Goal: Communication & Community: Ask a question

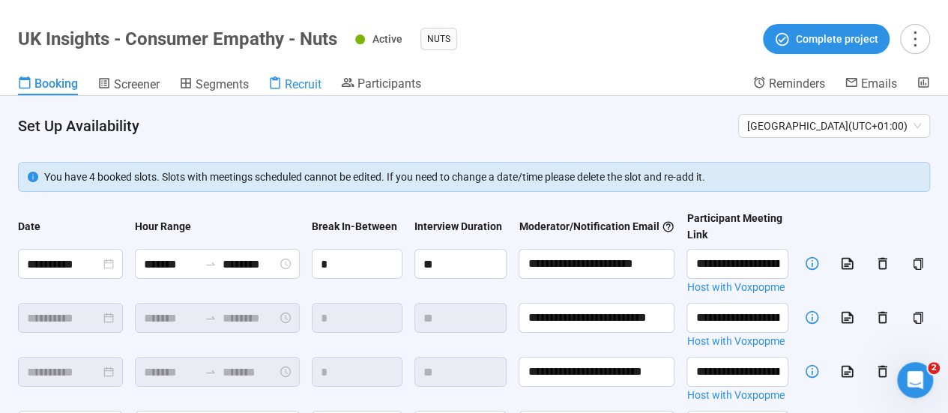
click at [306, 83] on span "Recruit" at bounding box center [303, 84] width 37 height 14
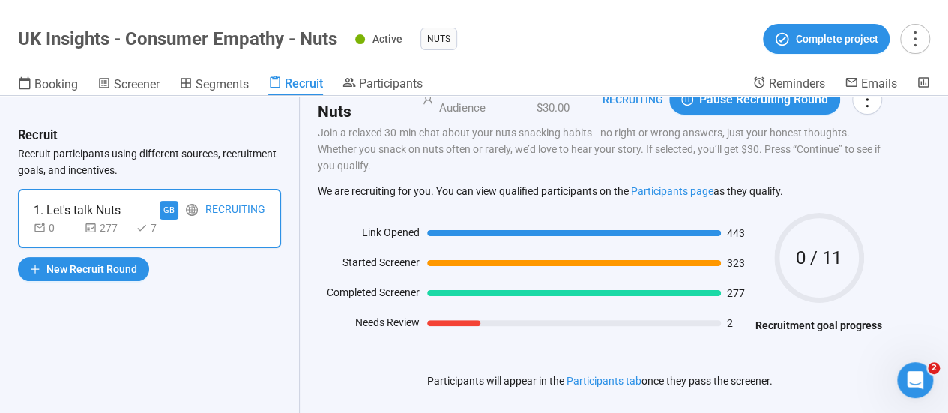
scroll to position [69, 0]
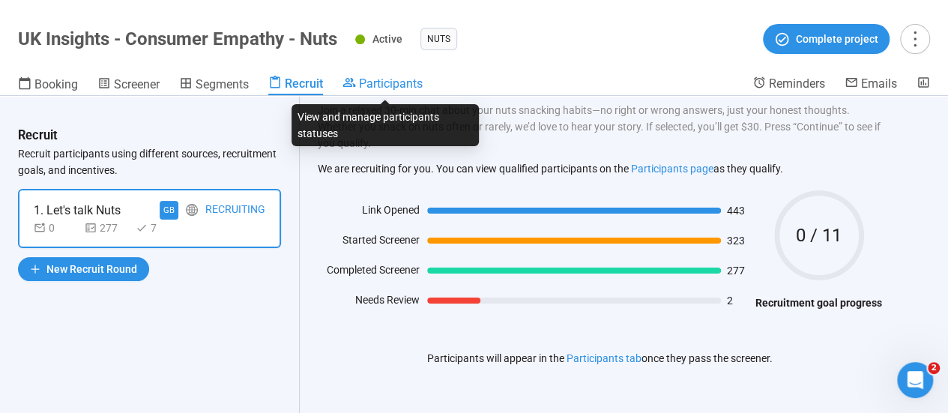
click at [394, 79] on span "Participants" at bounding box center [391, 83] width 64 height 14
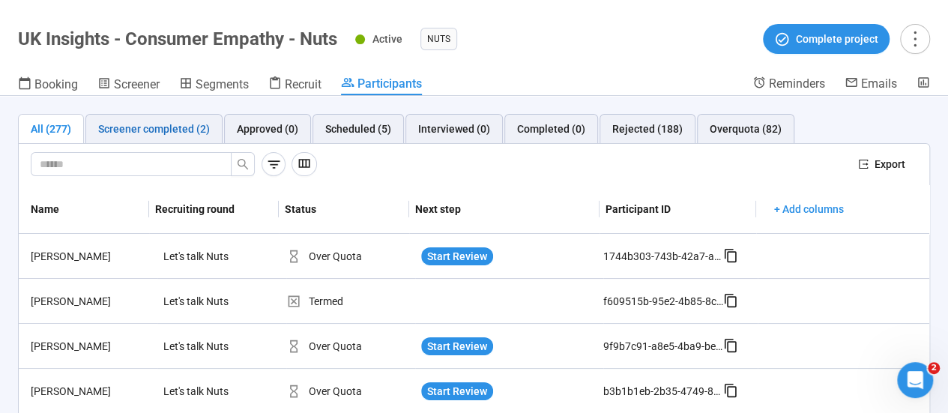
click at [193, 134] on div "Screener completed (2)" at bounding box center [154, 129] width 112 height 16
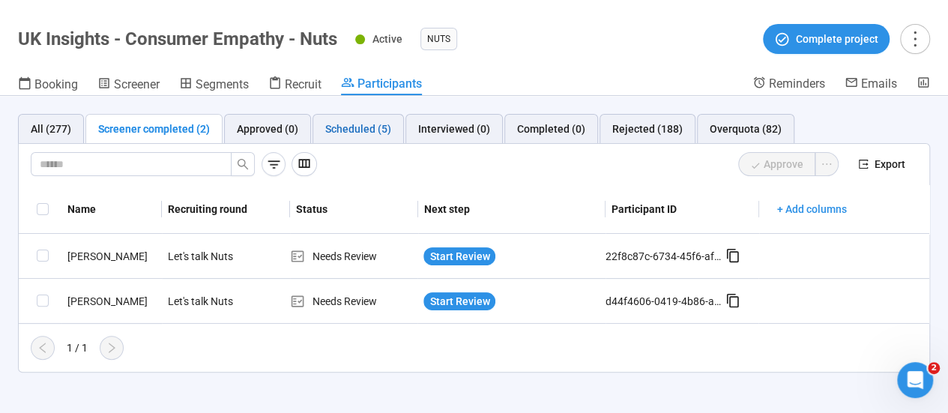
click at [366, 130] on div "Scheduled (5)" at bounding box center [358, 129] width 66 height 16
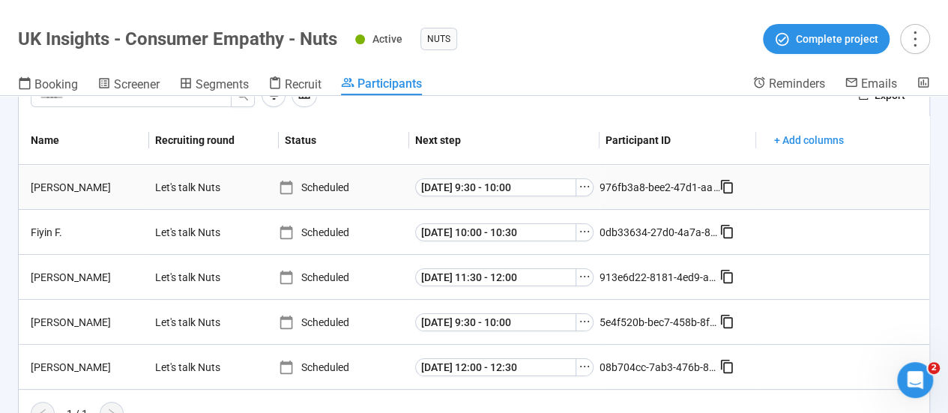
scroll to position [93, 0]
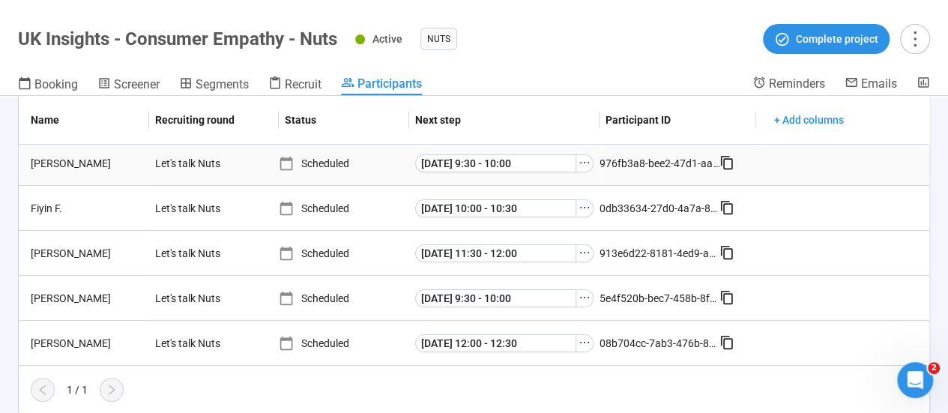
click at [629, 160] on div "976fb3a8-bee2-47d1-aa12-4c9d873838bb" at bounding box center [659, 163] width 120 height 16
click at [296, 77] on span "Recruit" at bounding box center [303, 84] width 37 height 14
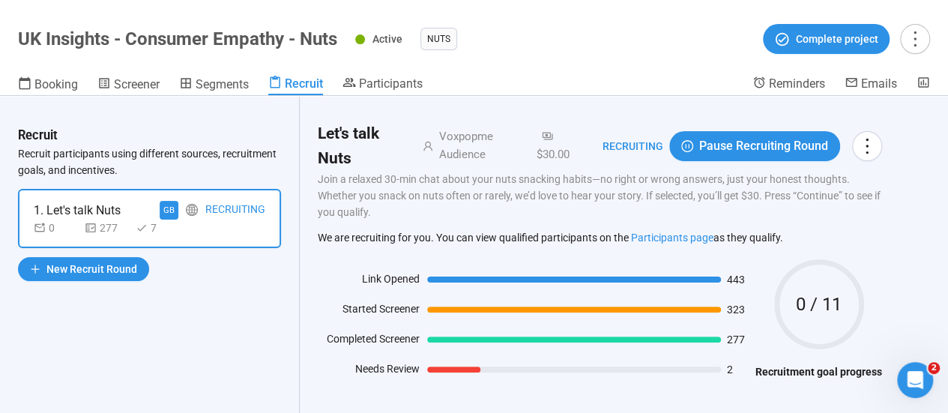
scroll to position [69, 0]
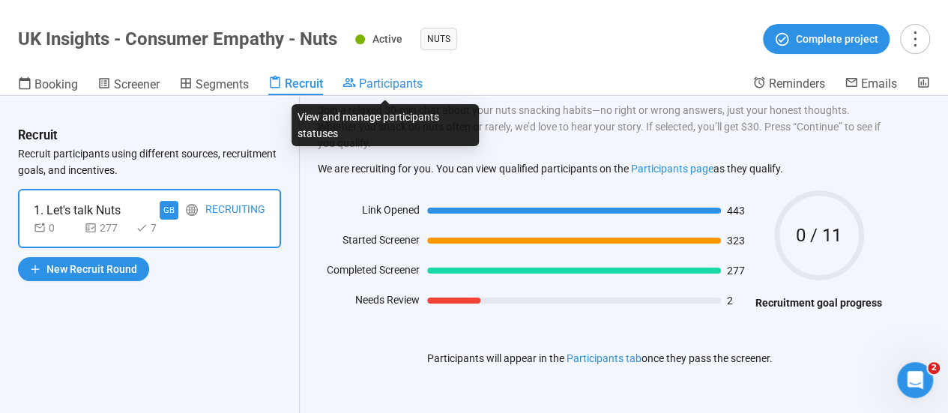
click at [387, 85] on span "Participants" at bounding box center [391, 83] width 64 height 14
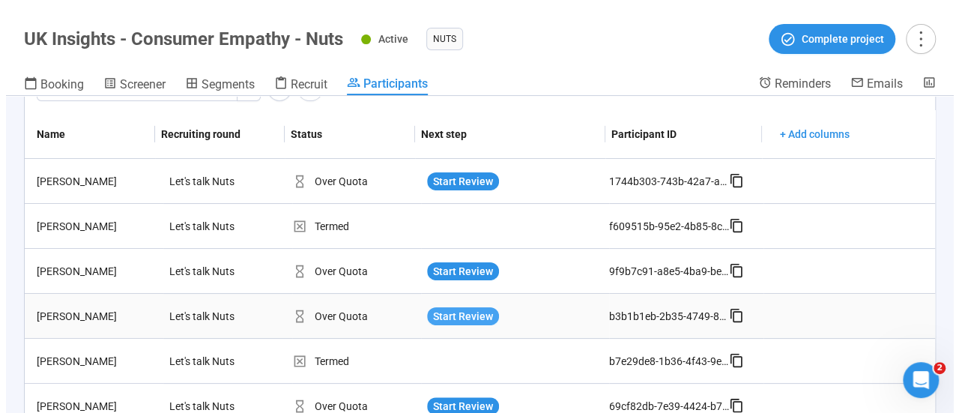
scroll to position [225, 0]
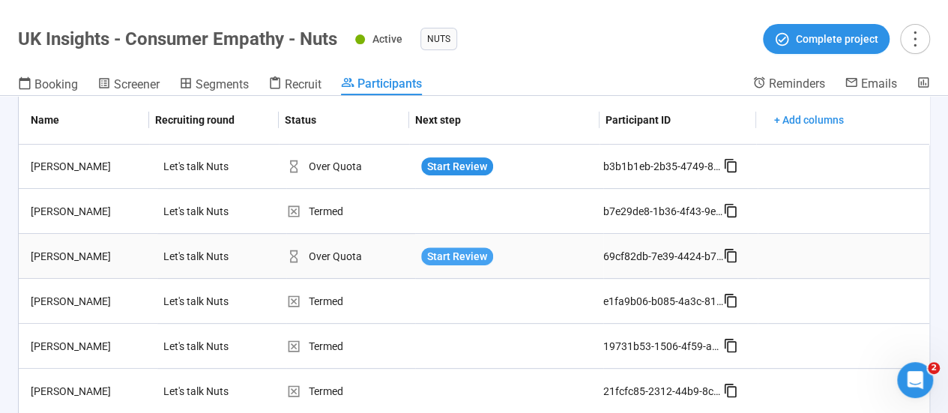
click at [461, 255] on span "Start Review" at bounding box center [457, 256] width 60 height 16
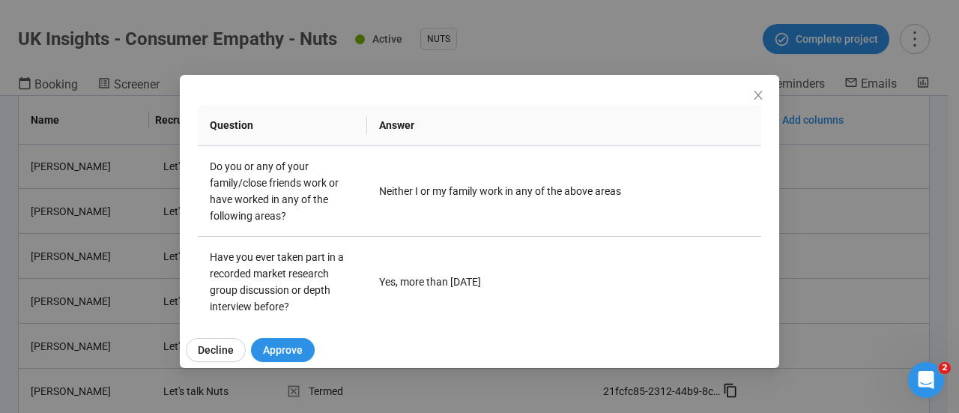
scroll to position [75, 0]
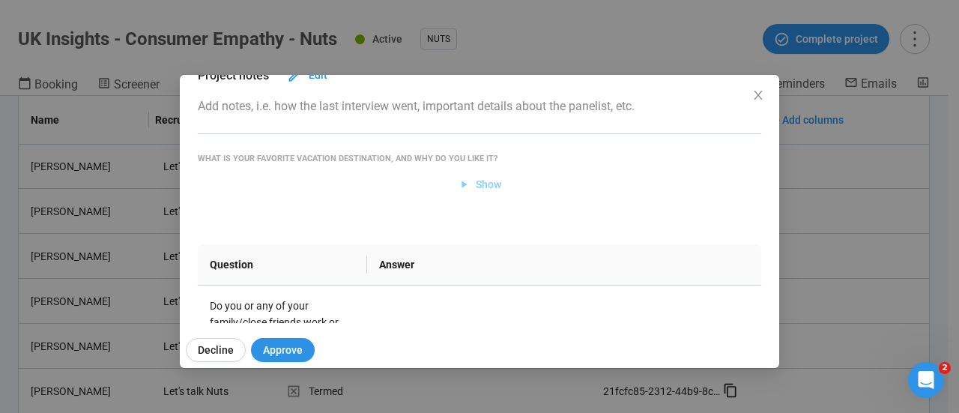
click at [477, 187] on span "Show" at bounding box center [488, 184] width 25 height 16
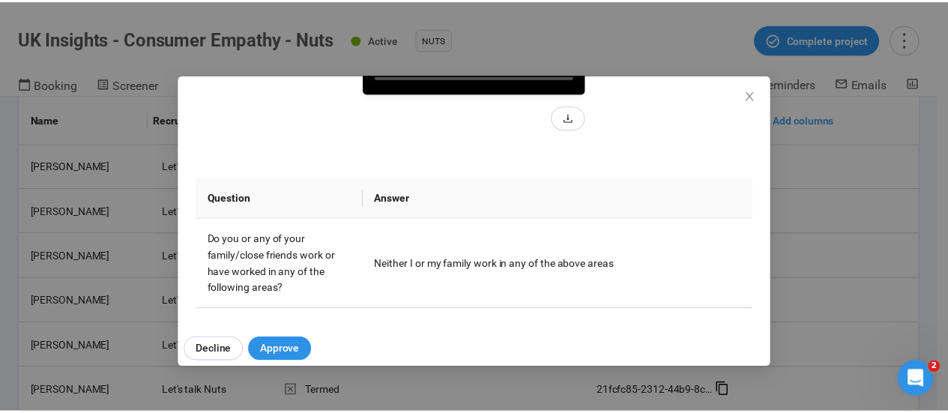
scroll to position [300, 0]
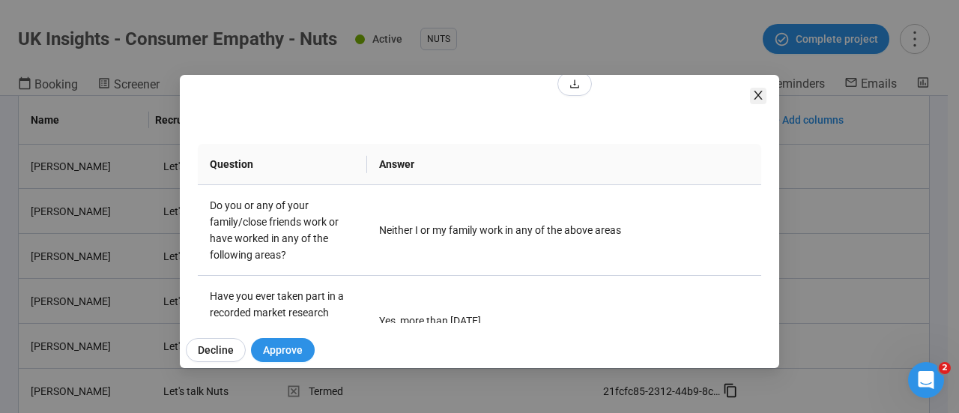
click at [756, 94] on icon "close" at bounding box center [758, 95] width 8 height 9
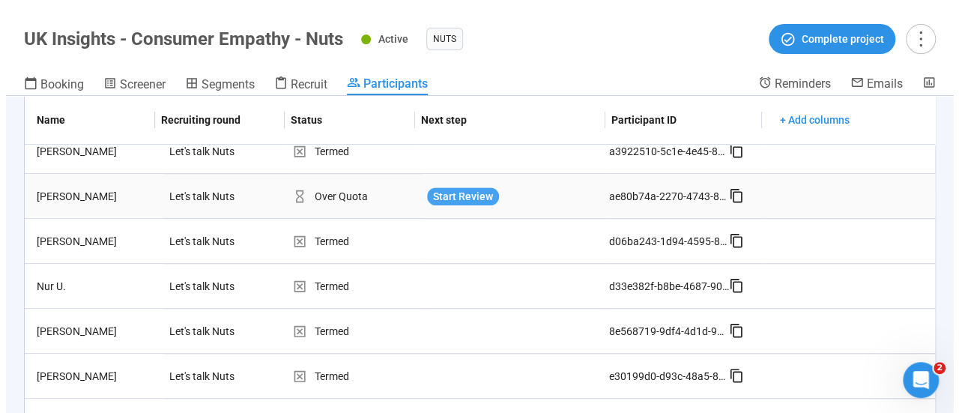
scroll to position [899, 0]
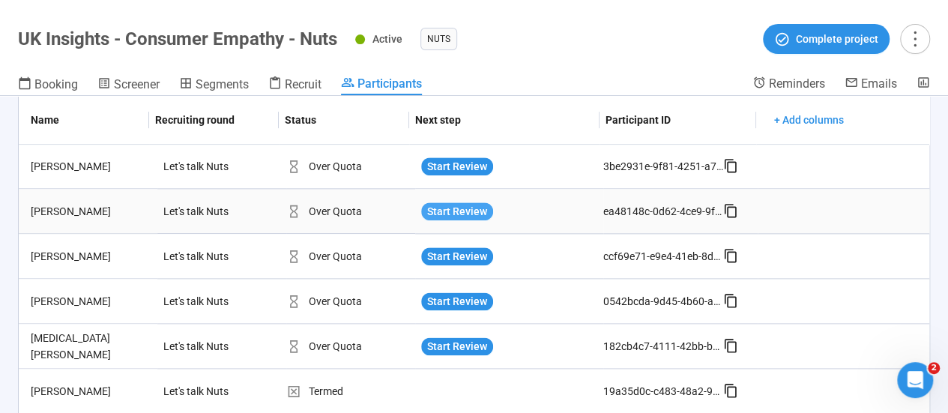
click at [452, 211] on span "Start Review" at bounding box center [457, 211] width 60 height 16
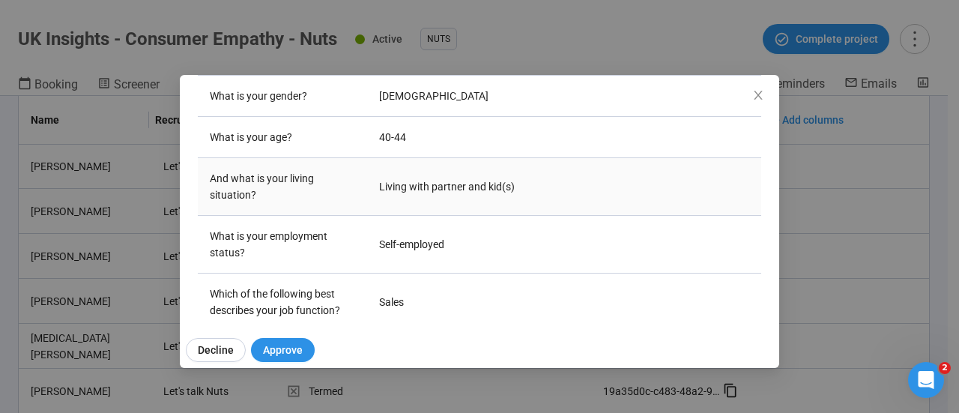
scroll to position [0, 0]
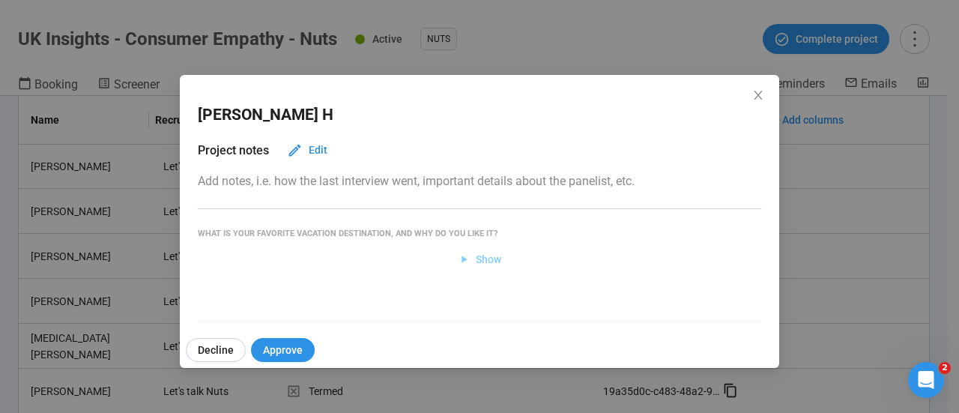
click at [485, 249] on button "Show" at bounding box center [480, 259] width 68 height 24
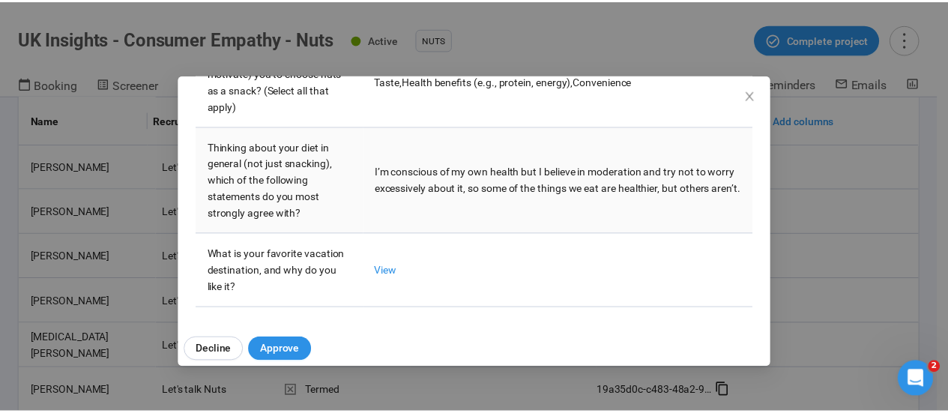
scroll to position [1770, 0]
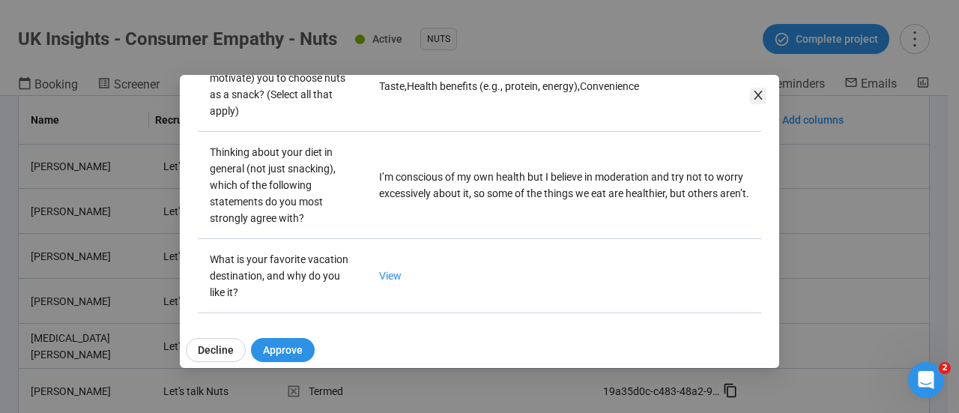
click at [750, 95] on span "Close" at bounding box center [758, 96] width 16 height 16
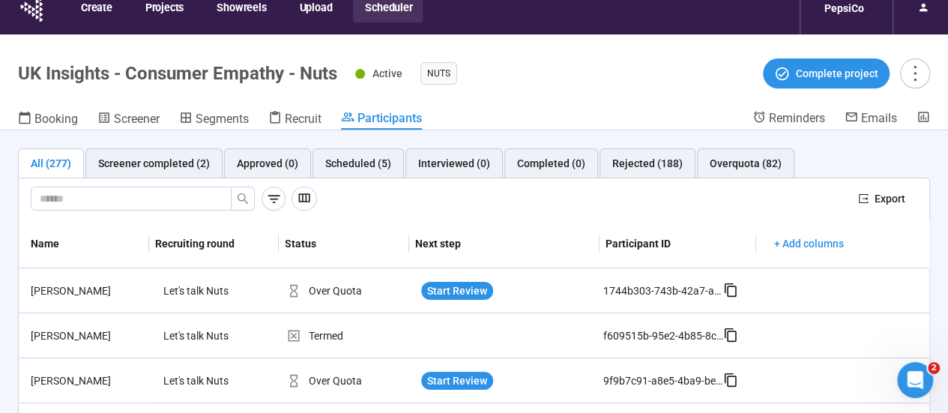
scroll to position [0, 0]
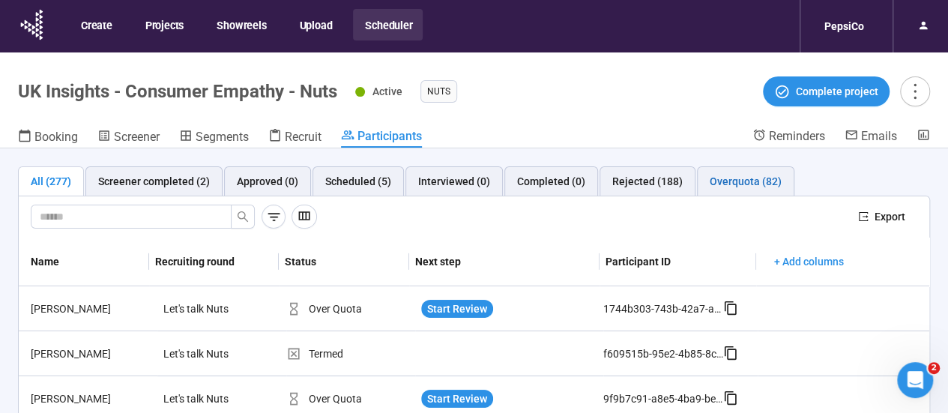
click at [764, 179] on div "Overquota (82)" at bounding box center [745, 181] width 72 height 16
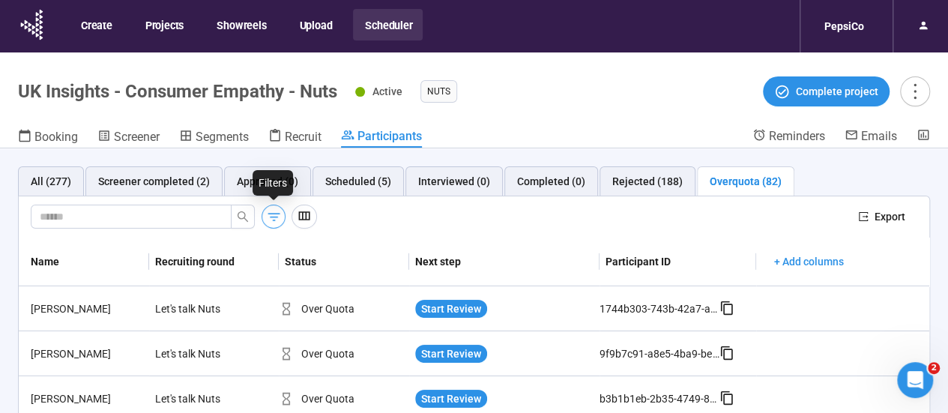
click at [281, 220] on button "button" at bounding box center [273, 217] width 24 height 24
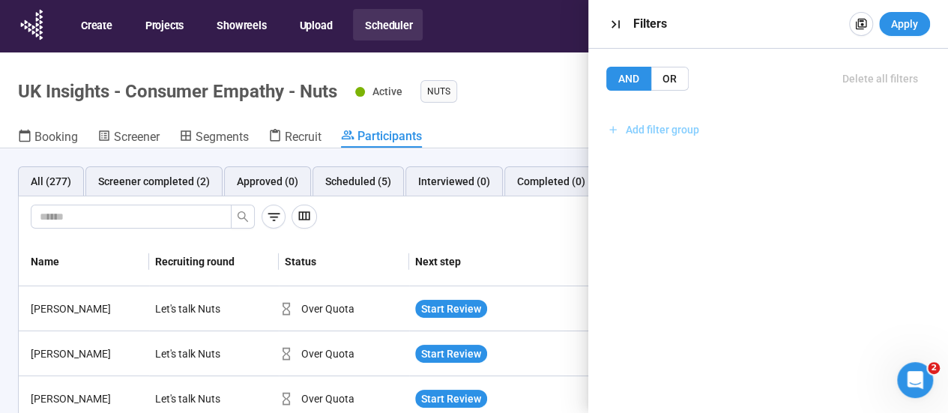
click at [661, 121] on button "Add filter group" at bounding box center [653, 130] width 94 height 24
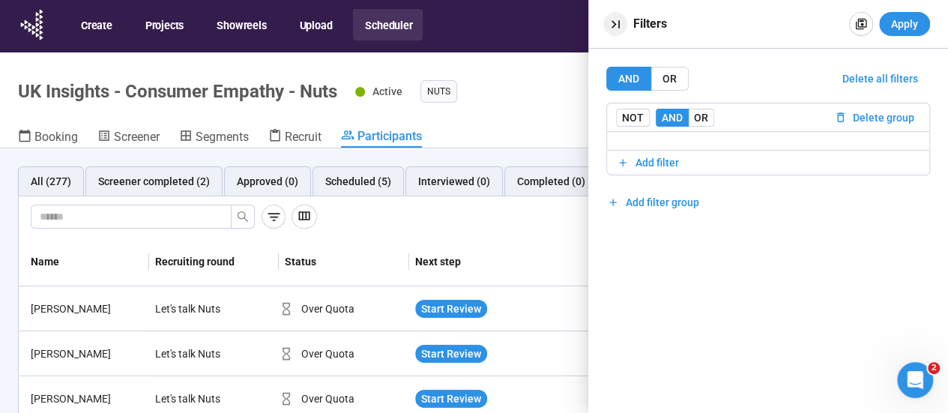
click at [613, 25] on icon "button" at bounding box center [615, 24] width 8 height 8
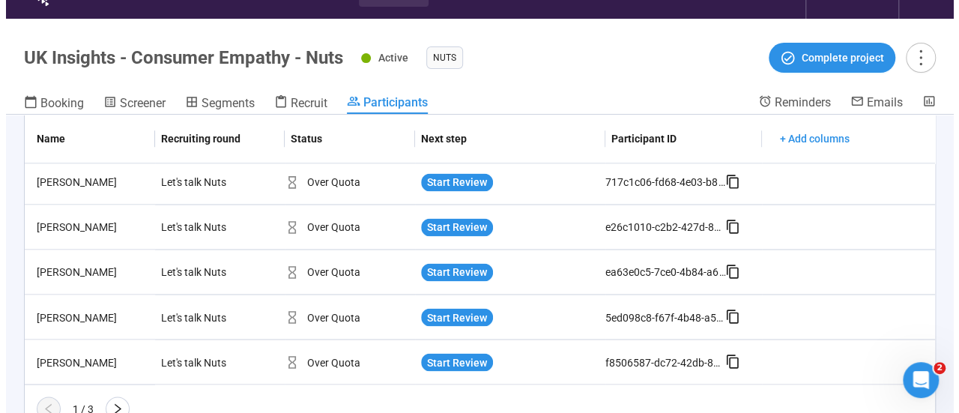
scroll to position [52, 0]
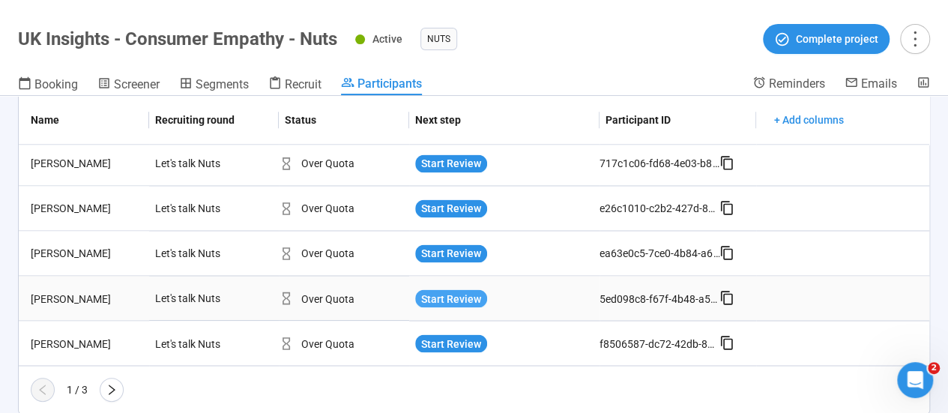
click at [455, 296] on span "Start Review" at bounding box center [451, 298] width 60 height 16
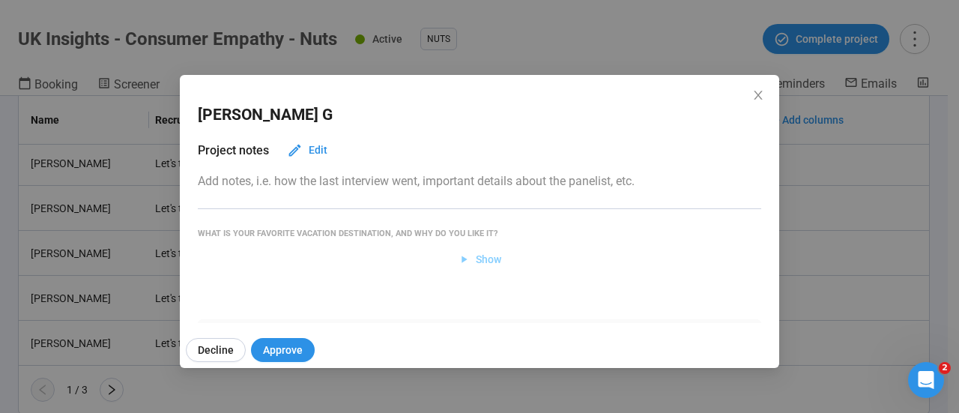
click at [476, 259] on span "Show" at bounding box center [488, 259] width 25 height 16
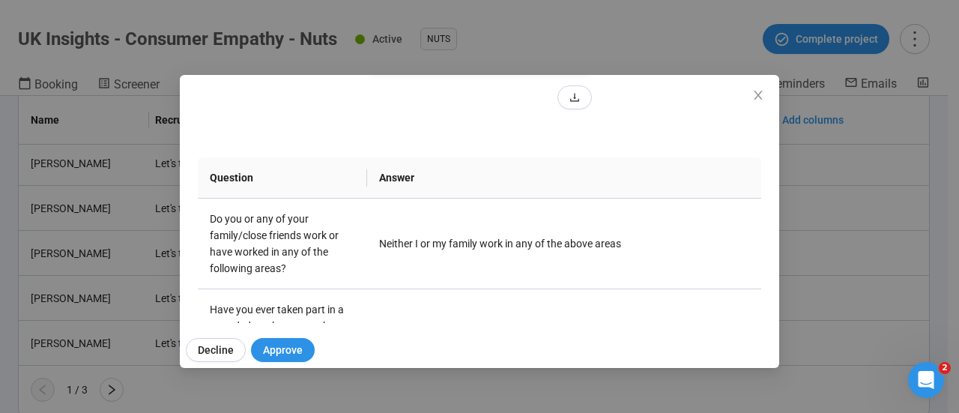
scroll to position [208, 0]
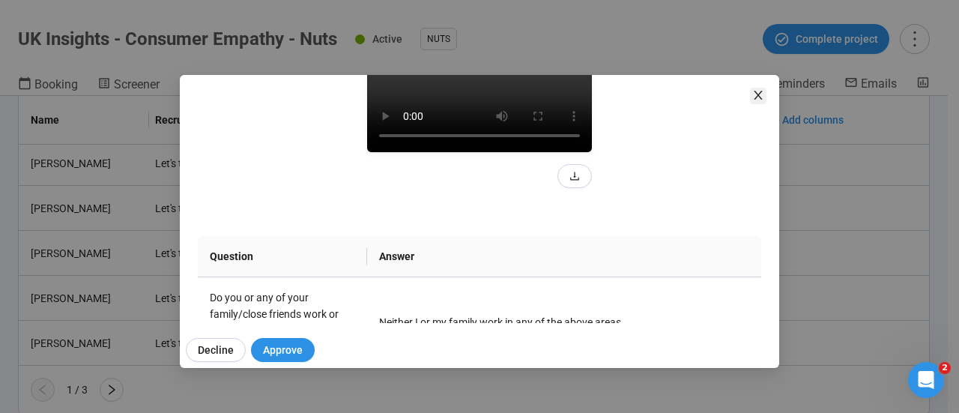
click at [754, 92] on icon "close" at bounding box center [758, 95] width 12 height 12
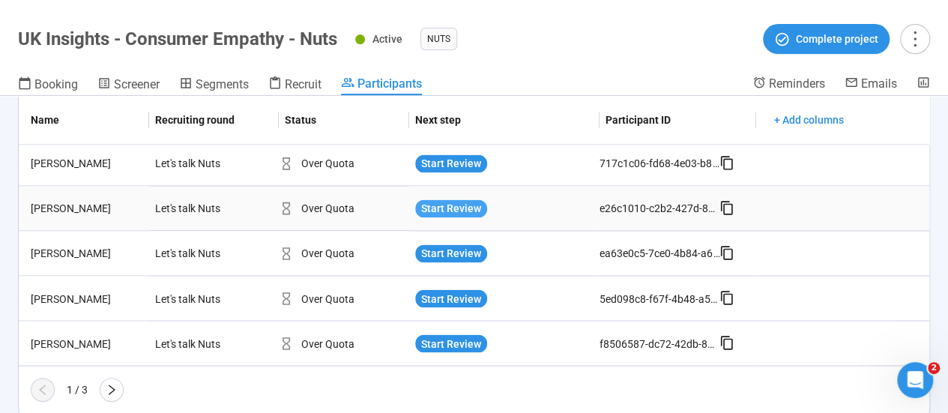
click at [449, 205] on span "Start Review" at bounding box center [451, 208] width 60 height 16
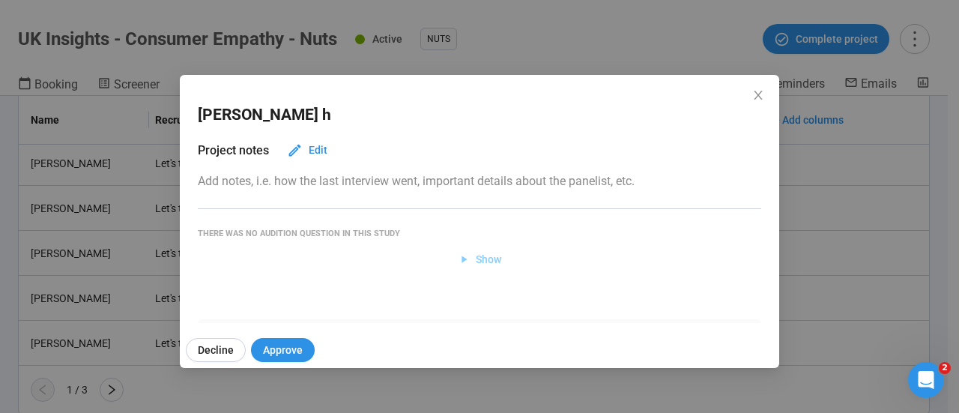
click at [458, 252] on span "Show" at bounding box center [480, 259] width 44 height 16
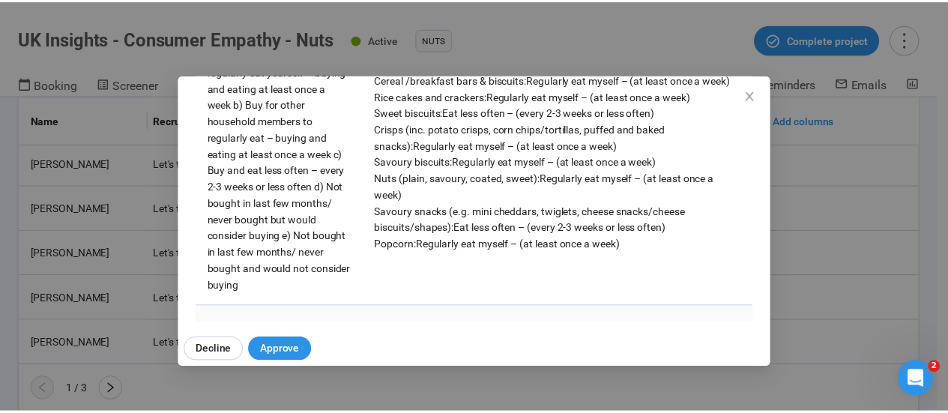
scroll to position [1615, 0]
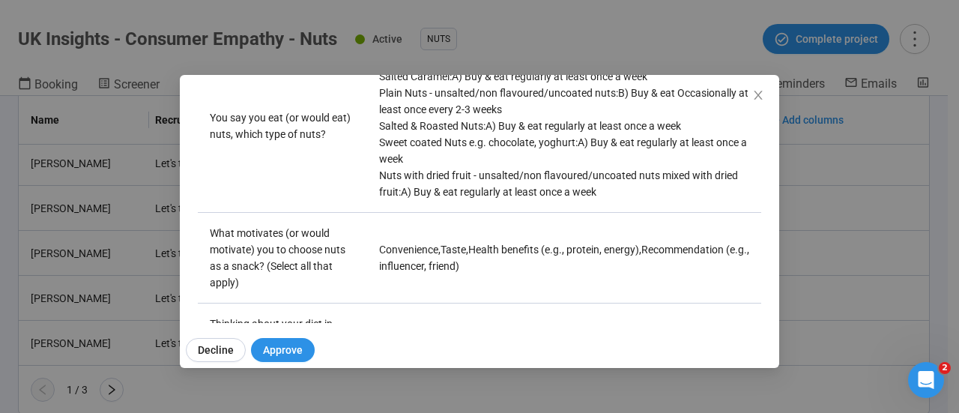
drag, startPoint x: 754, startPoint y: 93, endPoint x: 705, endPoint y: 109, distance: 51.2
click at [753, 93] on icon "close" at bounding box center [758, 95] width 12 height 12
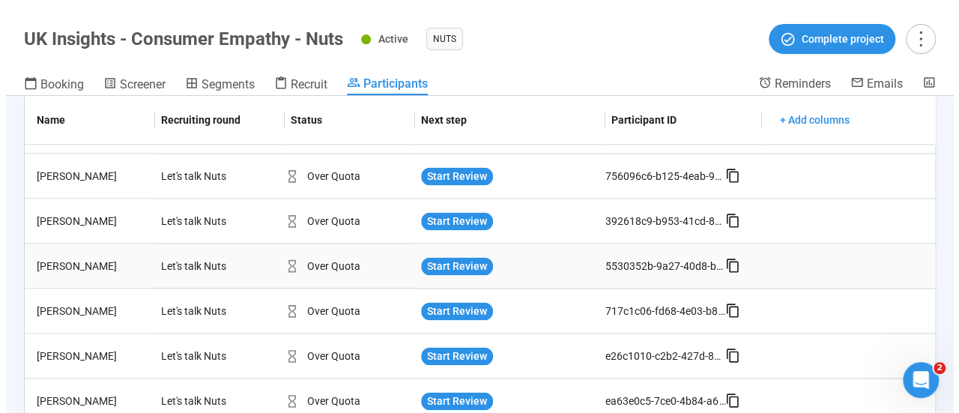
scroll to position [1067, 0]
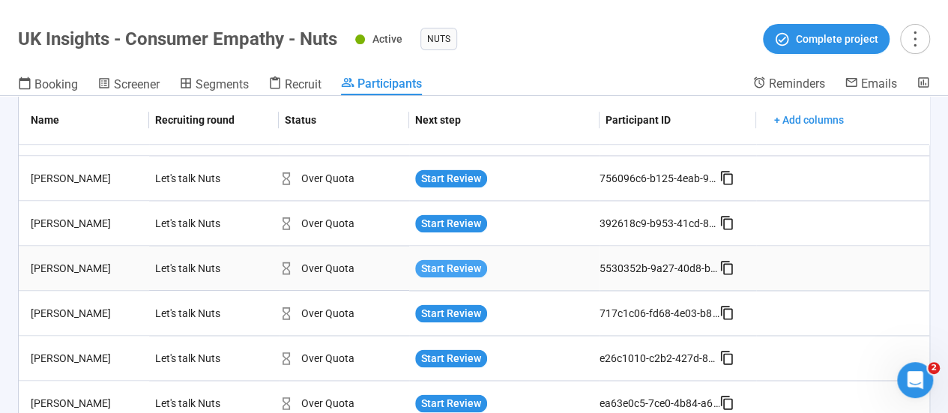
click at [451, 268] on span "Start Review" at bounding box center [451, 268] width 60 height 16
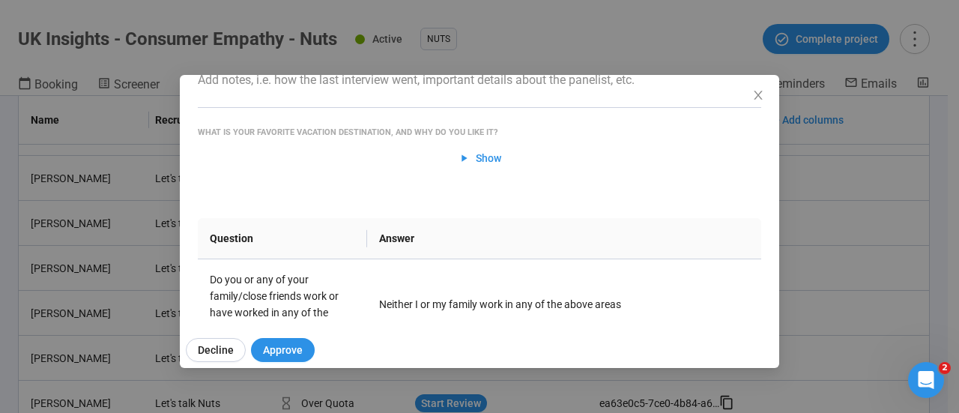
scroll to position [0, 0]
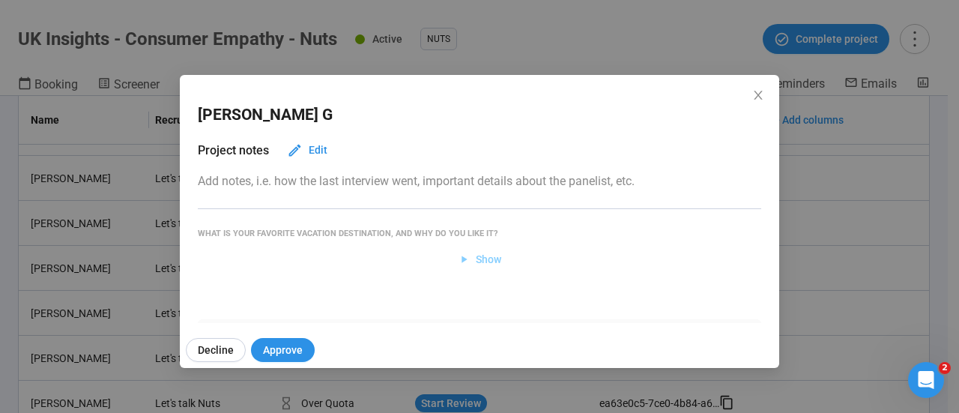
click at [482, 269] on button "Show" at bounding box center [480, 259] width 68 height 24
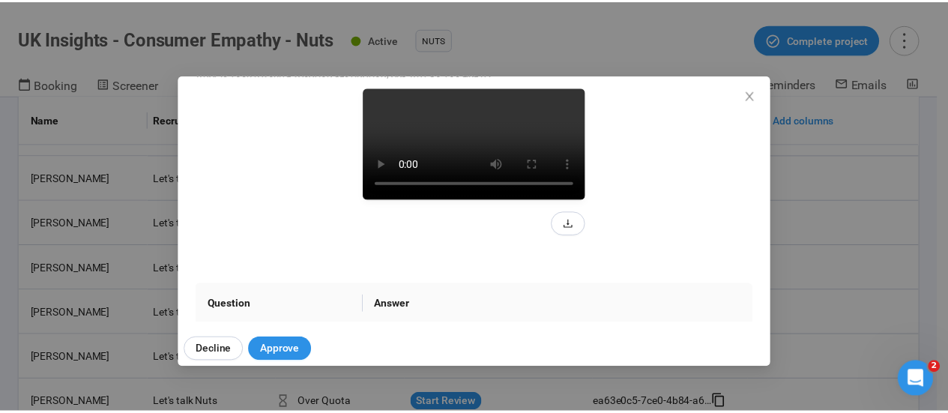
scroll to position [225, 0]
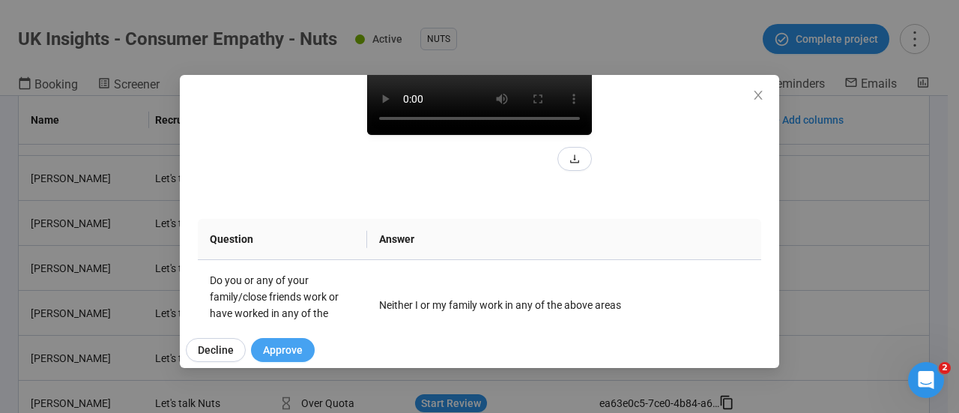
click at [288, 347] on span "Approve" at bounding box center [283, 350] width 40 height 16
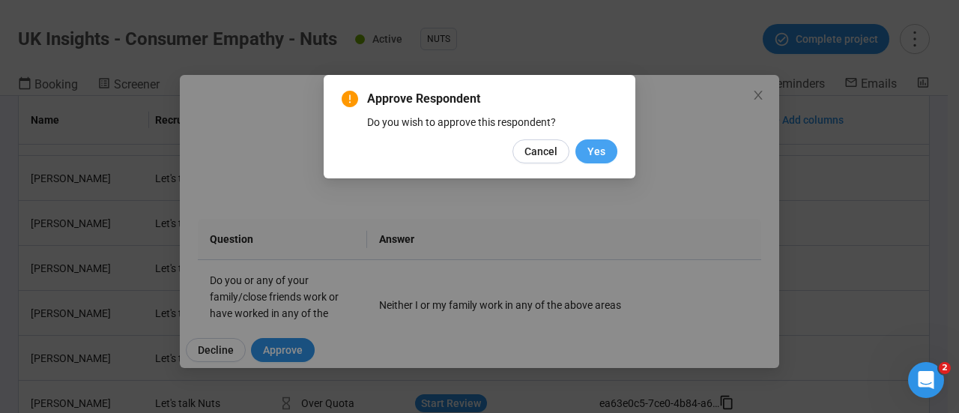
click at [592, 147] on span "Yes" at bounding box center [596, 151] width 18 height 16
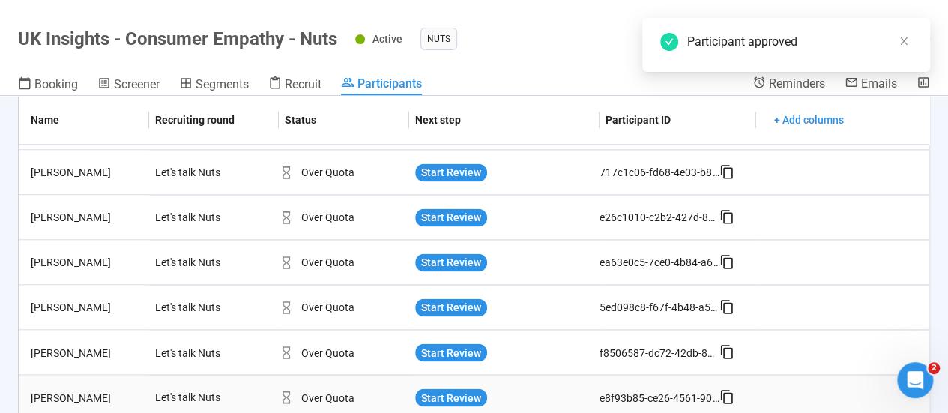
scroll to position [1217, 0]
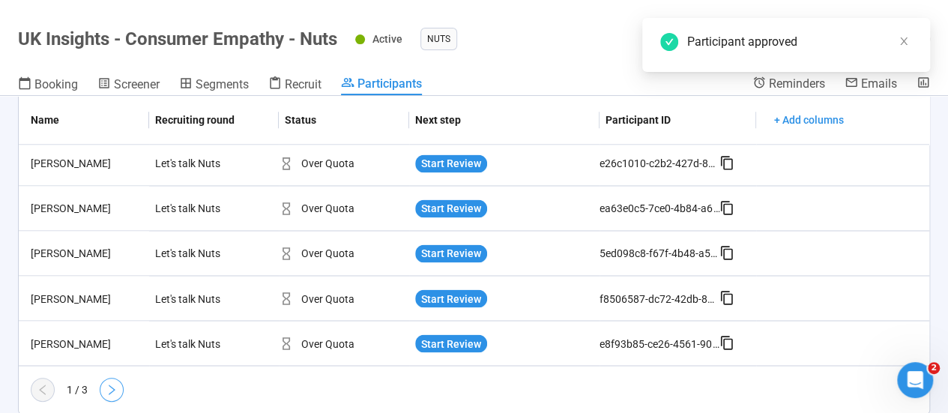
click at [115, 393] on icon "right" at bounding box center [112, 390] width 12 height 12
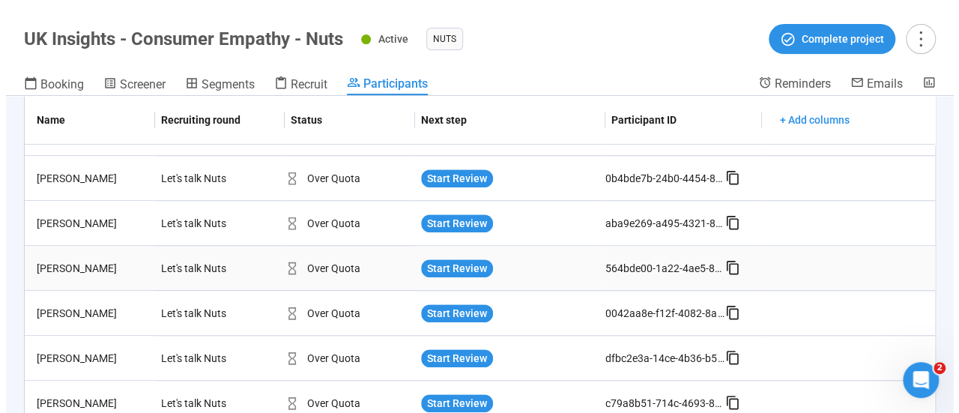
scroll to position [542, 0]
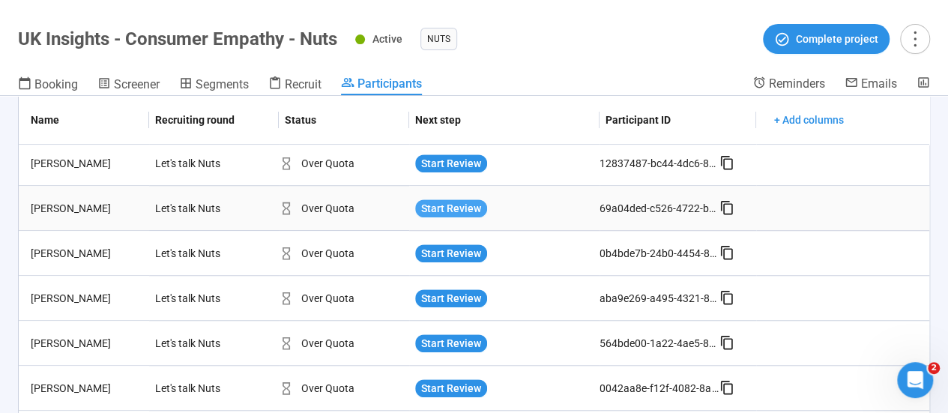
click at [442, 205] on span "Start Review" at bounding box center [451, 208] width 60 height 16
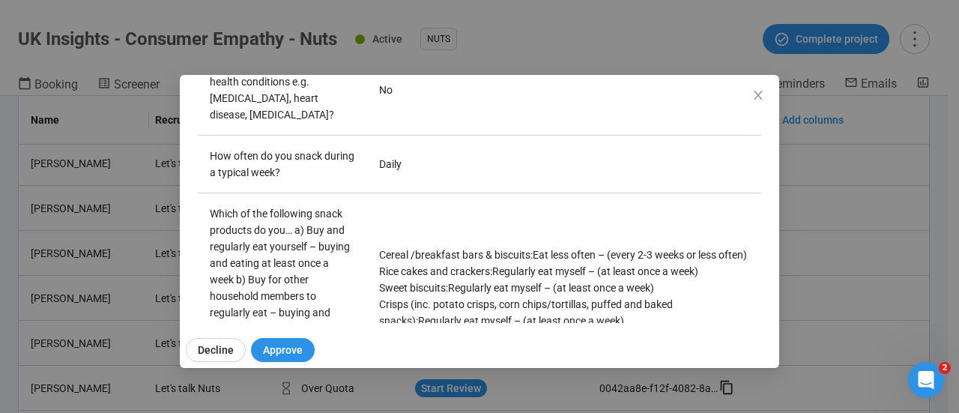
scroll to position [1124, 0]
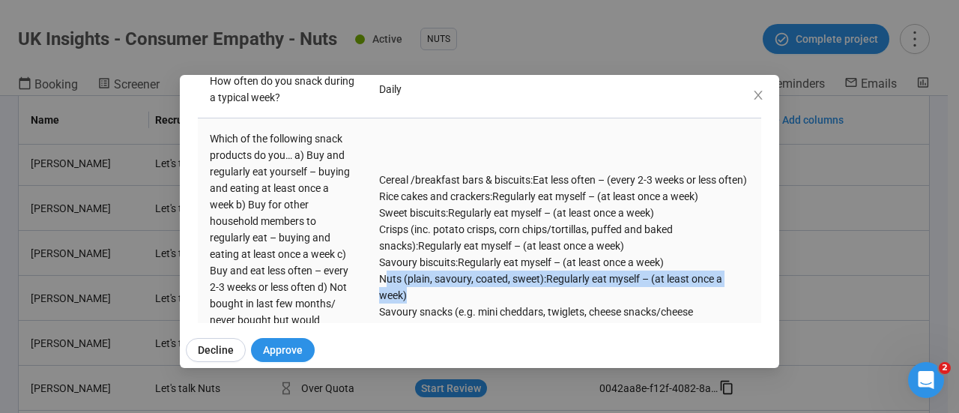
drag, startPoint x: 381, startPoint y: 266, endPoint x: 415, endPoint y: 290, distance: 42.0
click at [415, 290] on div "Nuts (plain, savoury, coated, sweet) : Regularly eat myself – (at least once a …" at bounding box center [564, 286] width 370 height 33
click at [416, 290] on div "Nuts (plain, savoury, coated, sweet) : Regularly eat myself – (at least once a …" at bounding box center [564, 286] width 370 height 33
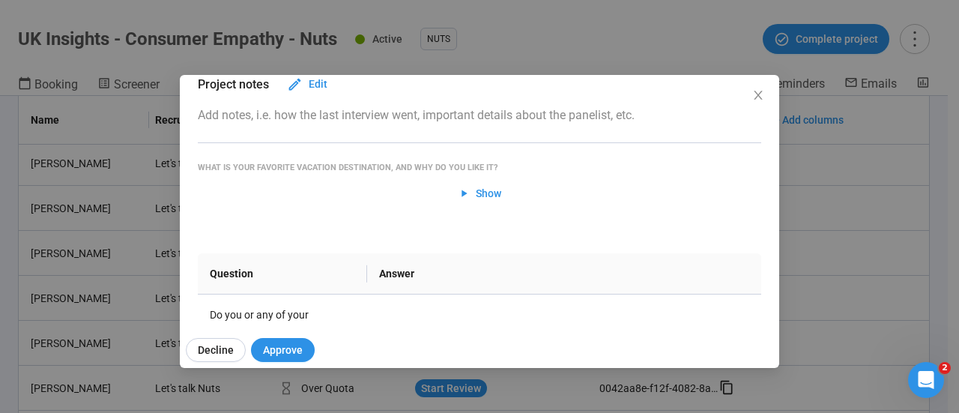
scroll to position [0, 0]
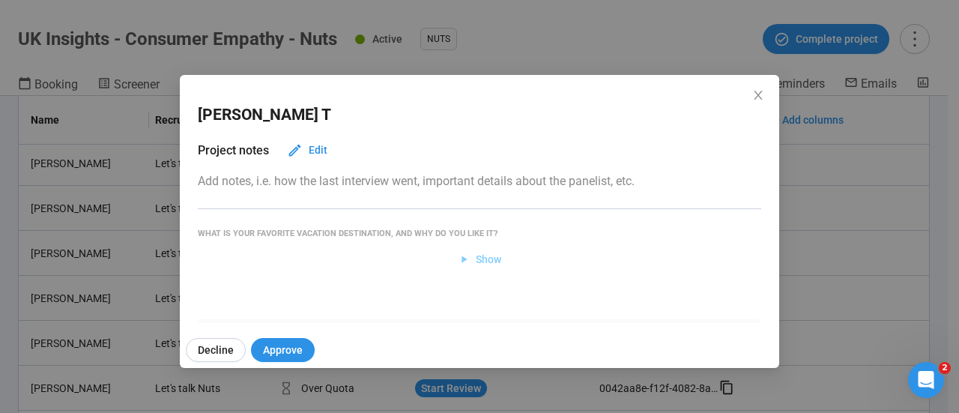
click at [466, 258] on span "Show" at bounding box center [480, 259] width 44 height 16
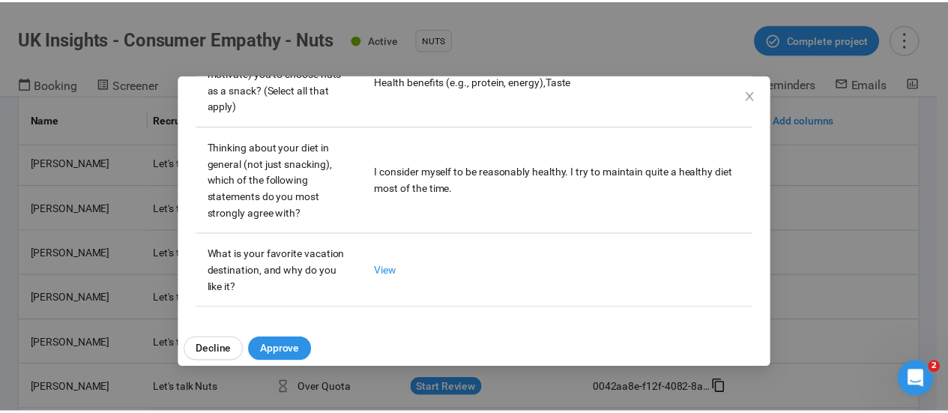
scroll to position [1945, 0]
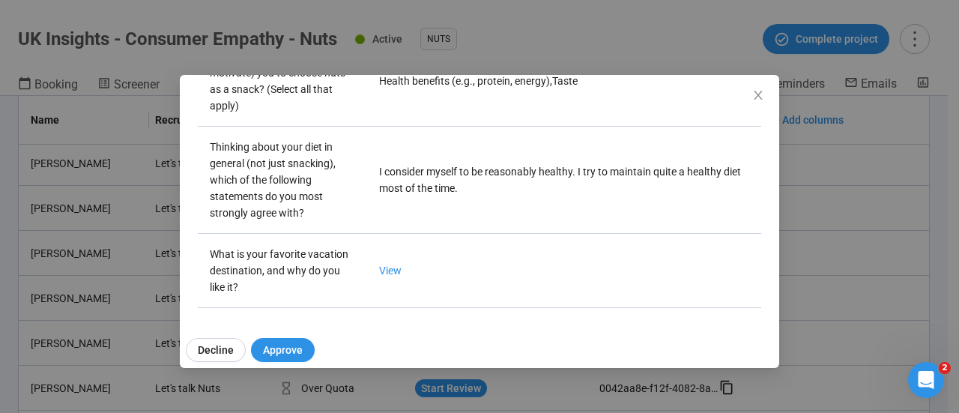
click at [760, 100] on icon "close" at bounding box center [758, 95] width 12 height 12
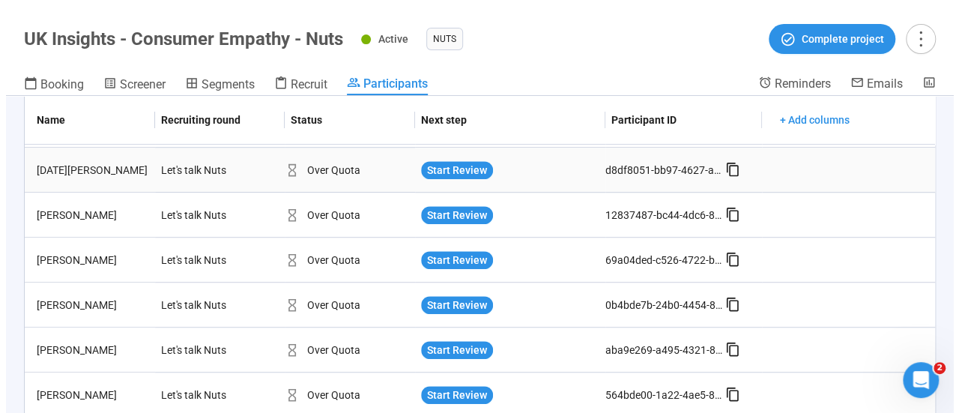
scroll to position [467, 0]
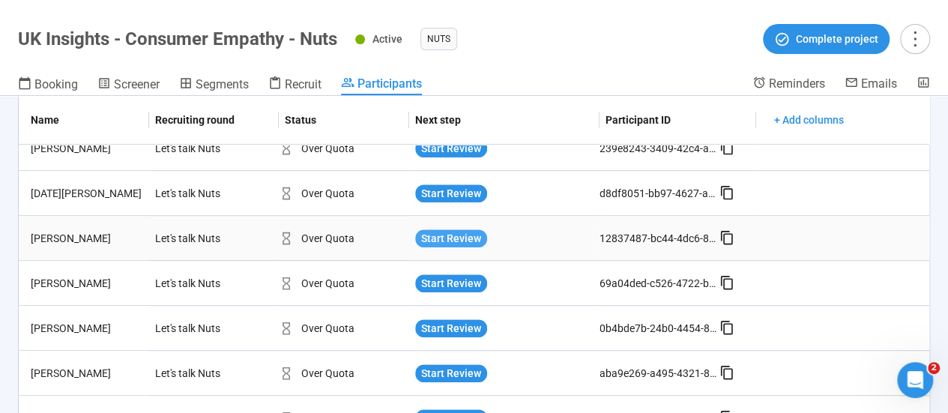
click at [442, 234] on span "Start Review" at bounding box center [451, 238] width 60 height 16
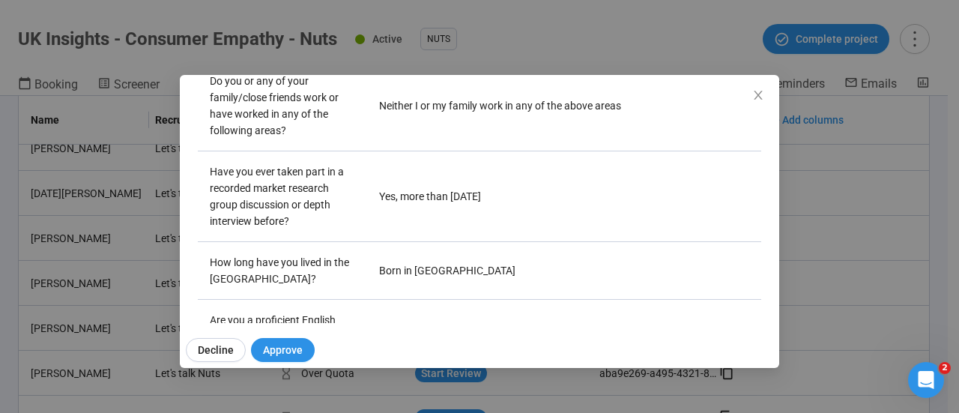
scroll to position [150, 0]
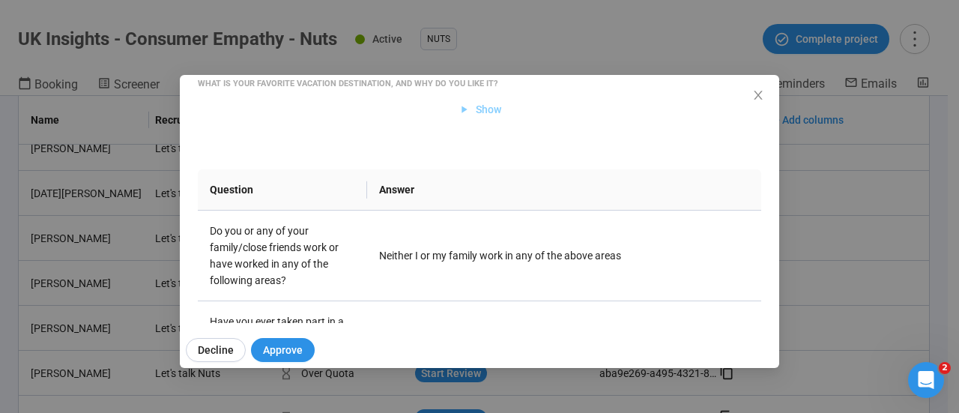
click at [505, 103] on button "Show" at bounding box center [480, 109] width 68 height 24
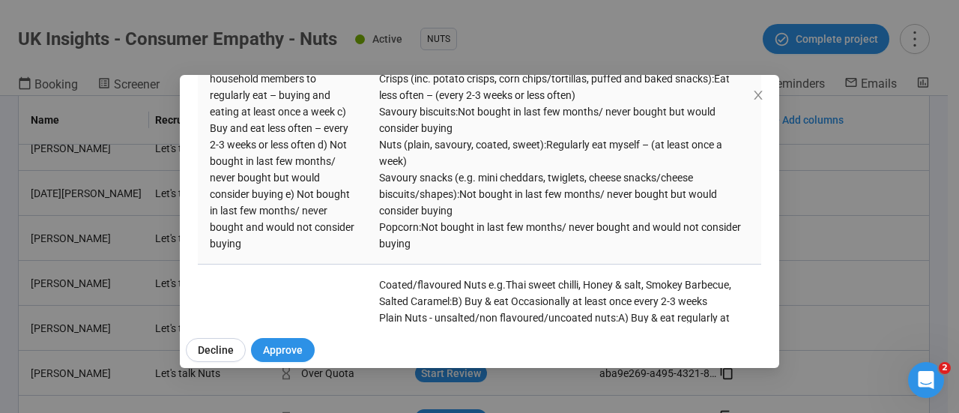
scroll to position [1465, 0]
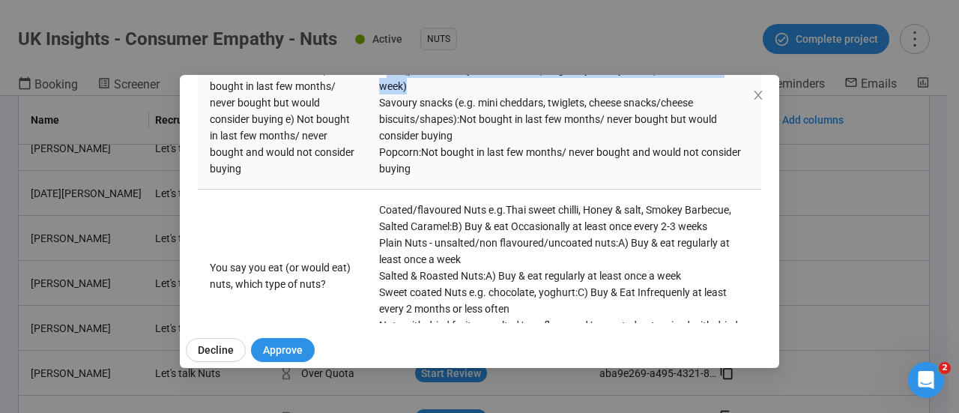
drag, startPoint x: 409, startPoint y: 228, endPoint x: 381, endPoint y: 222, distance: 29.1
click at [381, 94] on div "Nuts (plain, savoury, coated, sweet) : Regularly eat myself – (at least once a …" at bounding box center [564, 77] width 370 height 33
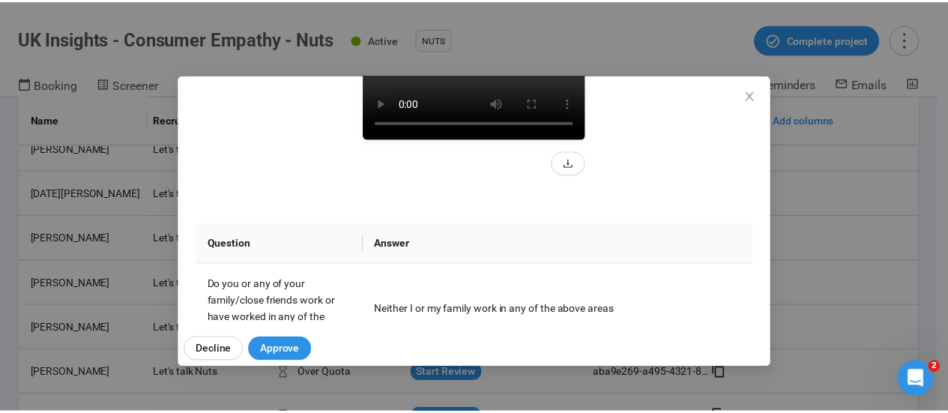
scroll to position [225, 0]
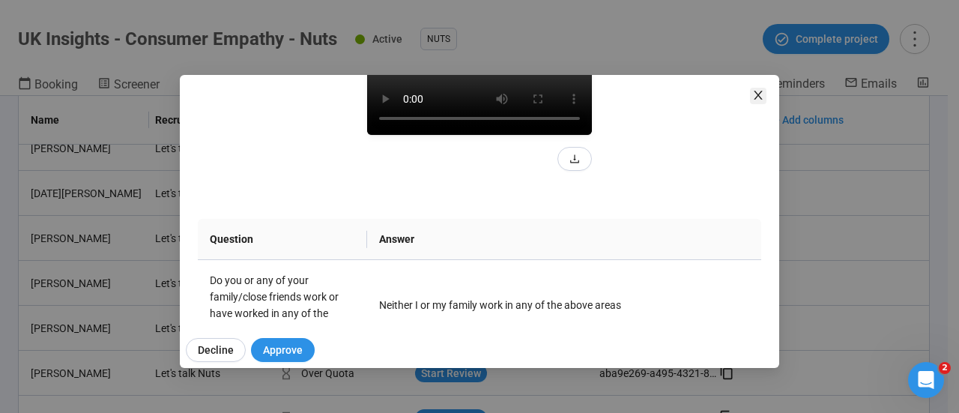
click at [761, 99] on icon "close" at bounding box center [758, 95] width 8 height 9
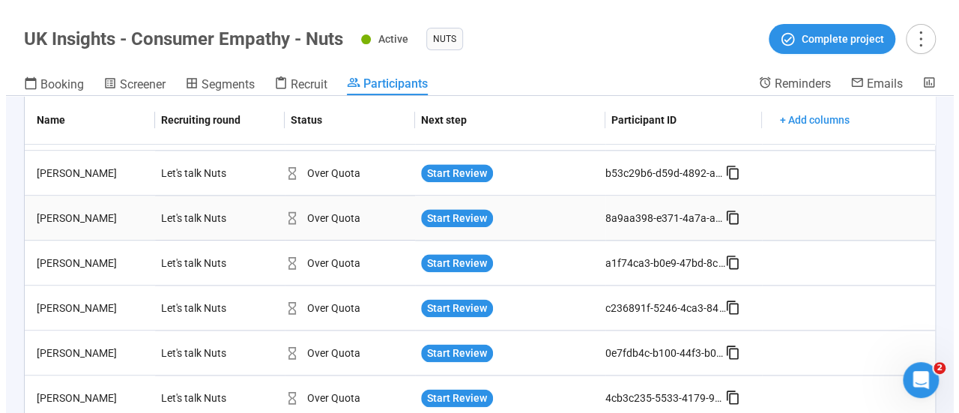
scroll to position [842, 0]
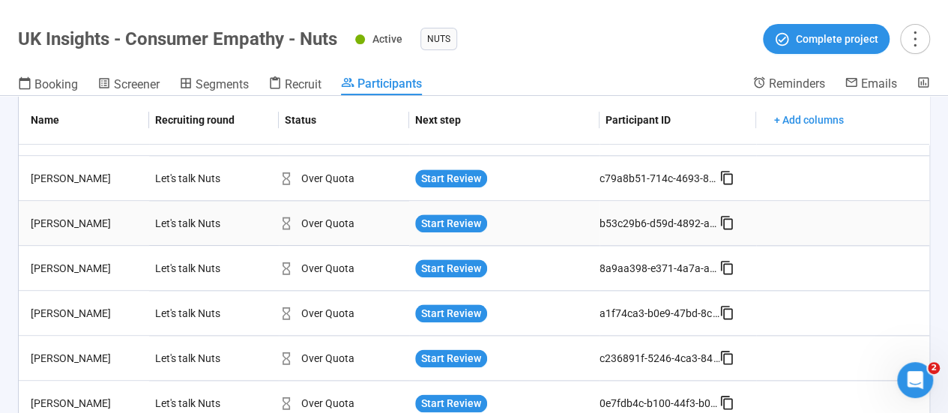
click at [459, 212] on div "Start Review" at bounding box center [504, 223] width 191 height 30
click at [455, 218] on span "Start Review" at bounding box center [451, 223] width 60 height 16
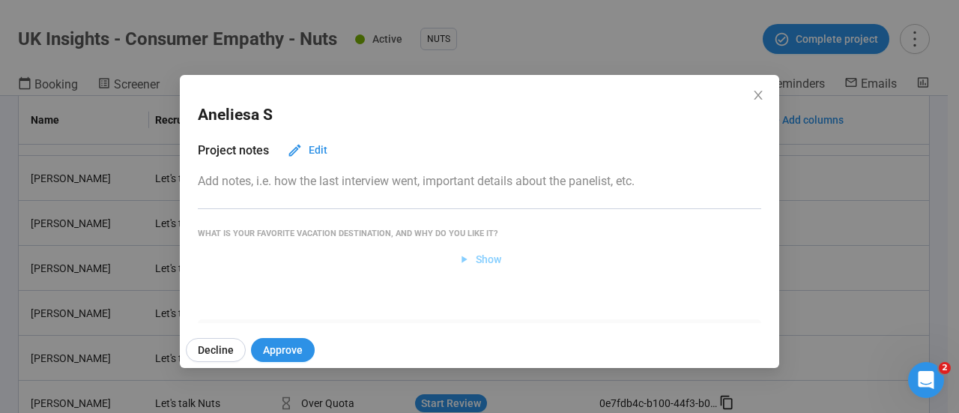
click at [488, 256] on span "Show" at bounding box center [488, 259] width 25 height 16
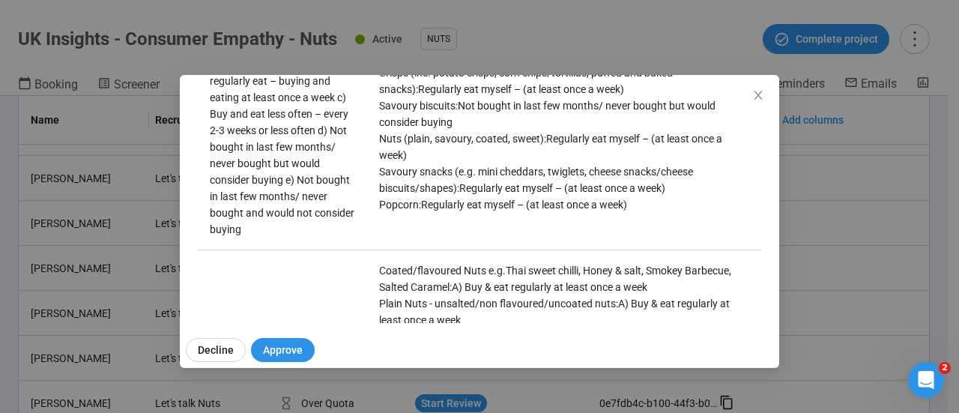
scroll to position [717, 0]
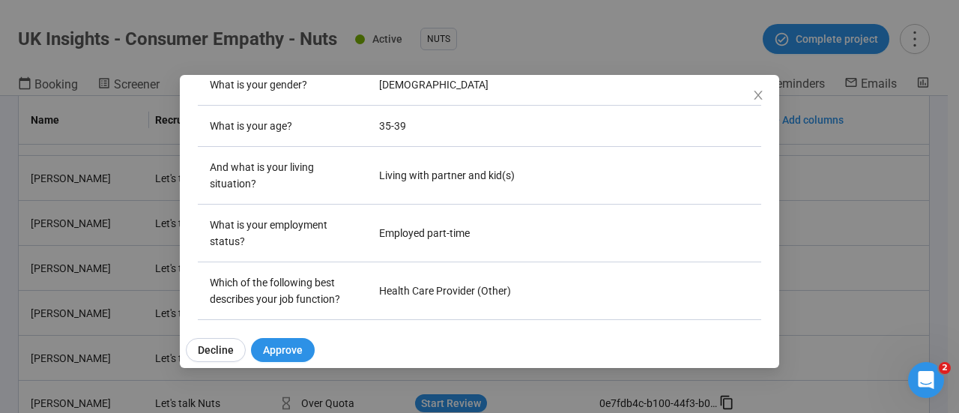
drag, startPoint x: 524, startPoint y: 286, endPoint x: 489, endPoint y: 0, distance: 288.2
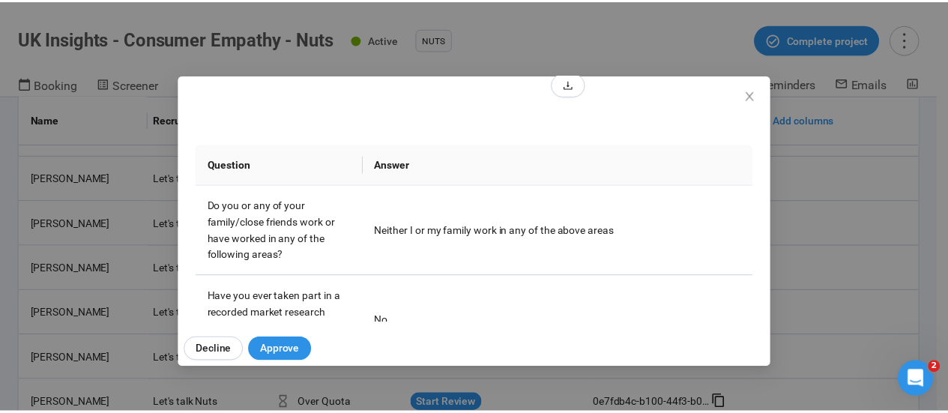
scroll to position [225, 0]
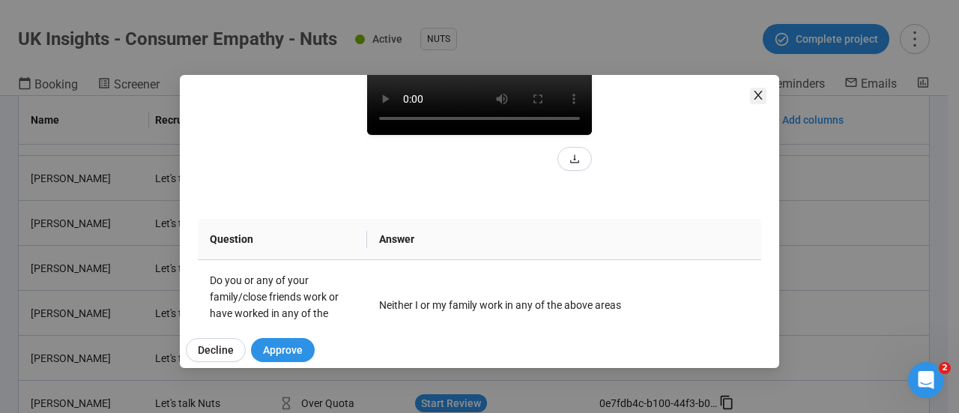
click at [751, 96] on span "Close" at bounding box center [758, 96] width 16 height 16
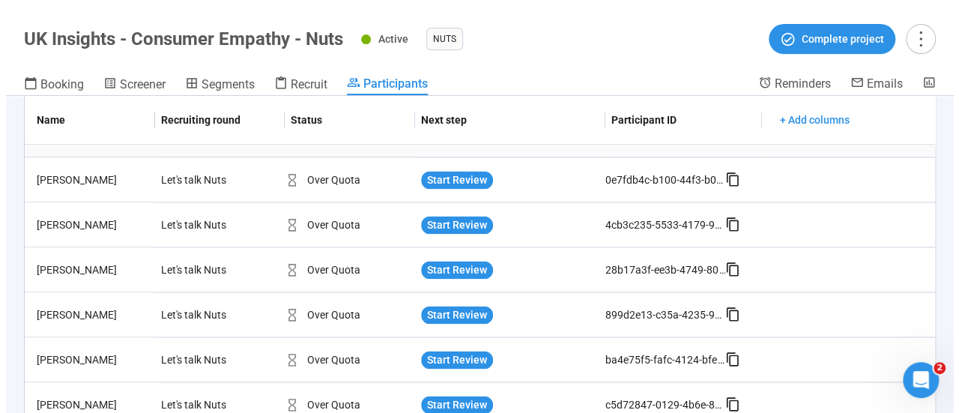
scroll to position [1217, 0]
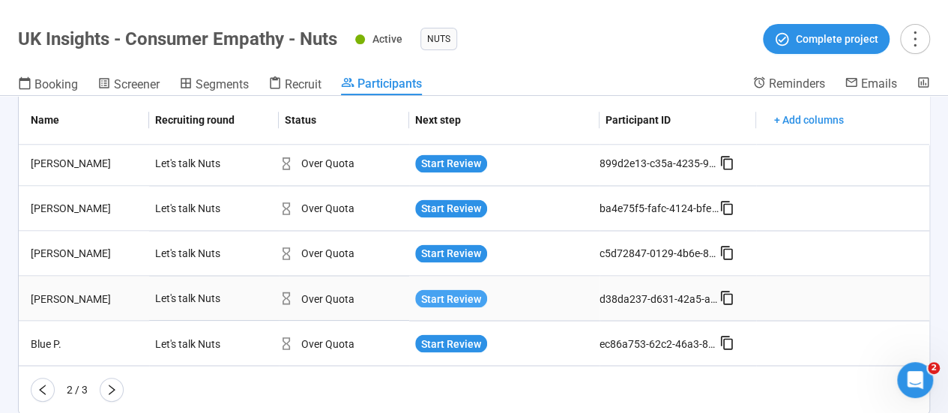
click at [460, 295] on span "Start Review" at bounding box center [451, 298] width 60 height 16
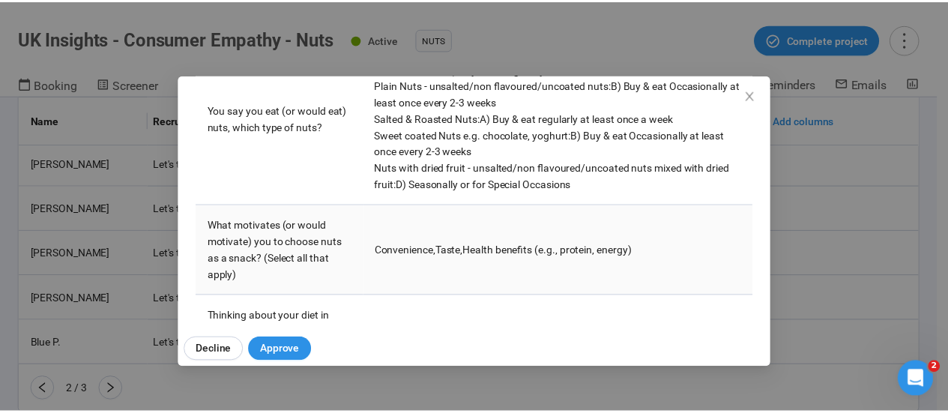
scroll to position [1423, 0]
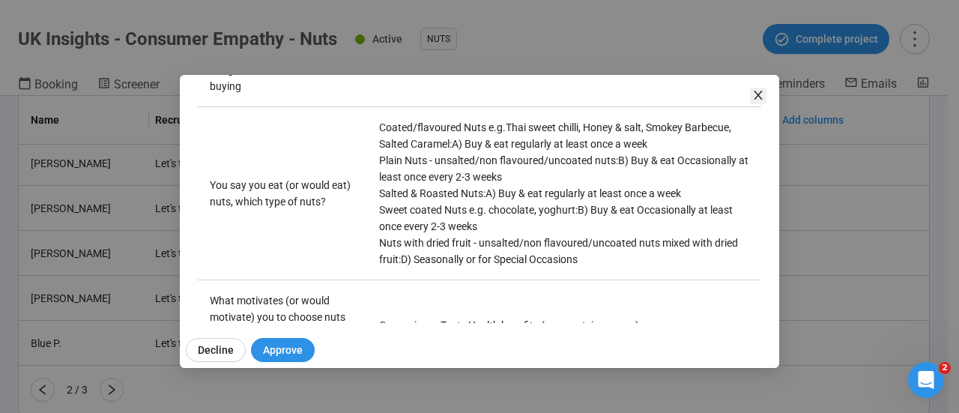
click at [751, 91] on span "Close" at bounding box center [758, 96] width 16 height 16
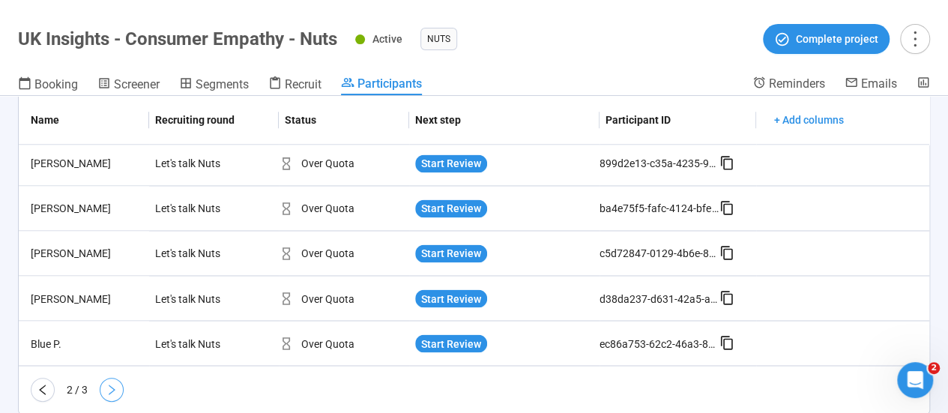
click at [114, 392] on icon "right" at bounding box center [112, 390] width 12 height 12
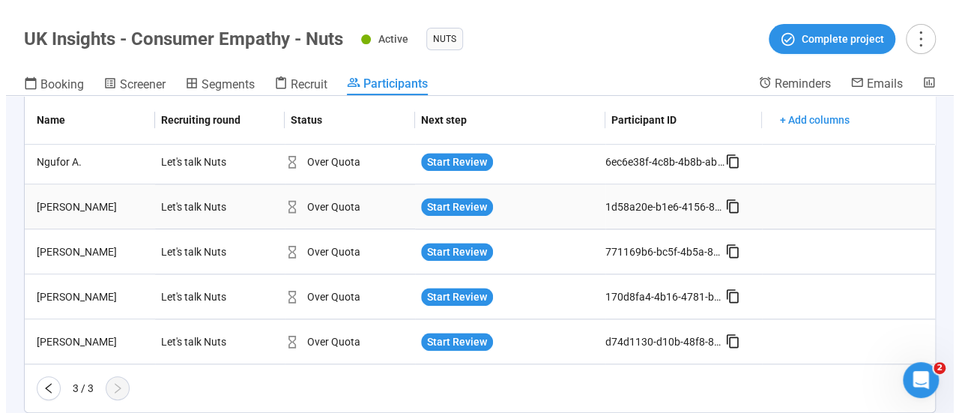
scroll to position [812, 0]
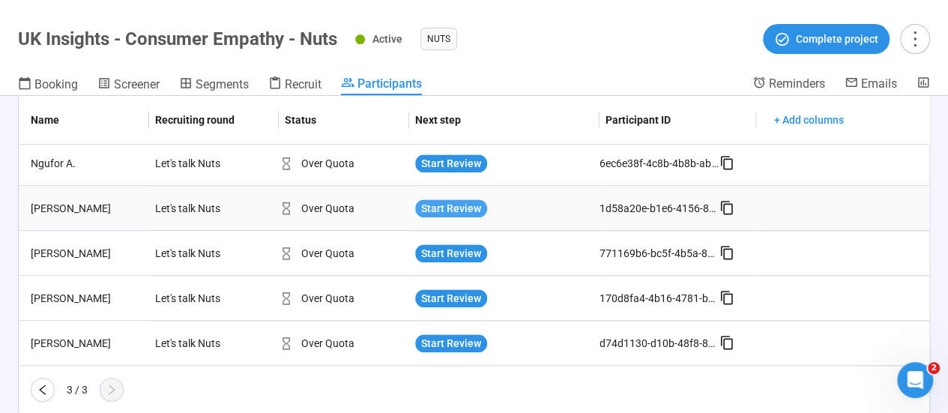
click at [438, 211] on span "Start Review" at bounding box center [451, 208] width 60 height 16
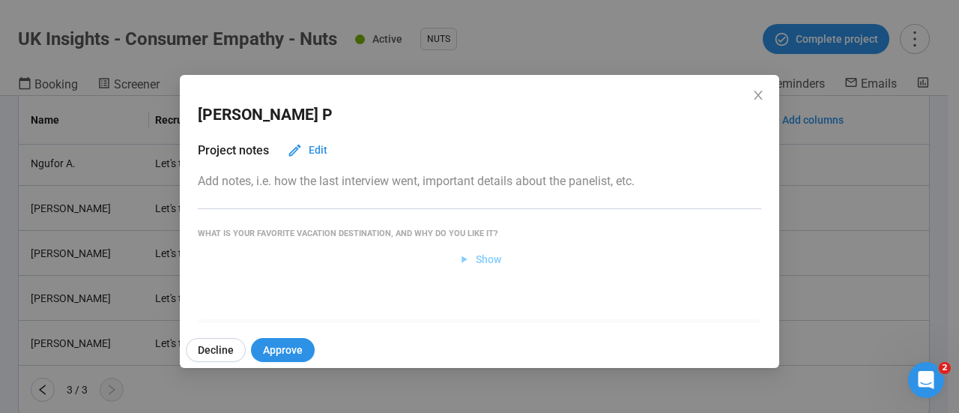
click at [476, 258] on span "Show" at bounding box center [488, 259] width 25 height 16
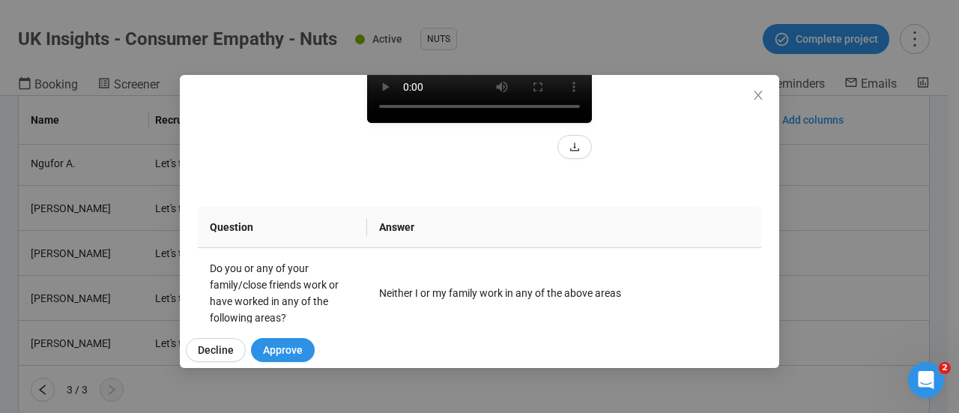
scroll to position [300, 0]
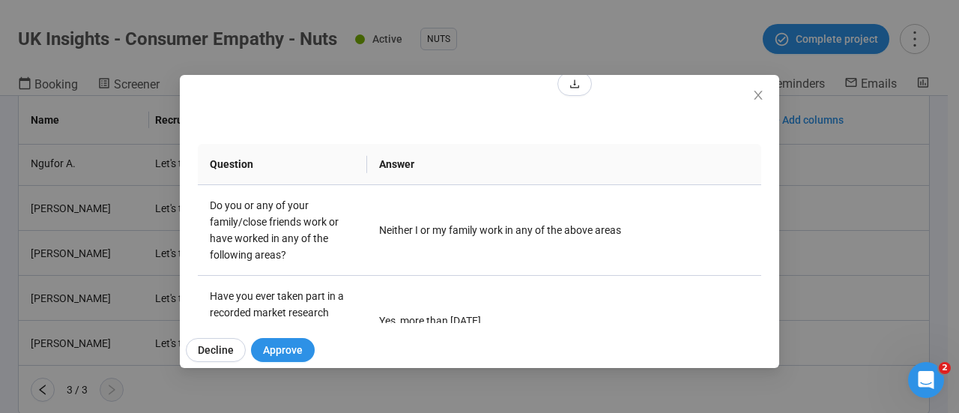
click at [623, 38] on div "[PERSON_NAME] P Project notes Edit Add notes, i.e. how the last interview went,…" at bounding box center [479, 206] width 959 height 413
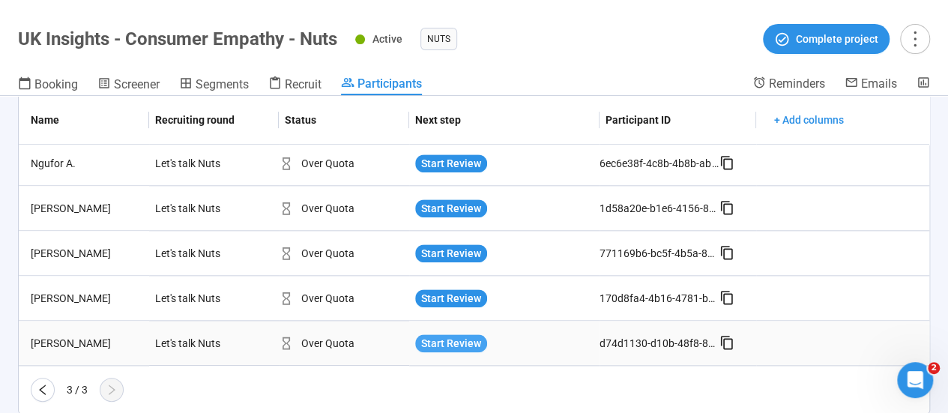
click at [432, 345] on span "Start Review" at bounding box center [451, 343] width 60 height 16
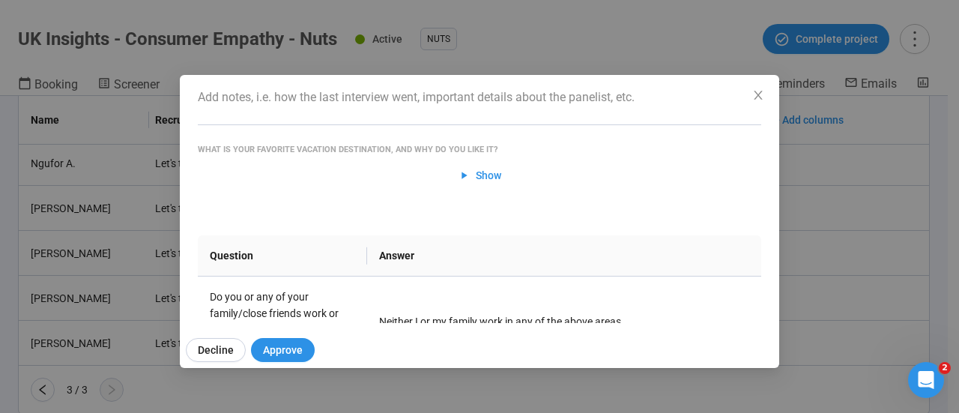
scroll to position [150, 0]
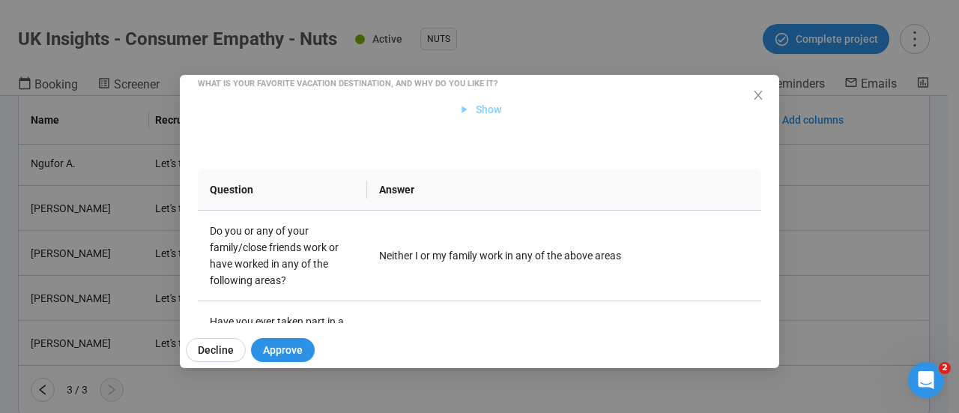
click at [482, 109] on span "Show" at bounding box center [488, 109] width 25 height 16
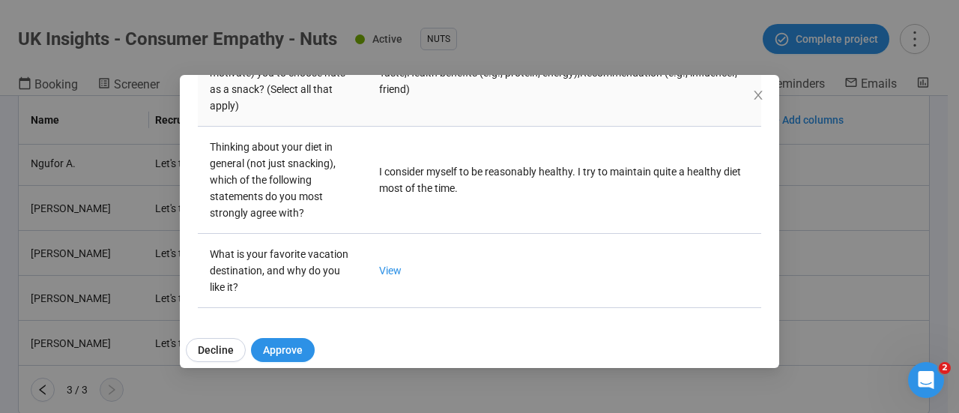
scroll to position [1779, 0]
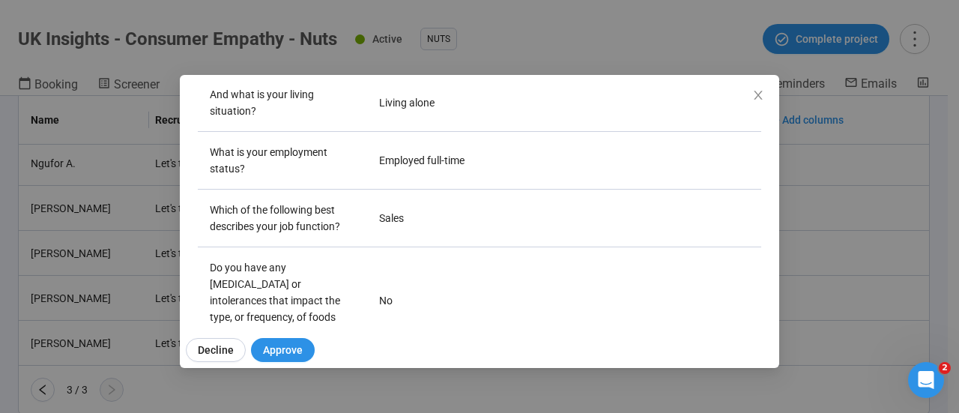
drag, startPoint x: 509, startPoint y: 220, endPoint x: 530, endPoint y: 49, distance: 172.0
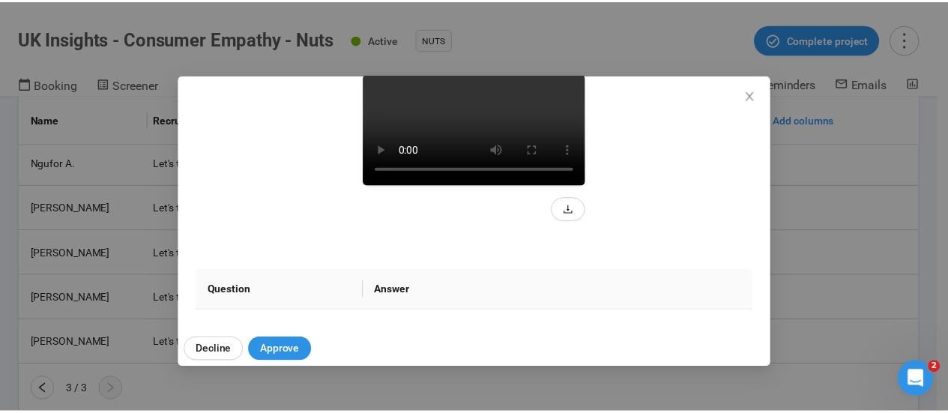
scroll to position [225, 0]
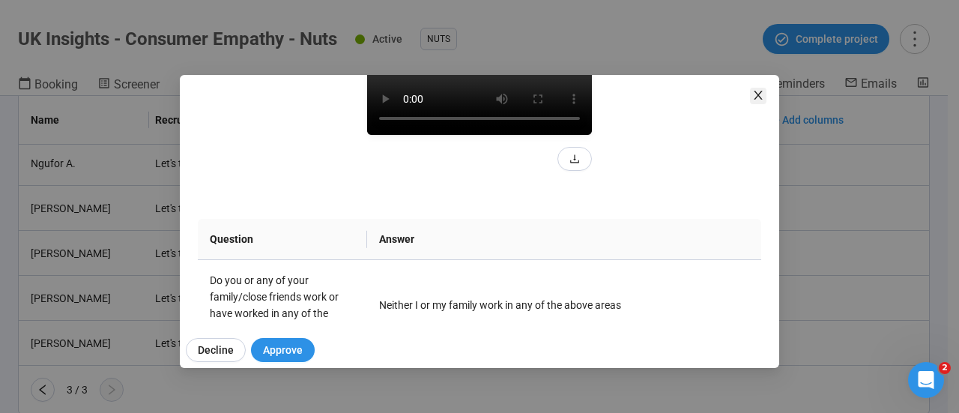
click at [758, 88] on span "Close" at bounding box center [758, 96] width 16 height 16
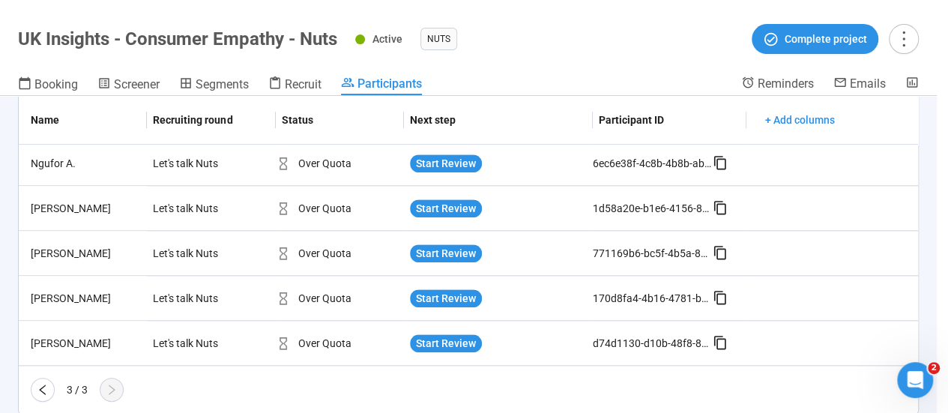
click at [754, 97] on th "+ Add columns" at bounding box center [832, 120] width 172 height 49
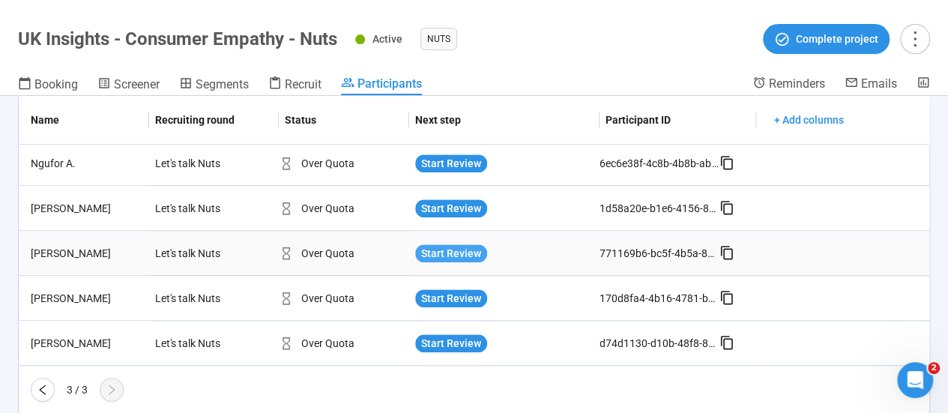
click at [459, 253] on span "Start Review" at bounding box center [451, 253] width 60 height 16
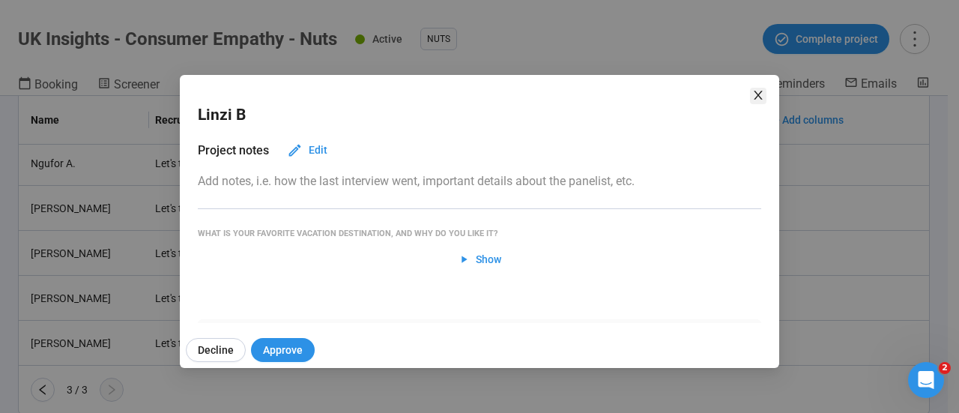
click at [752, 97] on icon "close" at bounding box center [758, 95] width 12 height 12
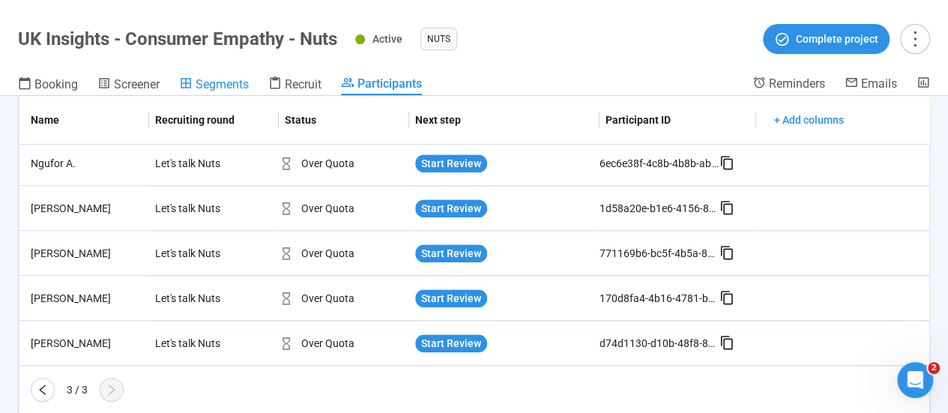
click at [226, 82] on span "Segments" at bounding box center [222, 84] width 53 height 14
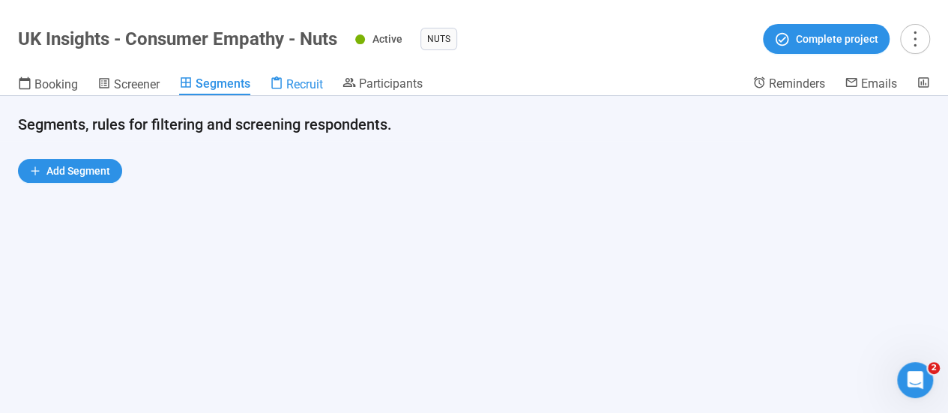
click at [291, 76] on div "Recruit" at bounding box center [296, 83] width 53 height 15
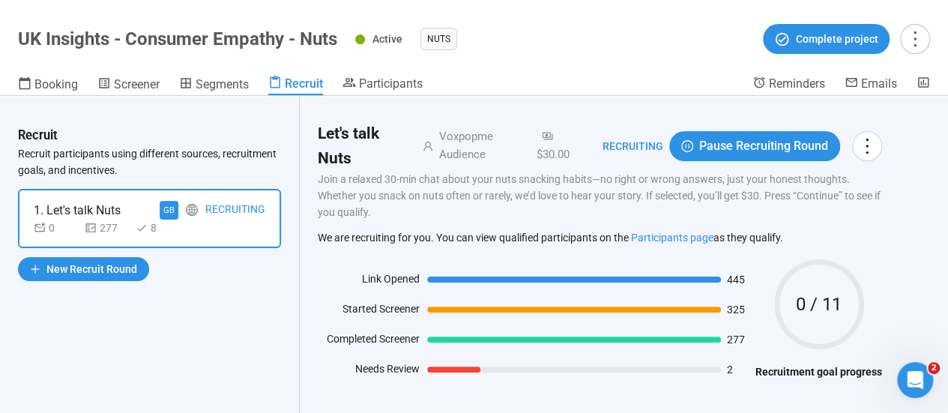
scroll to position [69, 0]
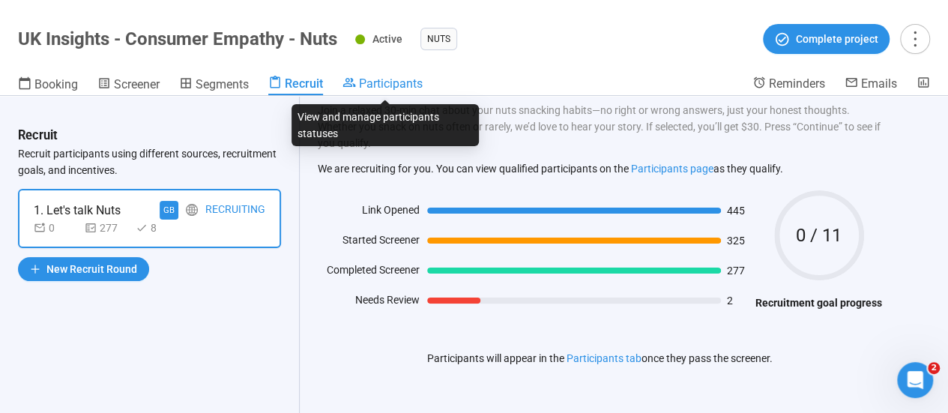
click at [393, 88] on span "Participants" at bounding box center [391, 83] width 64 height 14
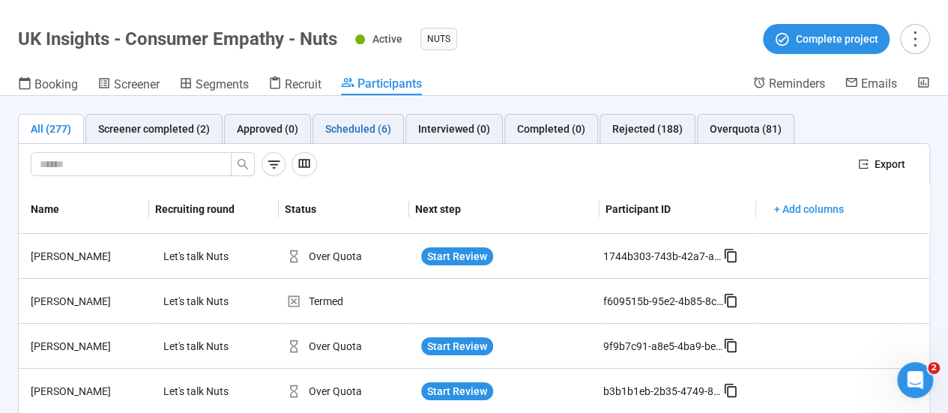
click at [370, 125] on div "Scheduled (6)" at bounding box center [358, 129] width 66 height 16
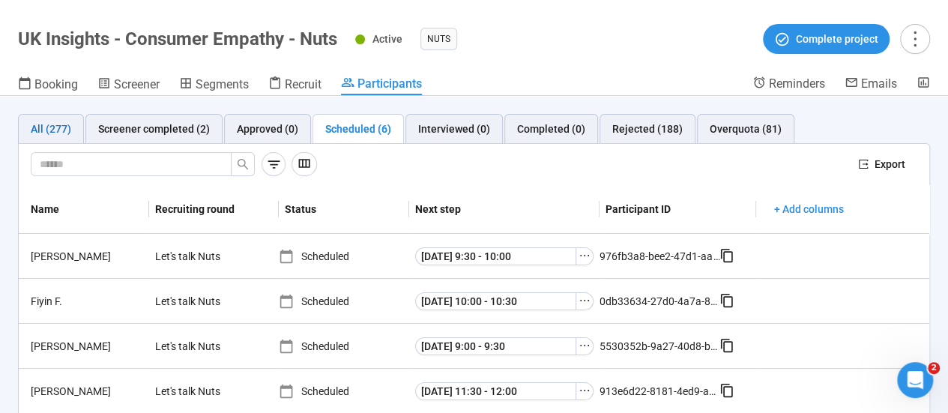
click at [66, 127] on div "All (277)" at bounding box center [51, 129] width 40 height 16
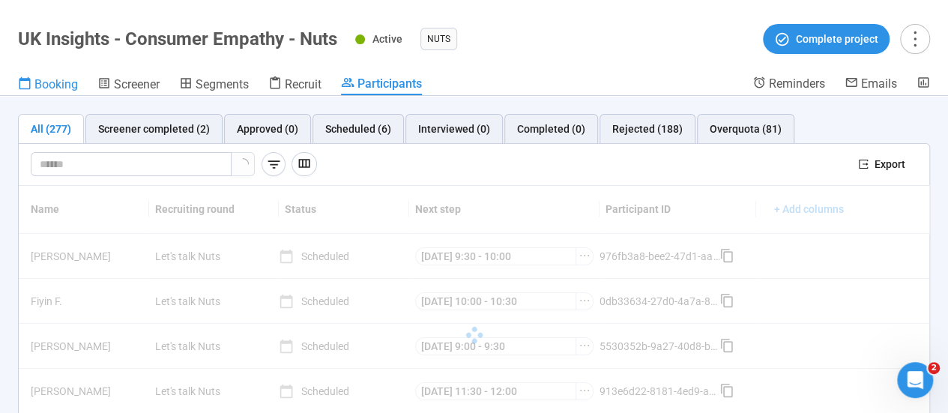
click at [46, 83] on span "Booking" at bounding box center [55, 84] width 43 height 14
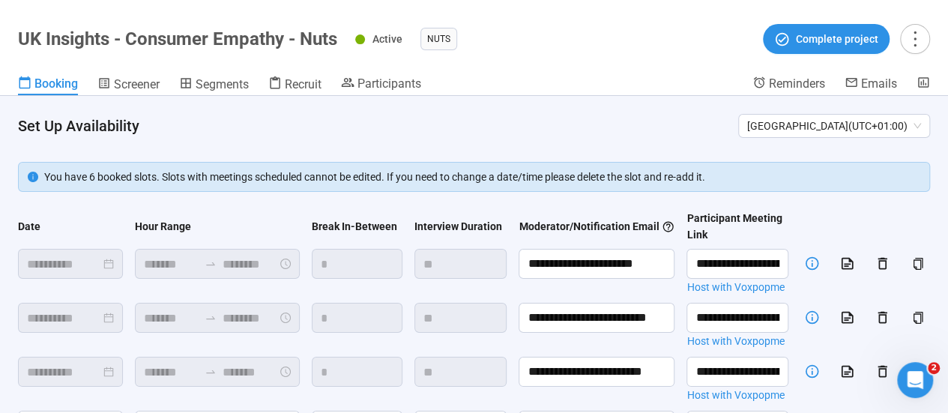
click at [327, 85] on div "Booking Screener Segments Recruit Participants" at bounding box center [385, 85] width 734 height 19
click at [316, 85] on span "Recruit" at bounding box center [303, 84] width 37 height 14
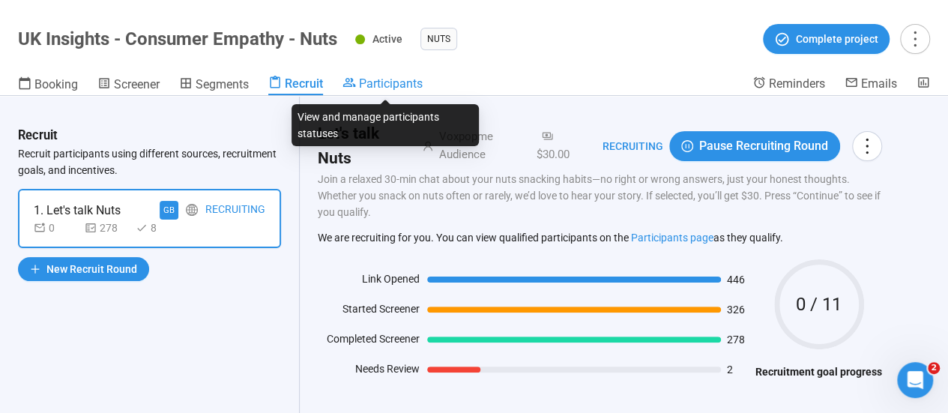
click at [382, 85] on span "Participants" at bounding box center [391, 83] width 64 height 14
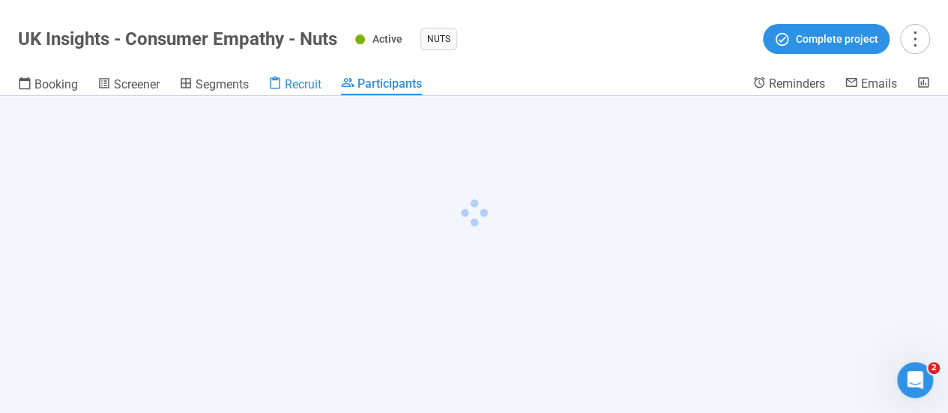
click at [312, 83] on span "Recruit" at bounding box center [303, 84] width 37 height 14
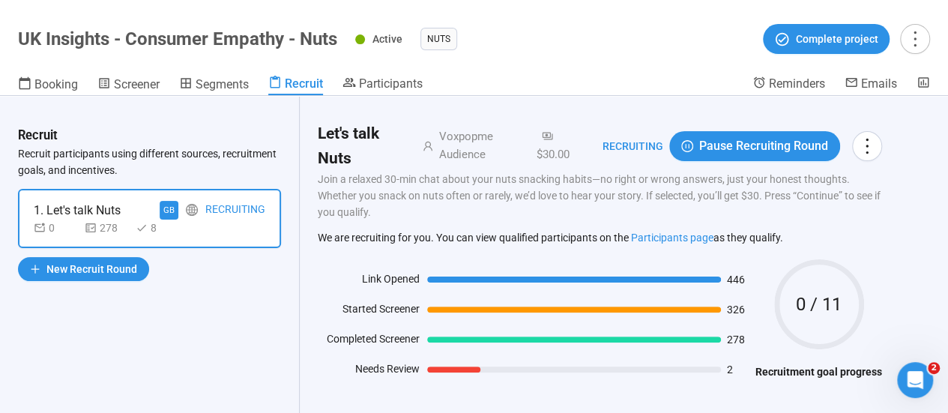
scroll to position [69, 0]
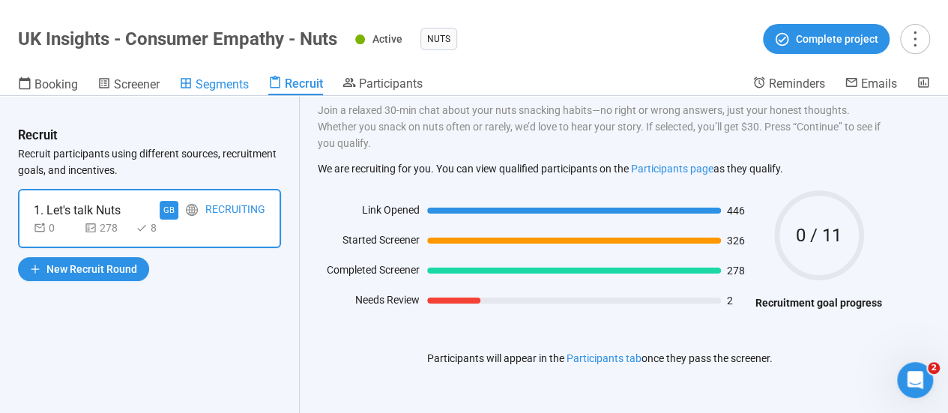
click at [220, 80] on span "Segments" at bounding box center [222, 84] width 53 height 14
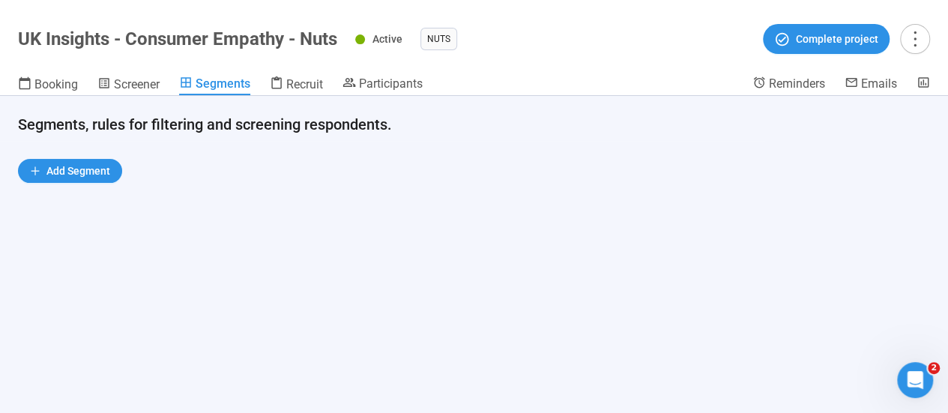
click at [64, 97] on header "Segments, rules for filtering and screening respondents." at bounding box center [474, 118] width 948 height 45
click at [63, 90] on span "Booking" at bounding box center [55, 84] width 43 height 14
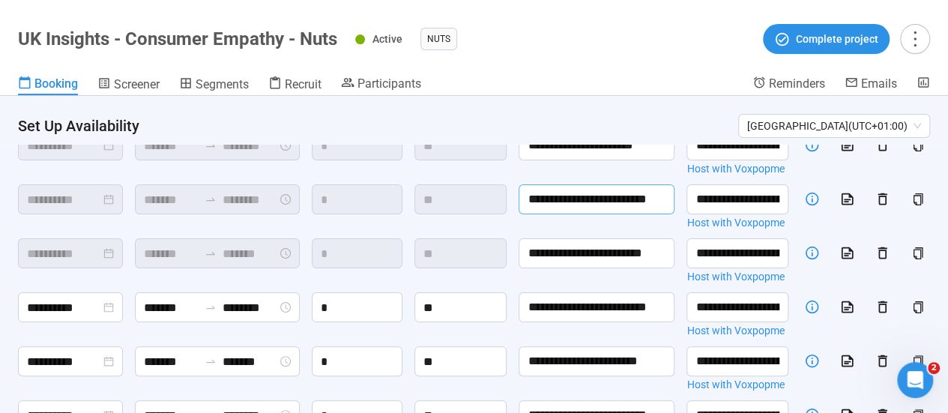
scroll to position [75, 0]
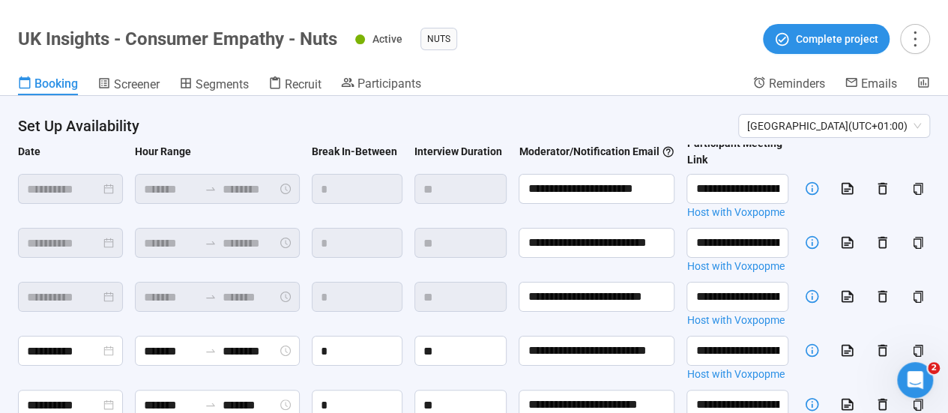
click at [285, 245] on div "******* ********" at bounding box center [217, 243] width 165 height 30
click at [312, 90] on span "Recruit" at bounding box center [303, 84] width 37 height 14
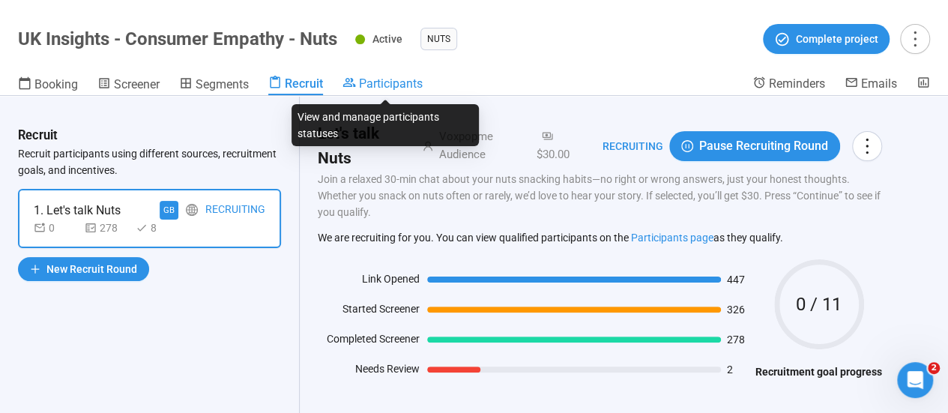
click at [379, 85] on span "Participants" at bounding box center [391, 83] width 64 height 14
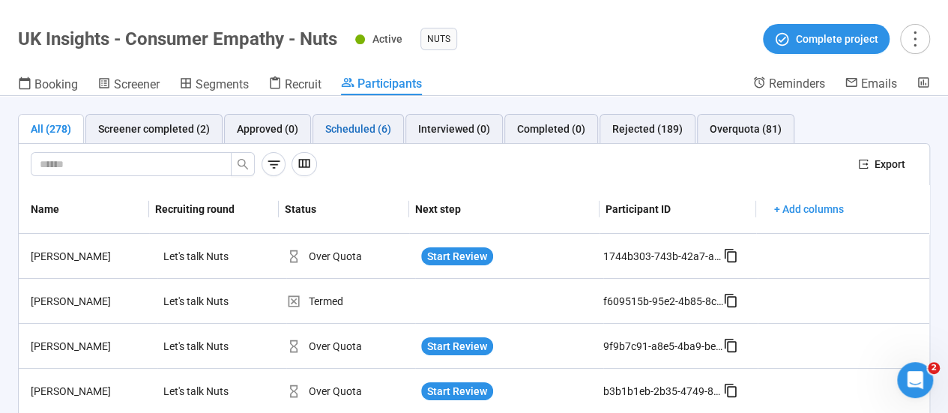
click at [363, 125] on div "Scheduled (6)" at bounding box center [358, 129] width 66 height 16
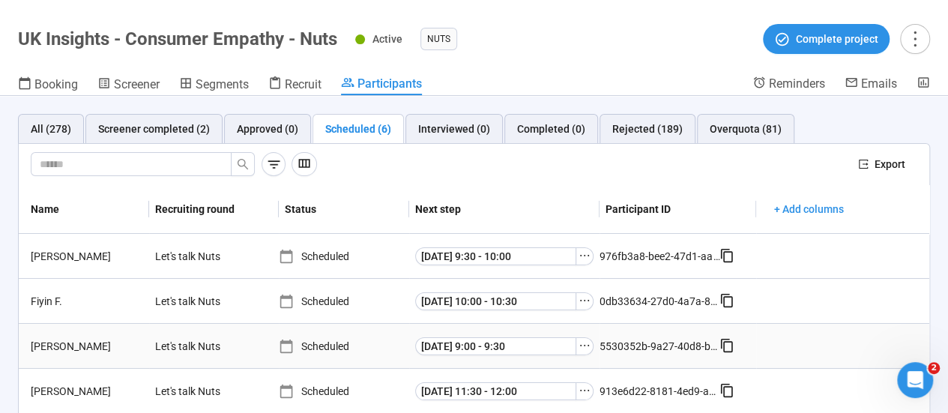
scroll to position [138, 0]
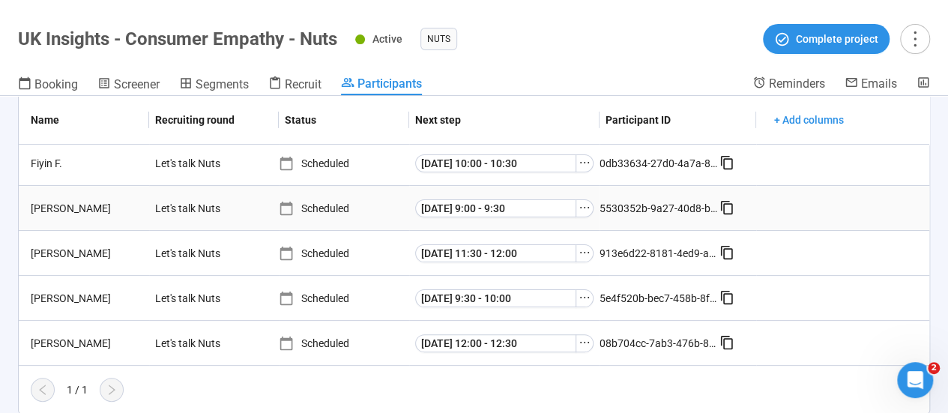
click at [279, 210] on icon at bounding box center [286, 208] width 15 height 15
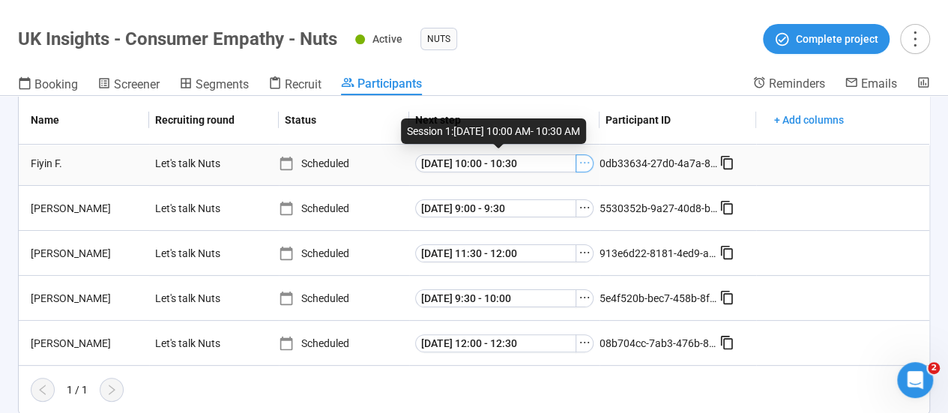
click at [580, 162] on icon "ellipsis" at bounding box center [584, 162] width 9 height 1
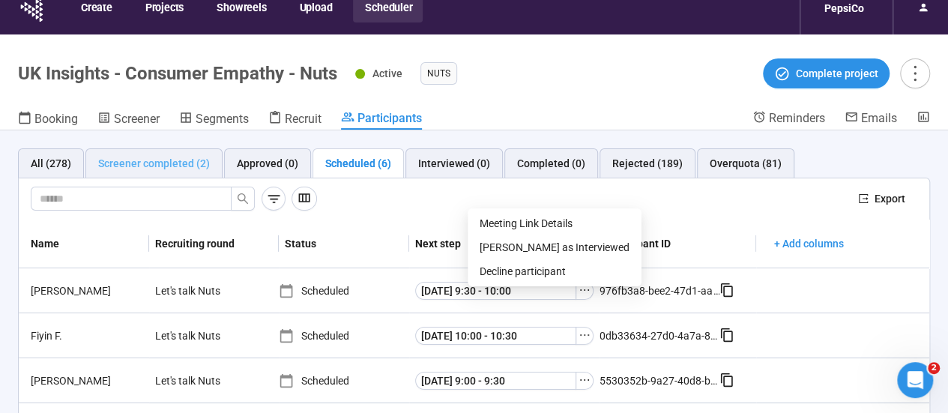
scroll to position [0, 0]
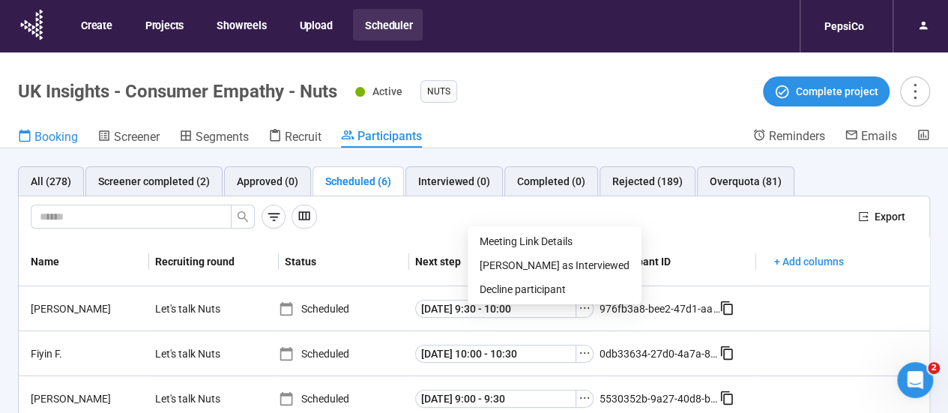
click at [67, 142] on span "Booking" at bounding box center [55, 137] width 43 height 14
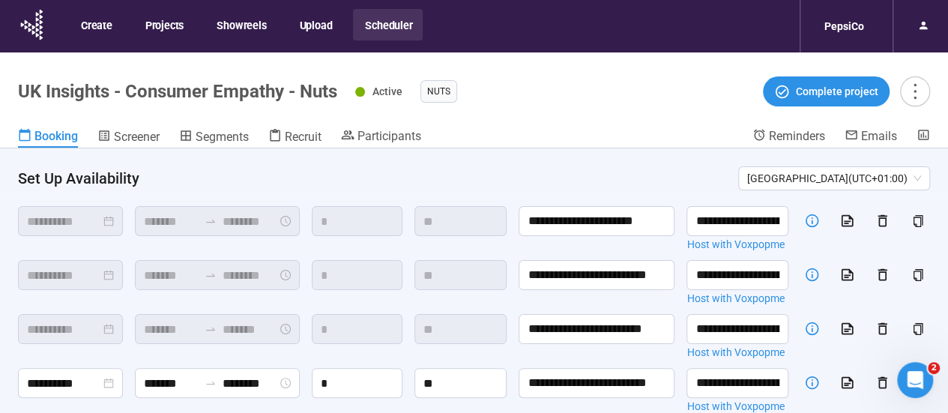
scroll to position [75, 0]
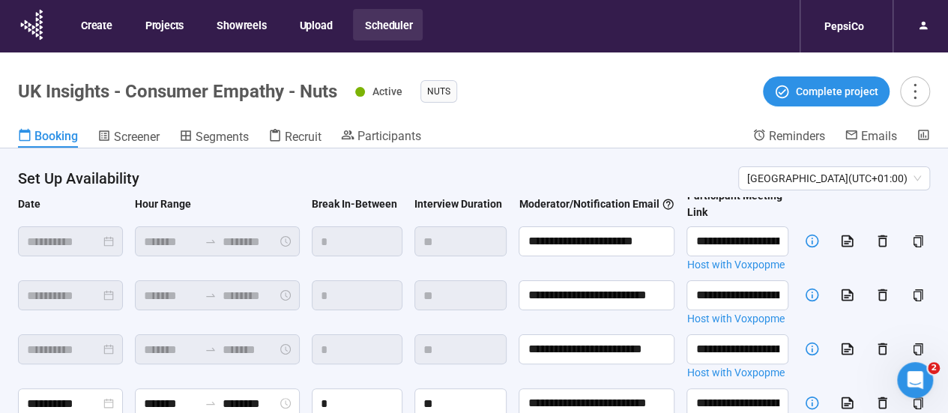
click at [345, 205] on div "Break In-Between" at bounding box center [354, 204] width 85 height 16
click at [839, 296] on icon "button" at bounding box center [847, 295] width 16 height 16
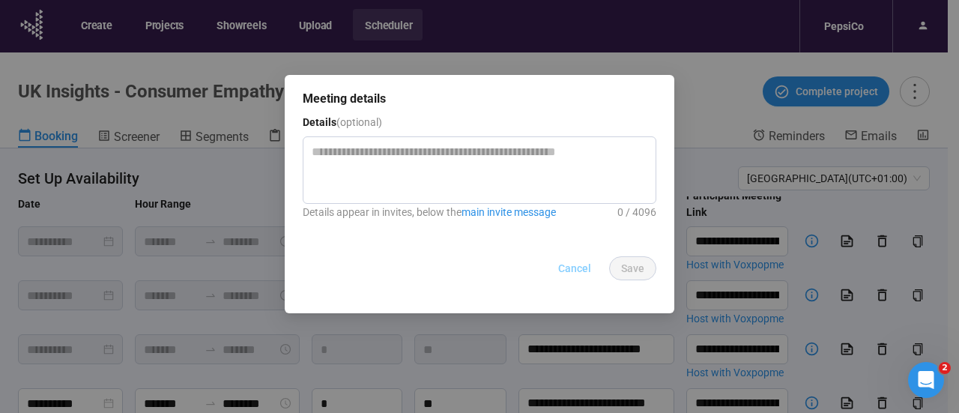
click at [572, 274] on span "Cancel" at bounding box center [574, 268] width 33 height 16
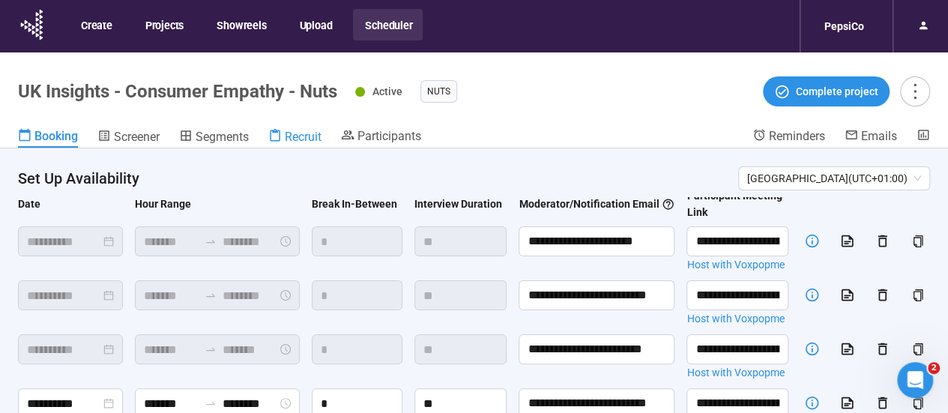
click at [303, 131] on span "Recruit" at bounding box center [303, 137] width 37 height 14
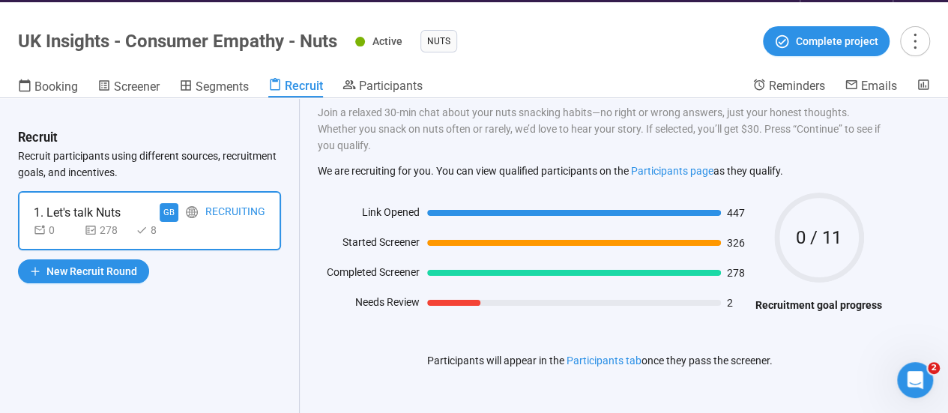
scroll to position [52, 0]
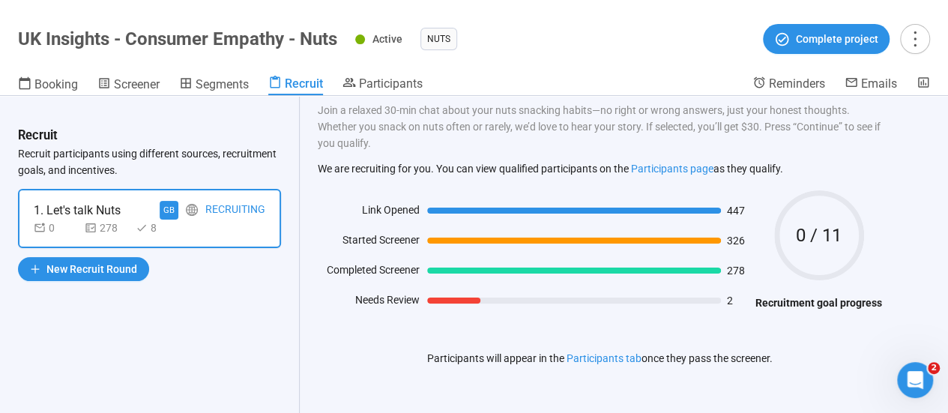
click at [942, 376] on div "Recruit Recruit participants using different sources, recruitment goals, and in…" at bounding box center [474, 254] width 948 height 317
click at [903, 381] on icon "Open Intercom Messenger" at bounding box center [912, 378] width 25 height 25
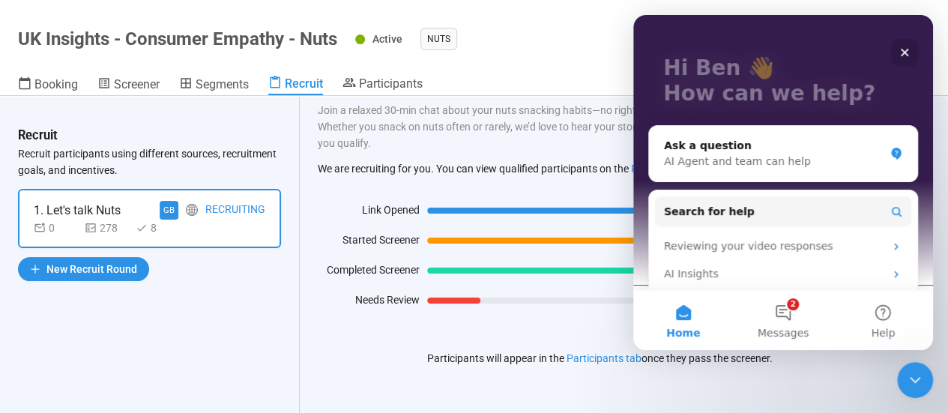
scroll to position [133, 0]
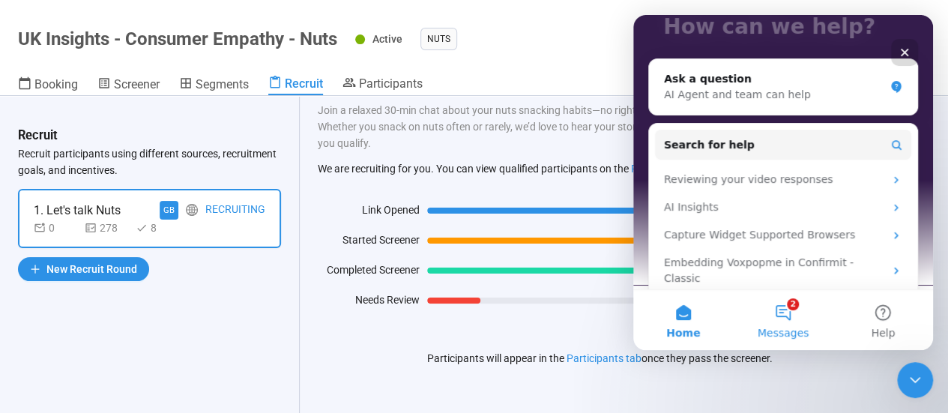
click at [781, 324] on button "2 Messages" at bounding box center [783, 320] width 100 height 60
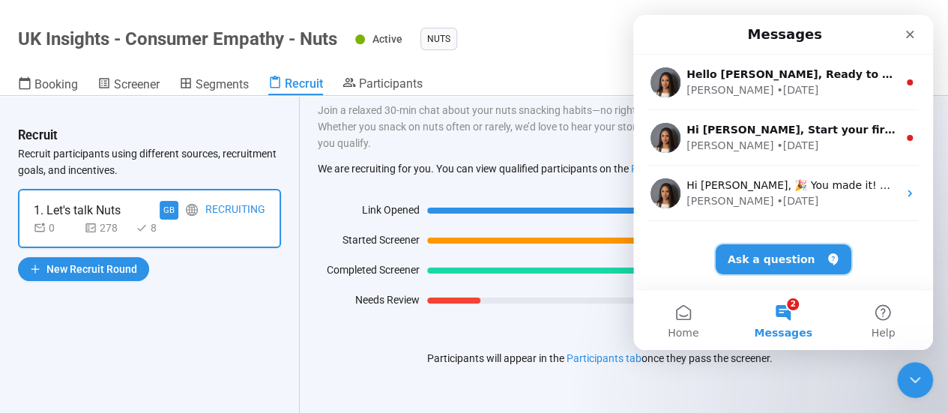
click at [785, 254] on button "Ask a question" at bounding box center [783, 259] width 136 height 30
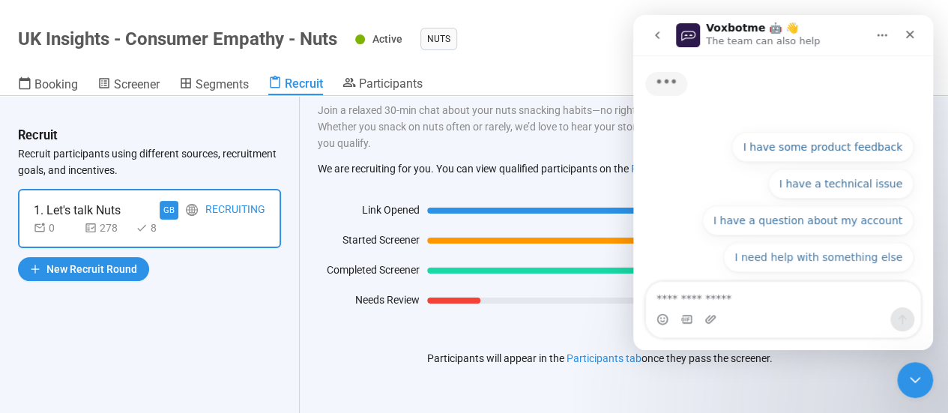
type textarea "*"
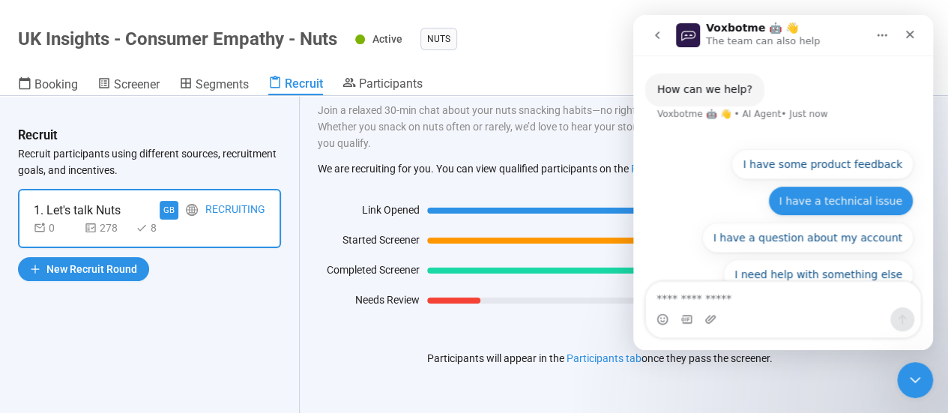
click at [831, 209] on button "I have a technical issue" at bounding box center [840, 201] width 145 height 30
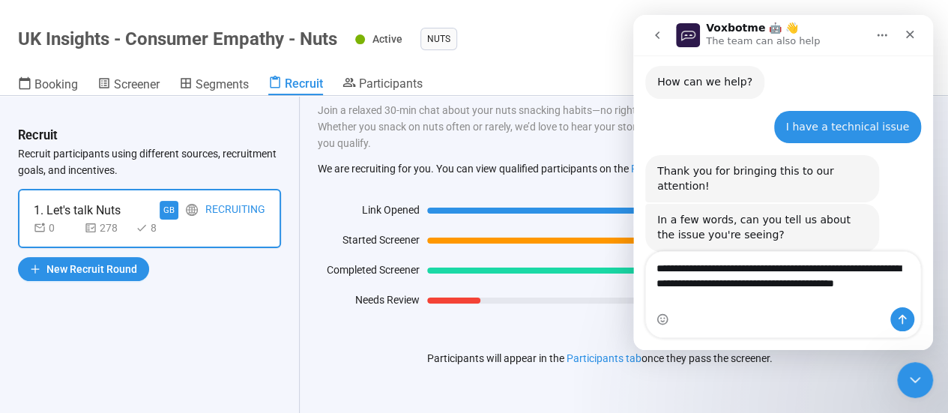
scroll to position [22, 0]
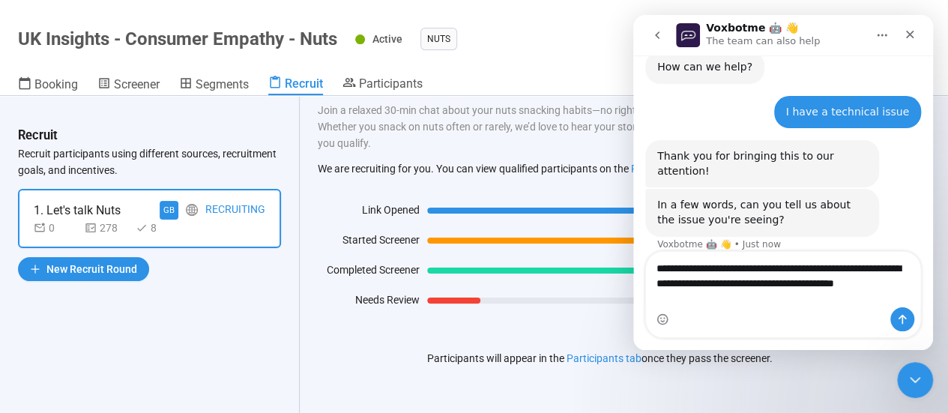
click at [685, 282] on textarea "**********" at bounding box center [783, 279] width 275 height 55
click at [690, 297] on textarea "**********" at bounding box center [783, 279] width 275 height 55
click at [675, 294] on textarea "**********" at bounding box center [783, 279] width 275 height 55
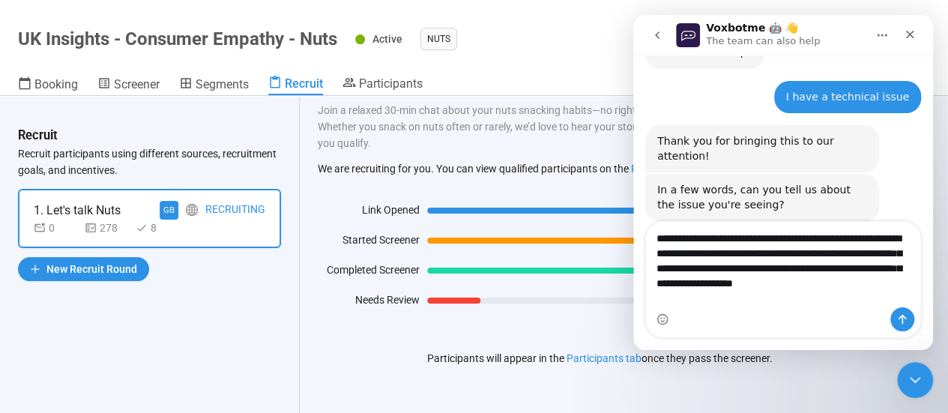
scroll to position [52, 0]
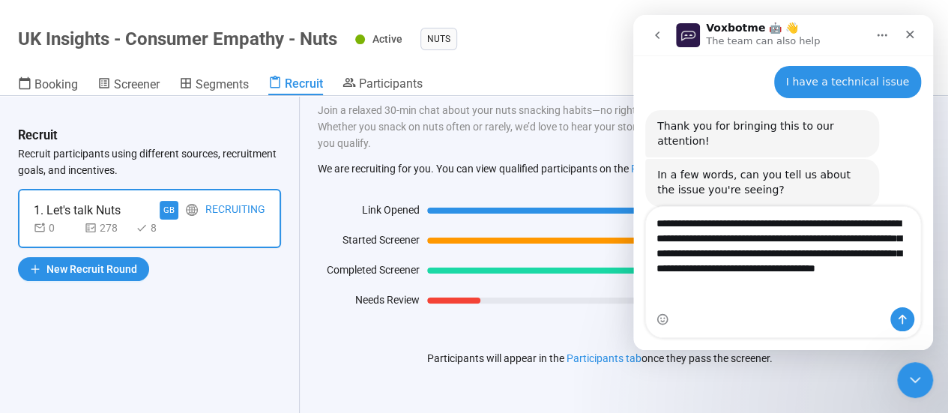
type textarea "**********"
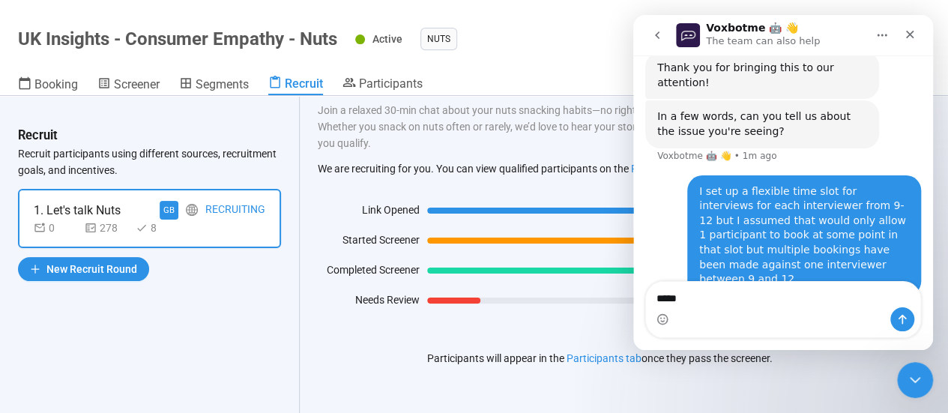
scroll to position [160, 0]
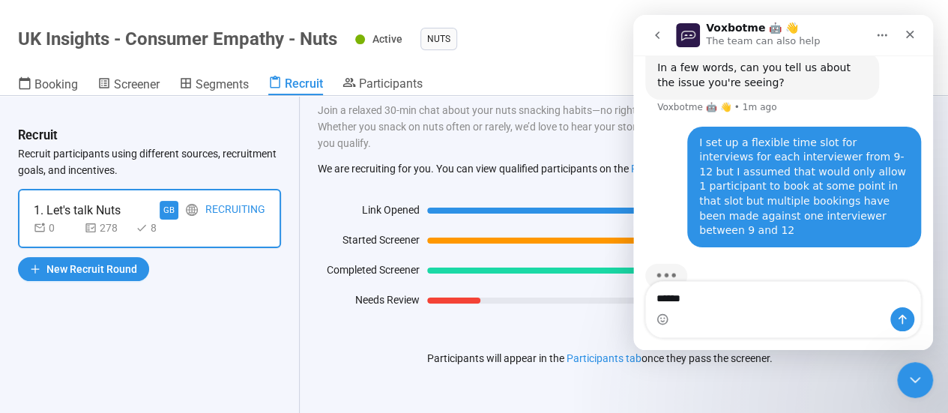
type textarea "*****"
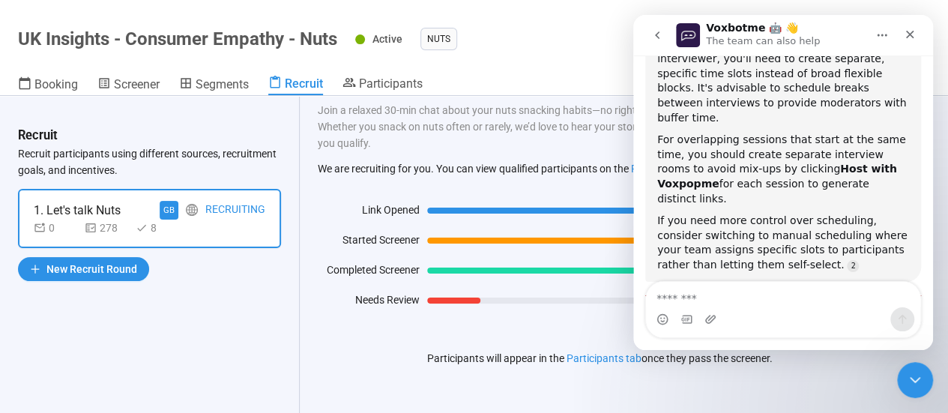
scroll to position [458, 0]
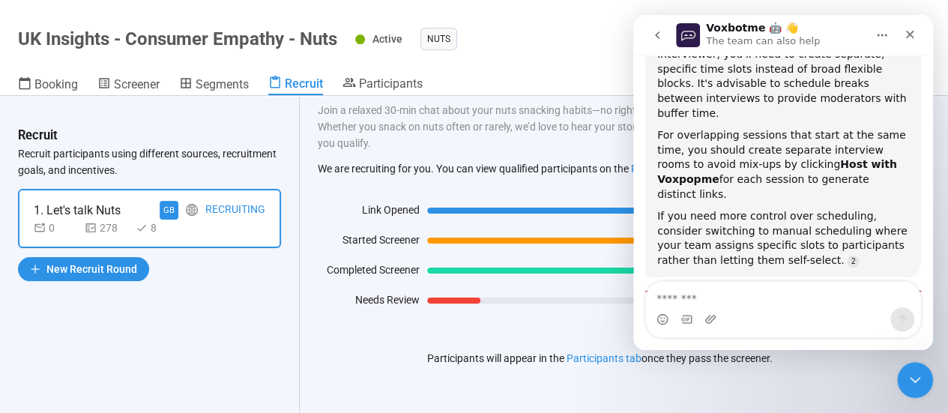
click at [746, 305] on textarea "Message…" at bounding box center [783, 294] width 275 height 25
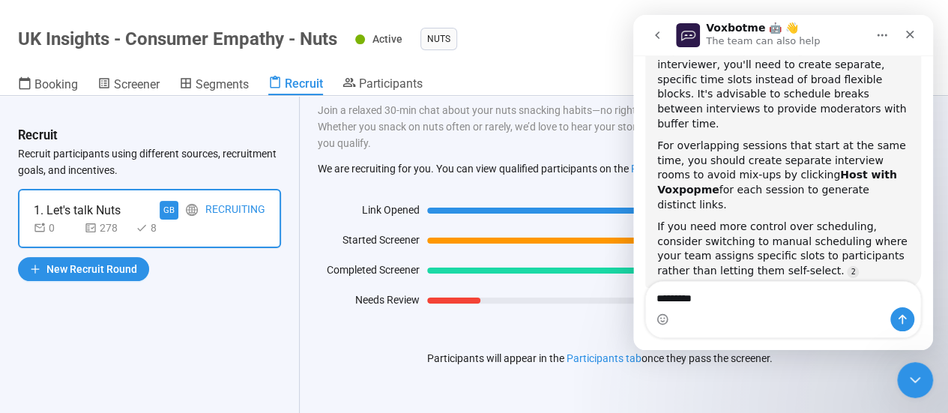
scroll to position [446, 0]
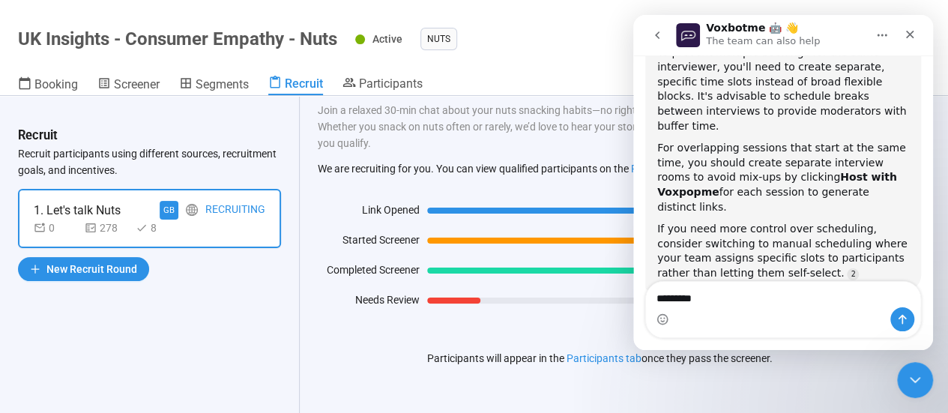
type textarea "********"
click at [45, 74] on header "UK Insights - Consumer Empathy - Nuts Active Nuts Complete project Booking Scre…" at bounding box center [474, 48] width 948 height 96
click at [41, 79] on span "Booking" at bounding box center [55, 84] width 43 height 14
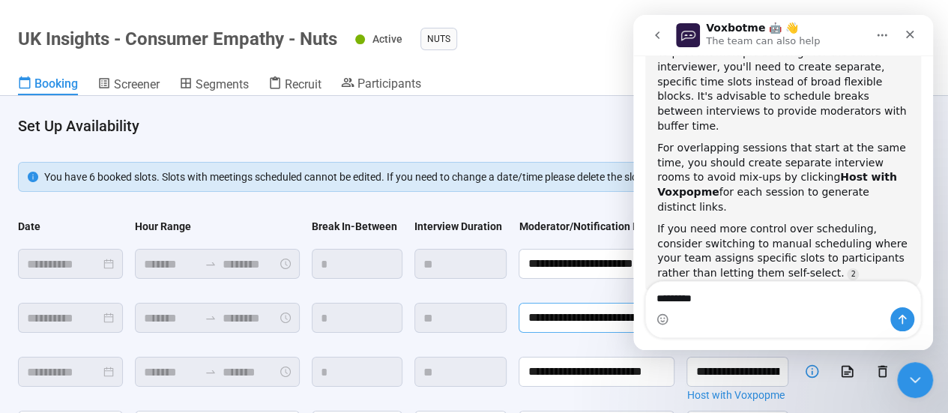
scroll to position [150, 0]
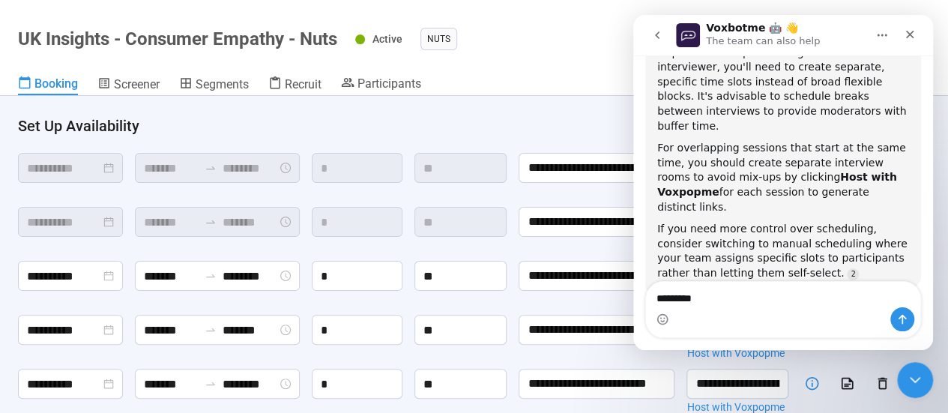
click at [382, 202] on div "**********" at bounding box center [474, 376] width 912 height 632
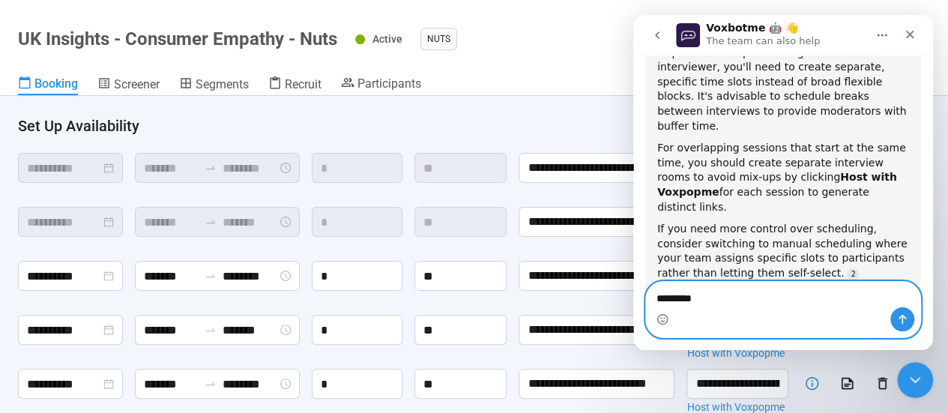
click at [745, 301] on textarea "********" at bounding box center [783, 294] width 275 height 25
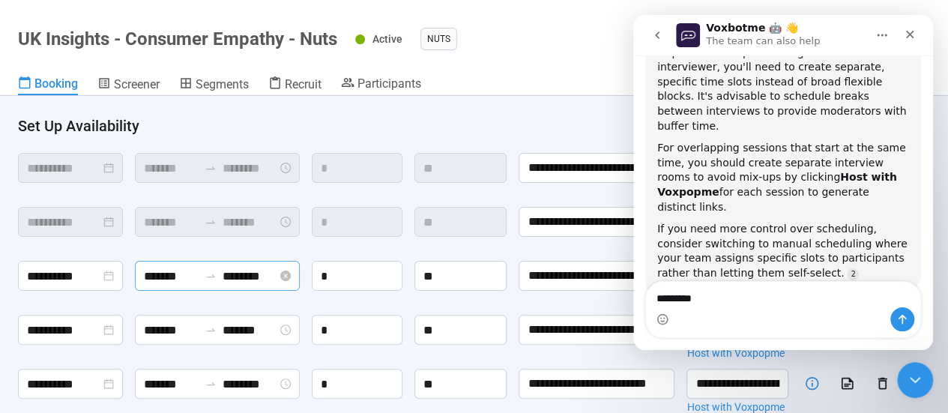
click at [163, 276] on input "*******" at bounding box center [171, 276] width 55 height 19
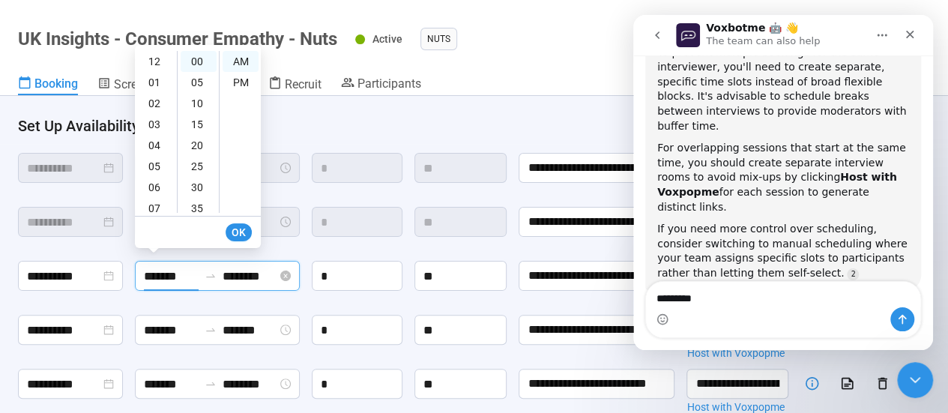
scroll to position [90, 0]
click at [199, 182] on div "30" at bounding box center [199, 187] width 36 height 21
type input "*******"
click at [252, 272] on input "********" at bounding box center [250, 276] width 55 height 19
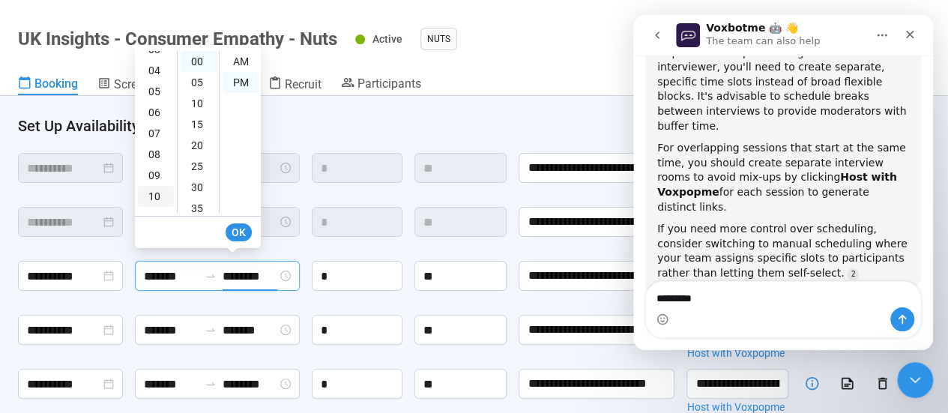
click at [154, 191] on div "10" at bounding box center [156, 196] width 36 height 21
type input "********"
drag, startPoint x: 237, startPoint y: 230, endPoint x: 196, endPoint y: 299, distance: 80.7
click at [237, 231] on span "OK" at bounding box center [238, 232] width 14 height 16
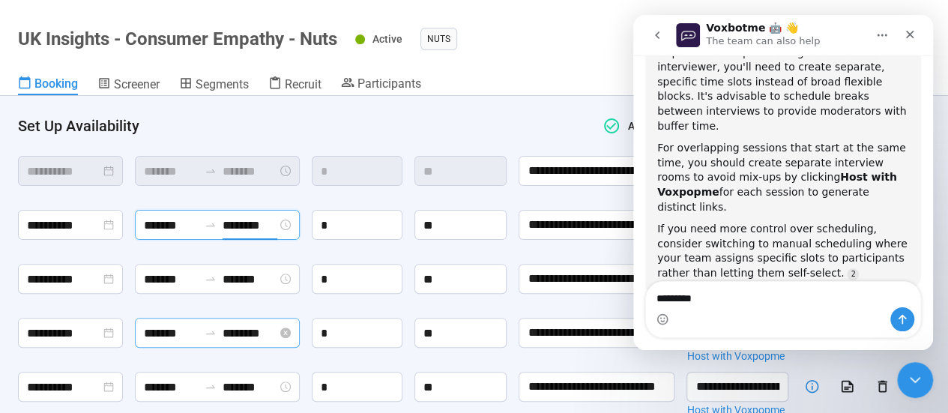
scroll to position [225, 0]
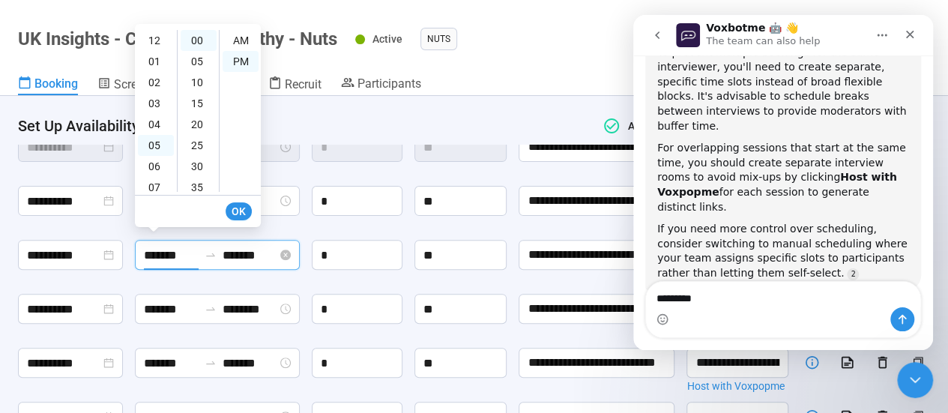
click at [169, 251] on input "*******" at bounding box center [171, 255] width 55 height 19
click at [250, 32] on div "AM" at bounding box center [241, 39] width 36 height 21
click at [163, 141] on div "09" at bounding box center [156, 138] width 36 height 21
drag, startPoint x: 200, startPoint y: 163, endPoint x: 205, endPoint y: 202, distance: 39.3
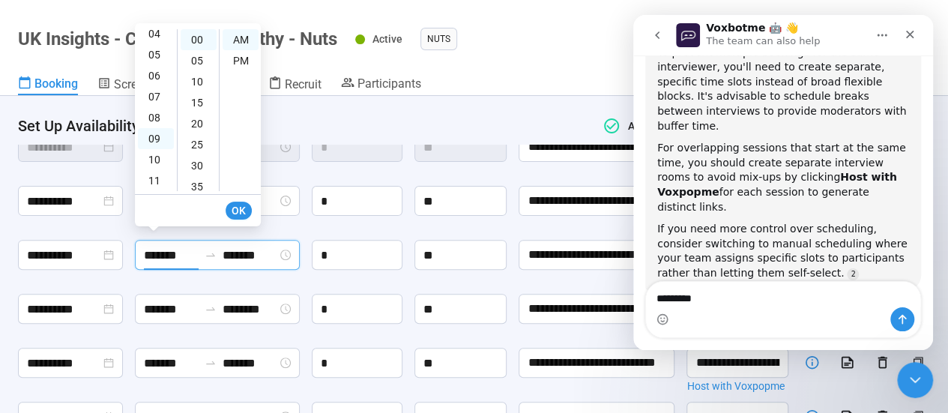
click at [199, 163] on div "30" at bounding box center [199, 165] width 36 height 21
type input "*******"
click at [234, 248] on input "*******" at bounding box center [250, 255] width 55 height 19
click at [147, 159] on div "10" at bounding box center [156, 159] width 36 height 21
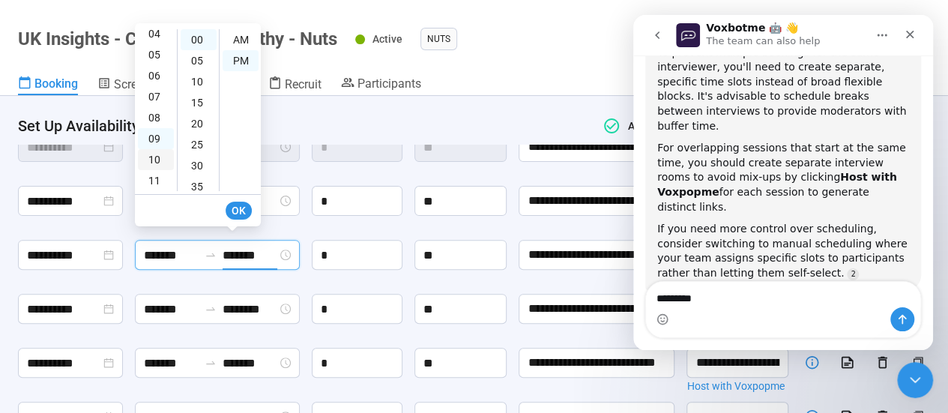
type input "********"
click at [240, 208] on span "OK" at bounding box center [238, 210] width 14 height 16
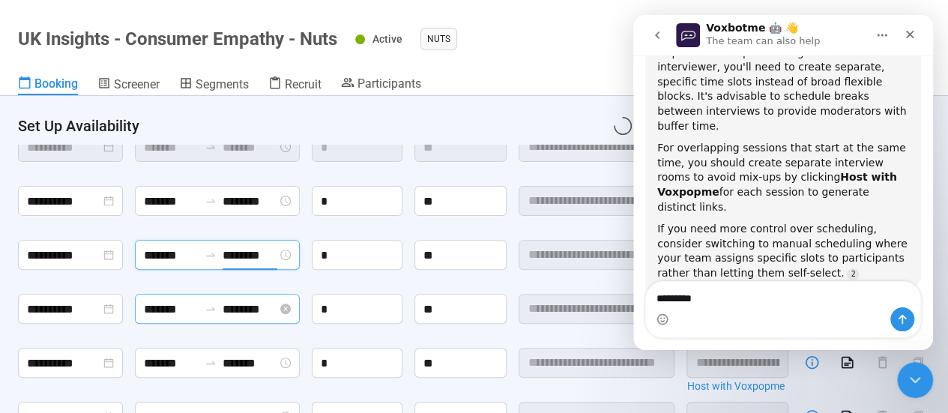
click at [173, 308] on input "*******" at bounding box center [171, 309] width 55 height 19
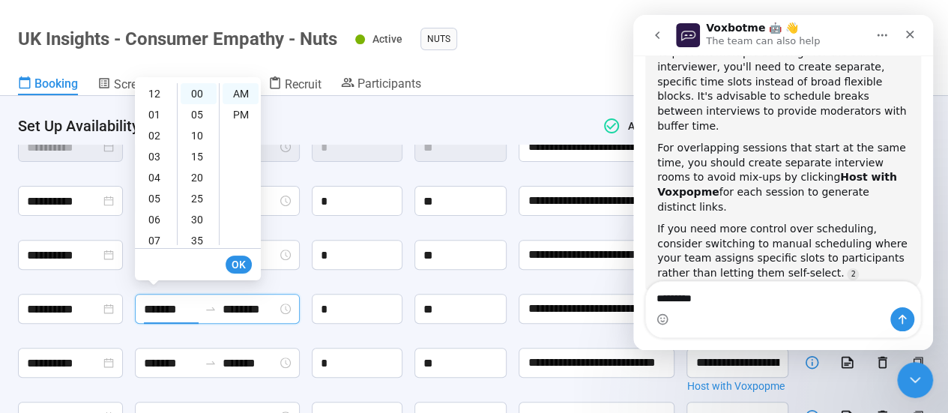
scroll to position [90, 0]
click at [195, 213] on div "30" at bounding box center [199, 219] width 36 height 21
type input "*******"
click at [255, 312] on input "********" at bounding box center [250, 309] width 55 height 19
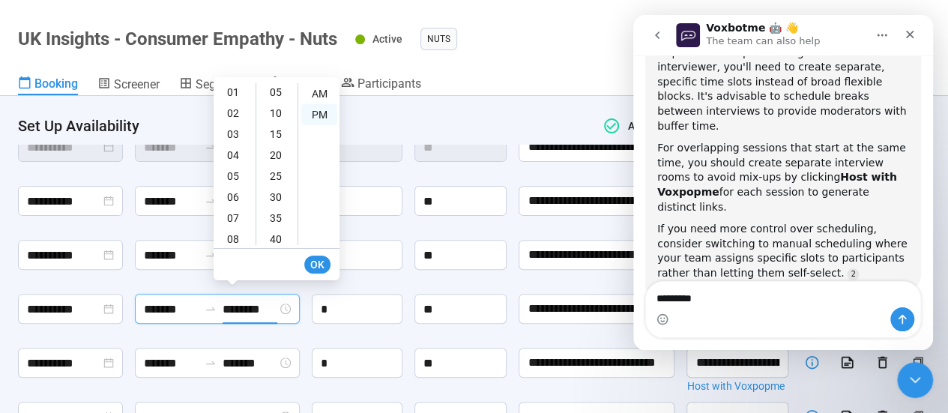
scroll to position [0, 0]
click at [225, 223] on div "10" at bounding box center [235, 228] width 36 height 21
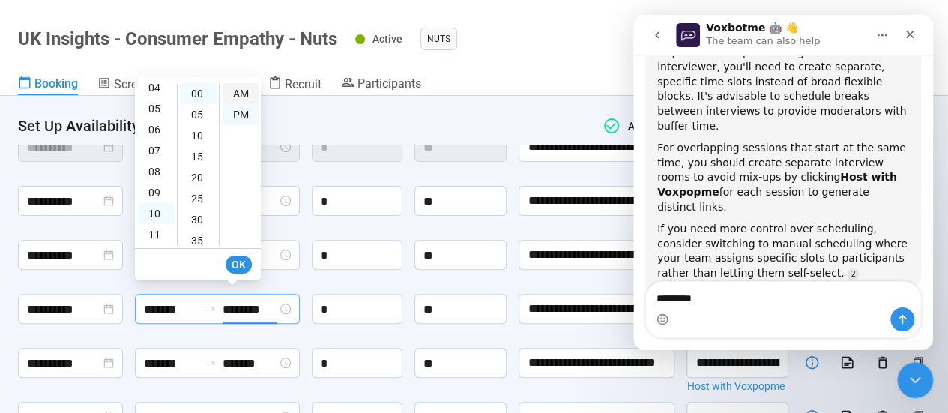
click at [241, 91] on div "AM" at bounding box center [241, 93] width 36 height 21
type input "********"
click at [236, 261] on span "OK" at bounding box center [238, 264] width 14 height 16
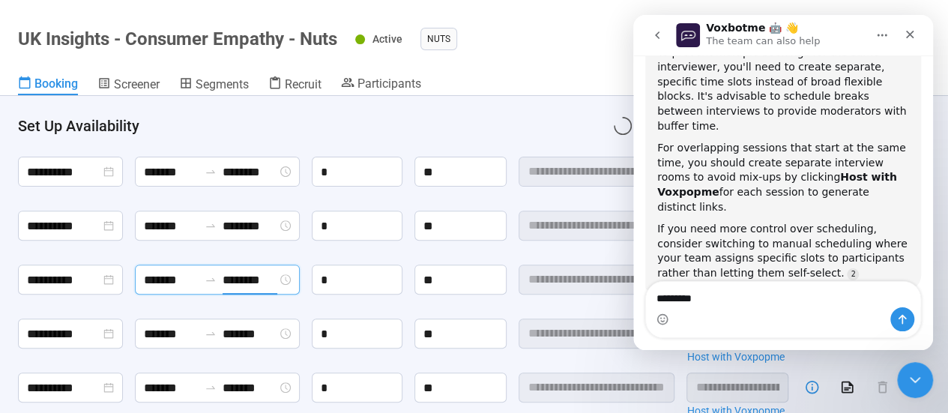
scroll to position [300, 0]
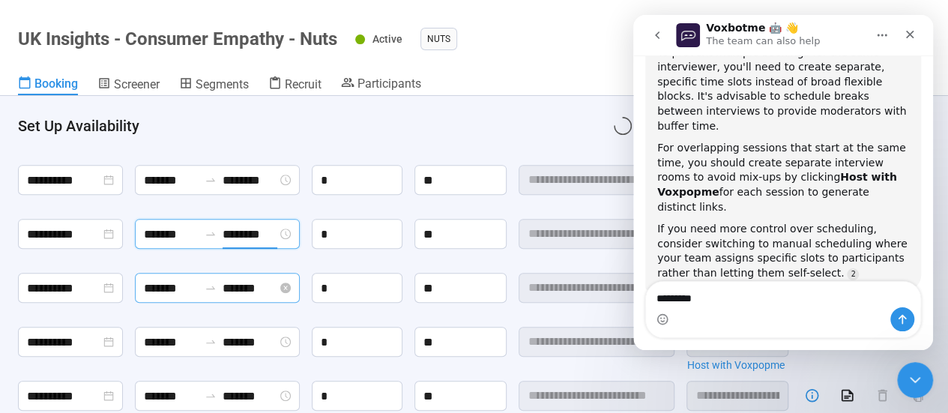
click at [180, 285] on input "*******" at bounding box center [171, 288] width 55 height 19
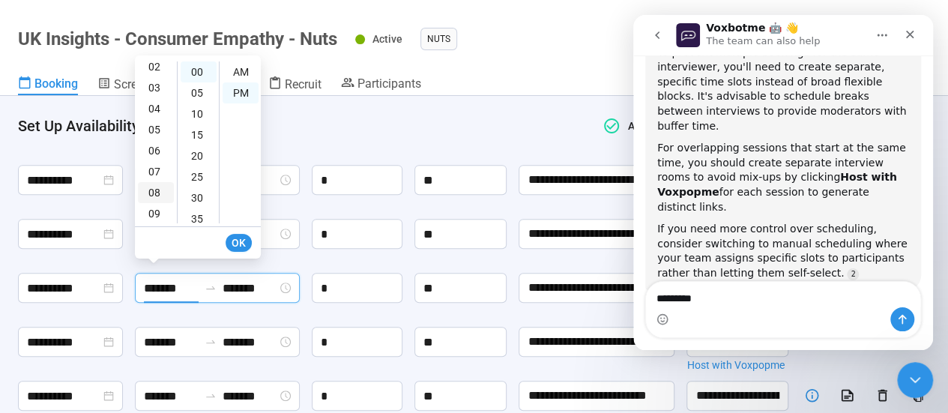
scroll to position [15, 0]
click at [196, 196] on div "30" at bounding box center [199, 197] width 36 height 21
type input "*******"
click at [234, 246] on span "OK" at bounding box center [238, 242] width 14 height 16
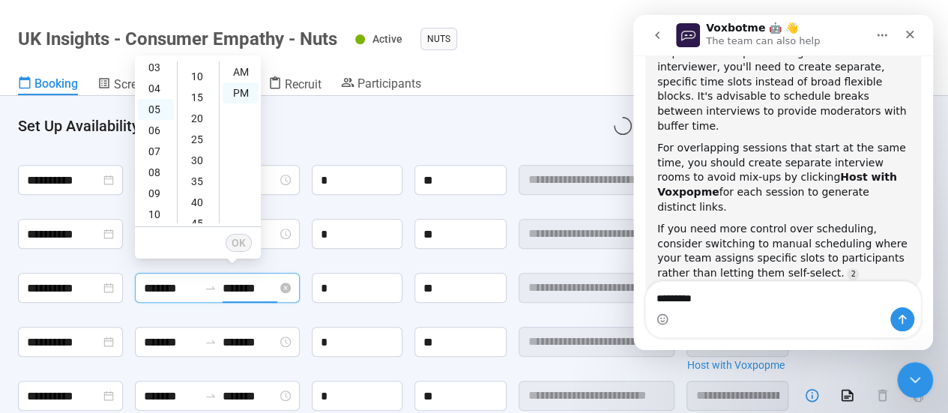
scroll to position [0, 0]
click at [237, 284] on input "*******" at bounding box center [250, 288] width 55 height 19
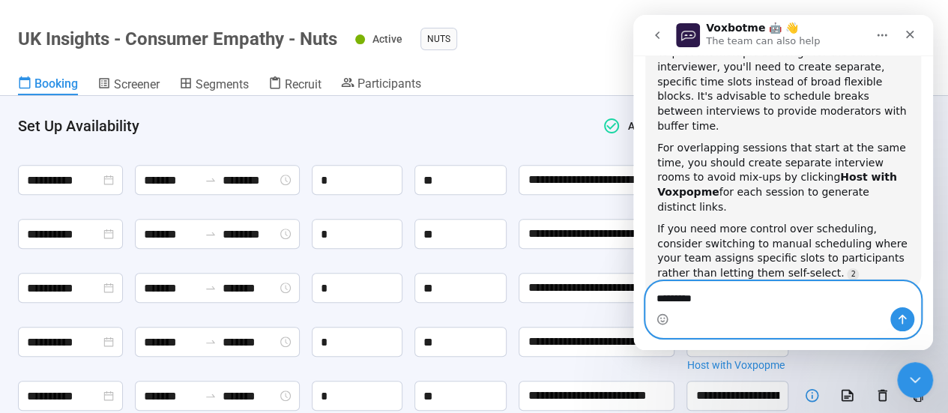
click at [763, 294] on textarea "********" at bounding box center [783, 294] width 275 height 25
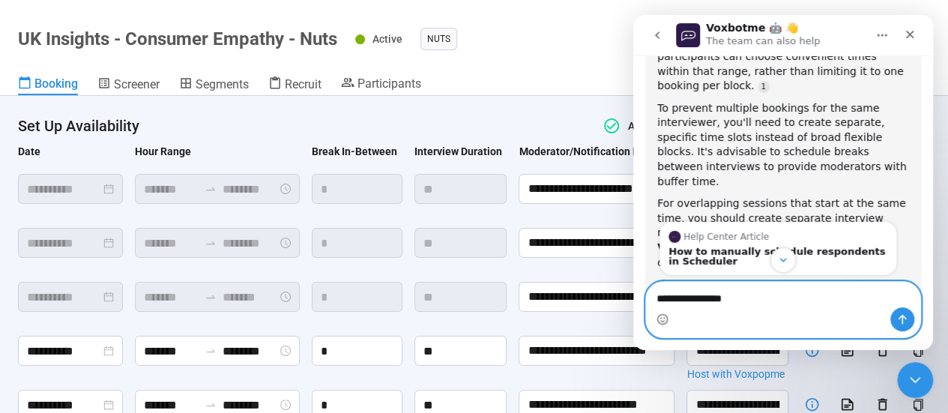
scroll to position [384, 0]
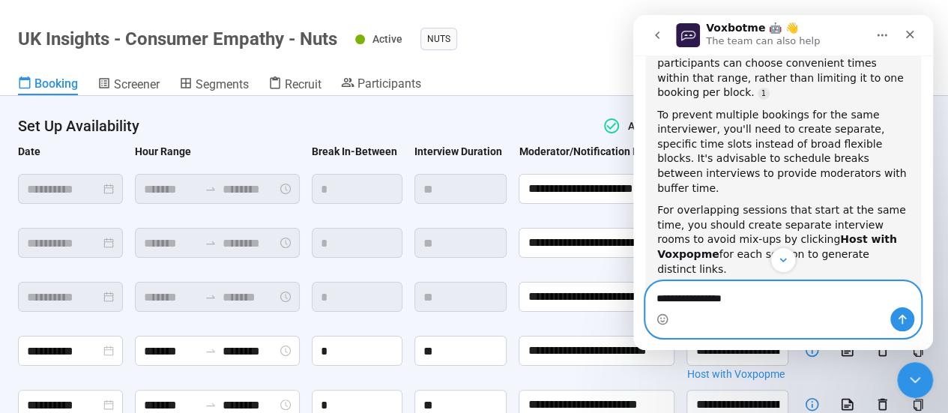
click at [768, 302] on textarea "**********" at bounding box center [783, 294] width 275 height 25
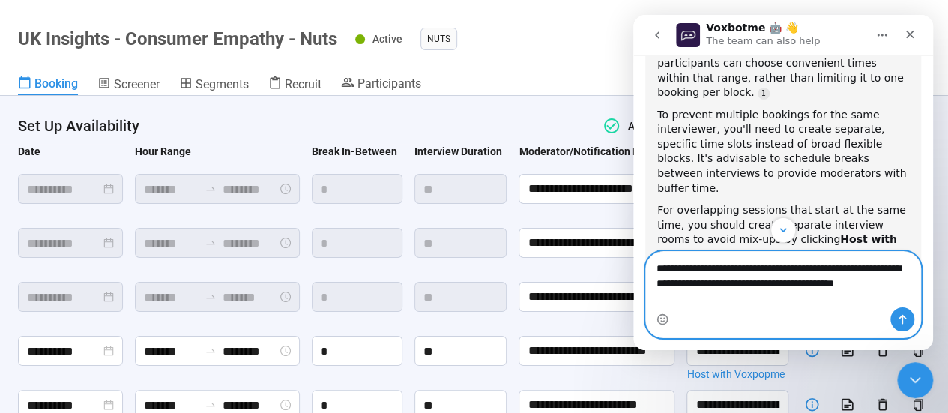
type textarea "**********"
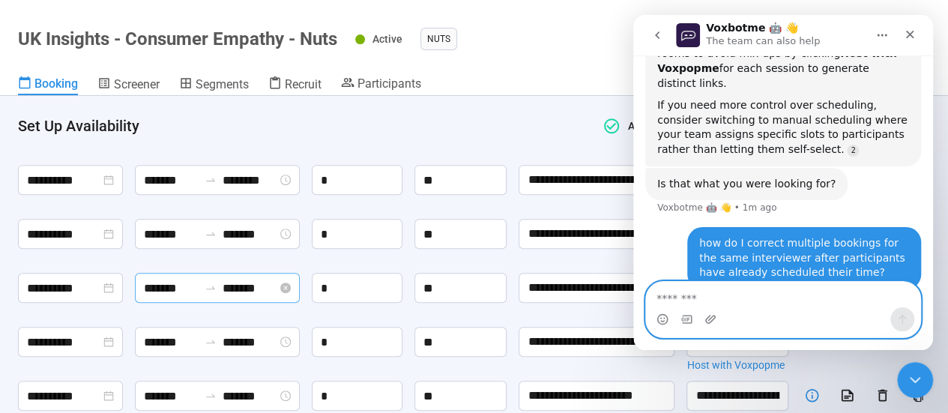
scroll to position [375, 0]
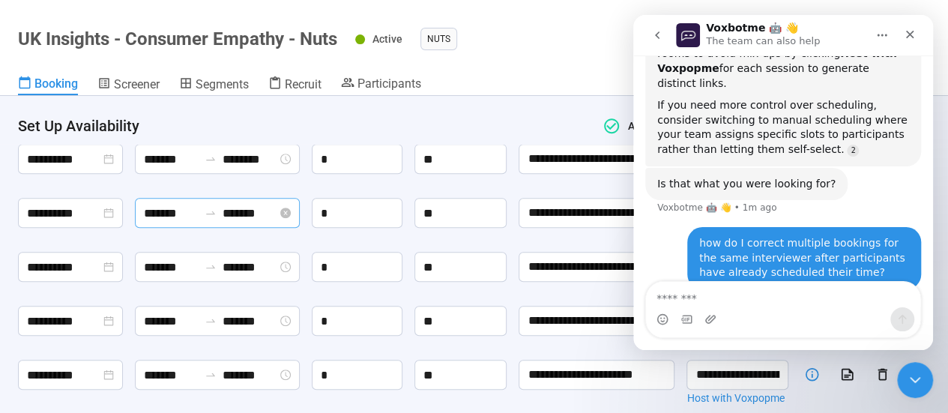
click at [244, 213] on input "*******" at bounding box center [250, 213] width 55 height 19
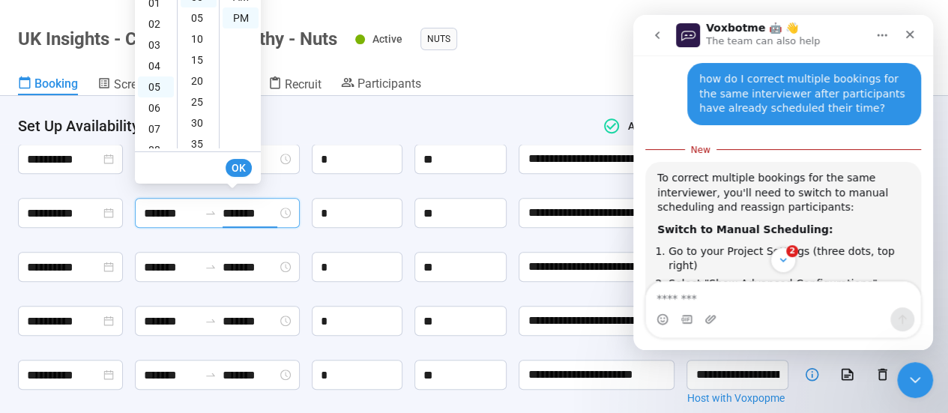
scroll to position [2, 0]
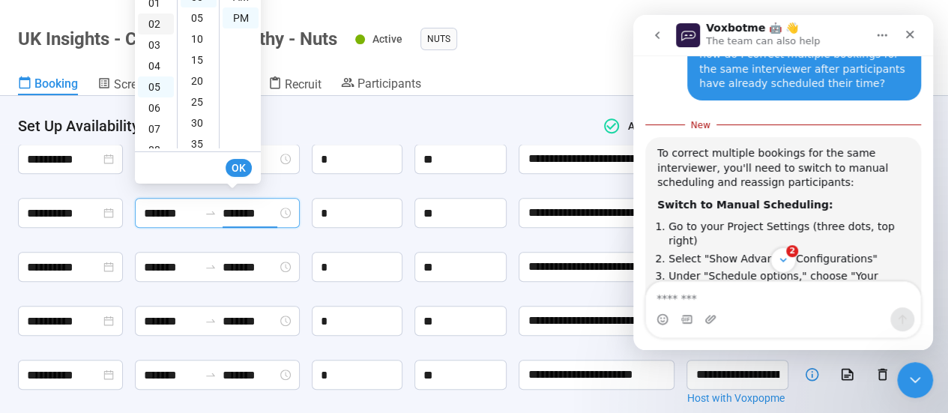
click at [157, 22] on div "02" at bounding box center [156, 23] width 36 height 21
type input "*******"
click at [234, 164] on span "OK" at bounding box center [238, 168] width 14 height 16
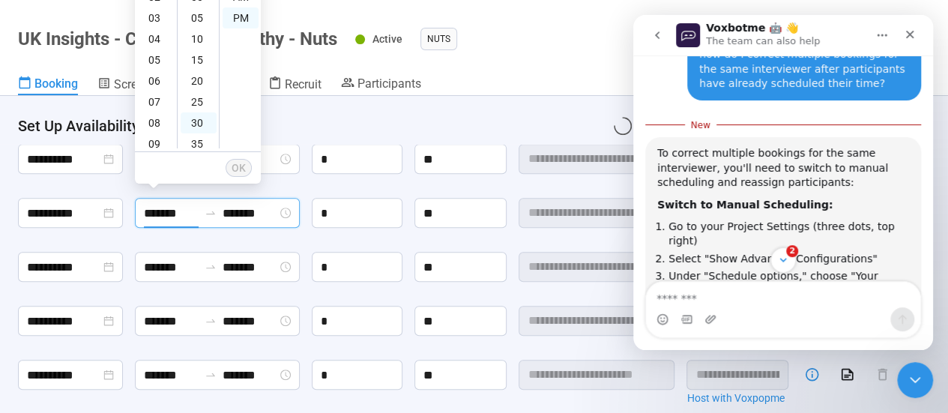
scroll to position [0, 0]
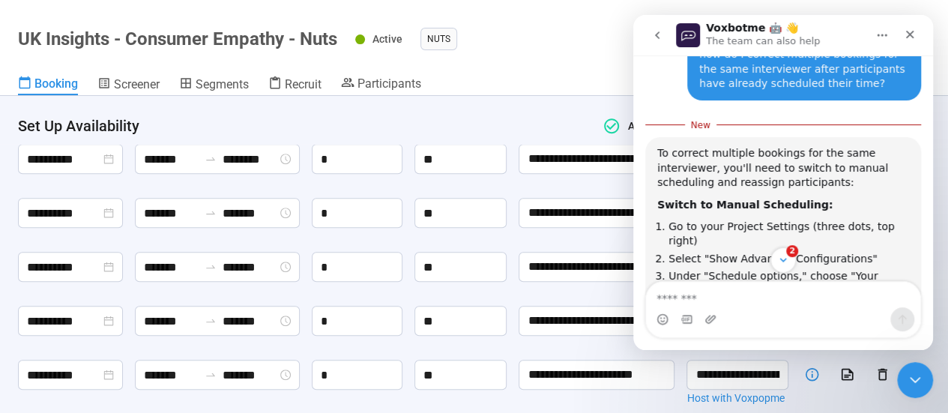
click at [314, 198] on div "*" at bounding box center [357, 213] width 91 height 30
click at [175, 263] on input "*******" at bounding box center [171, 267] width 55 height 19
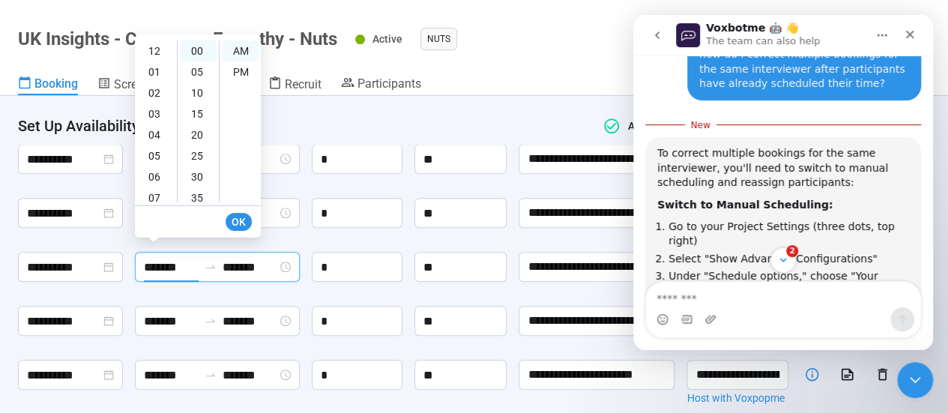
scroll to position [90, 0]
click at [193, 173] on div "30" at bounding box center [199, 176] width 36 height 21
type input "*******"
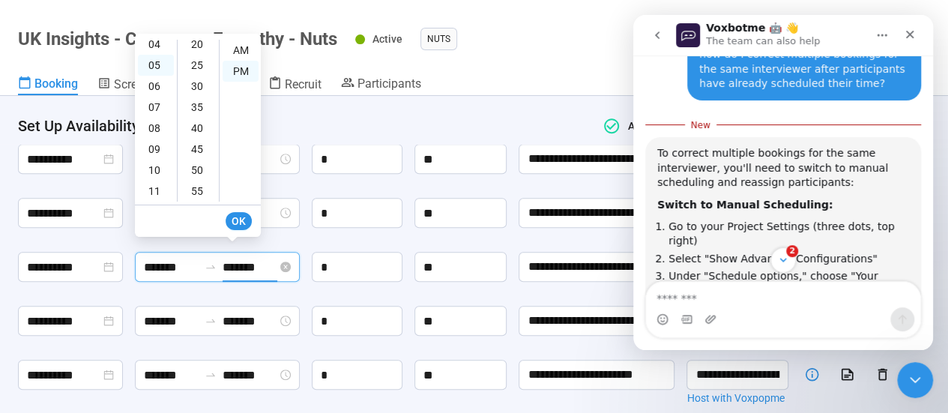
click at [243, 267] on input "*******" at bounding box center [250, 267] width 55 height 19
click at [156, 163] on div "10" at bounding box center [156, 170] width 36 height 21
click at [238, 52] on div "AM" at bounding box center [241, 50] width 36 height 21
type input "********"
click at [244, 224] on span "OK" at bounding box center [238, 221] width 14 height 16
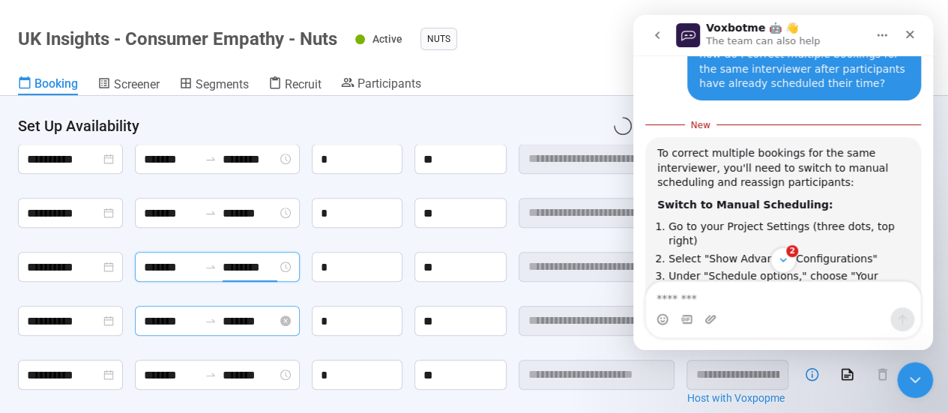
click at [181, 315] on input "*******" at bounding box center [171, 321] width 55 height 19
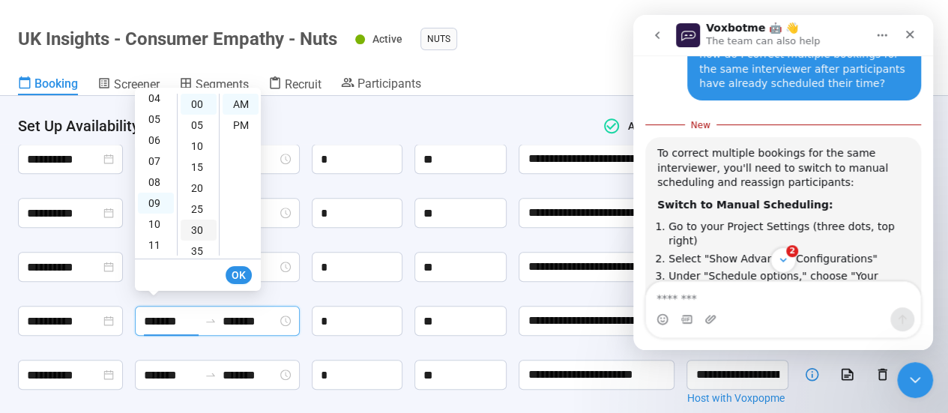
click at [196, 228] on div "30" at bounding box center [199, 230] width 36 height 21
type input "*******"
click at [239, 270] on span "OK" at bounding box center [238, 275] width 14 height 16
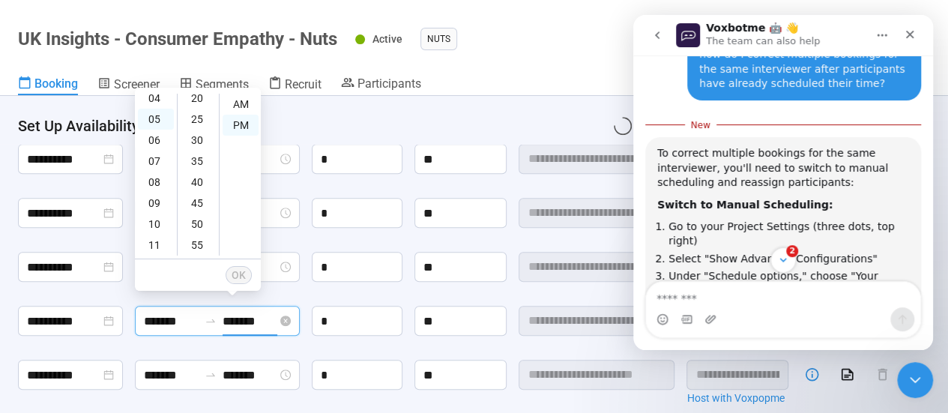
click at [246, 312] on input "*******" at bounding box center [250, 321] width 55 height 19
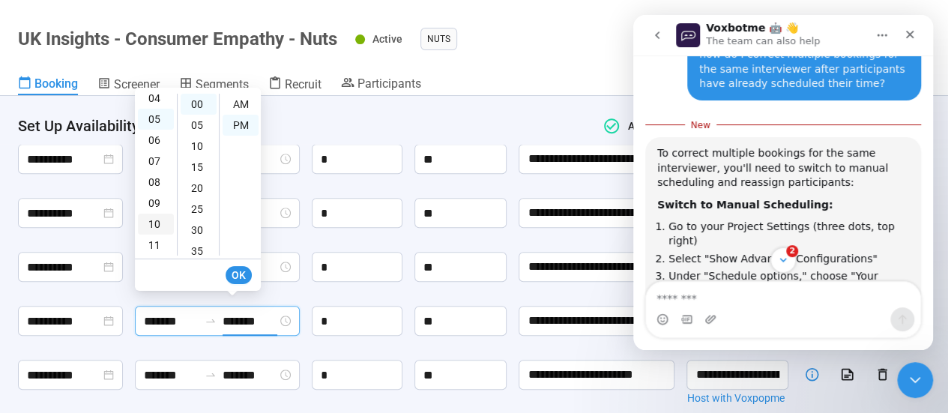
click at [159, 221] on div "10" at bounding box center [156, 224] width 36 height 21
click at [199, 227] on div "30" at bounding box center [199, 230] width 36 height 21
click at [200, 111] on div "00" at bounding box center [199, 104] width 36 height 21
type input "********"
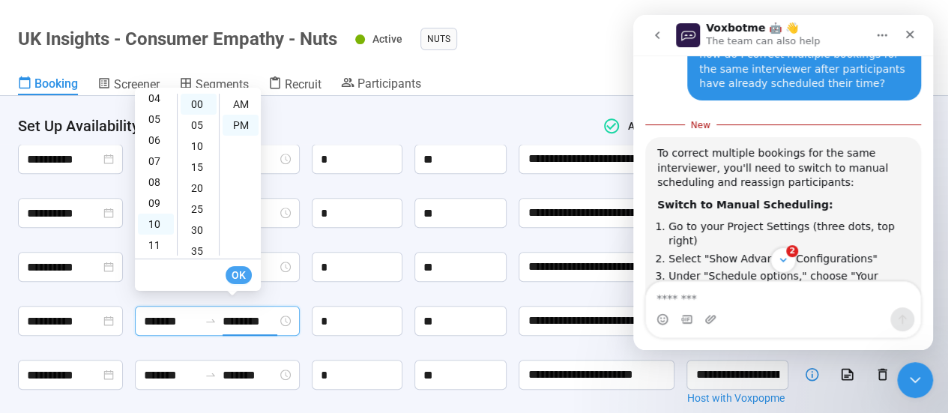
click at [240, 272] on span "OK" at bounding box center [238, 275] width 14 height 16
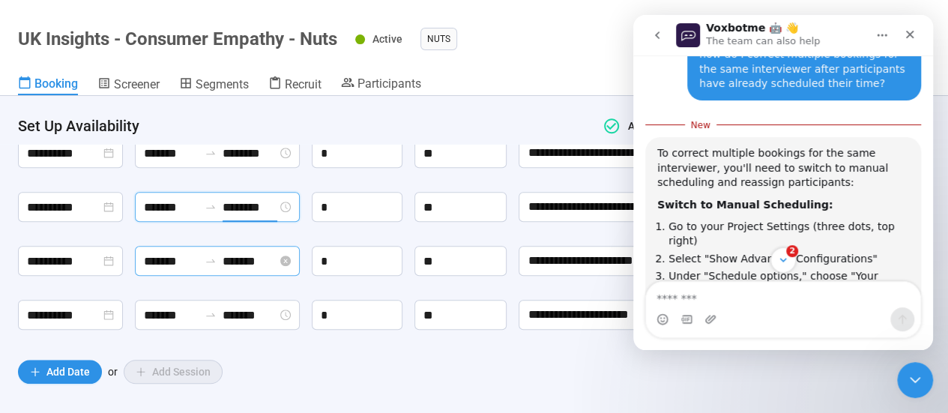
click at [178, 252] on input "*******" at bounding box center [171, 261] width 55 height 19
click at [304, 227] on div "**********" at bounding box center [474, 37] width 912 height 632
click at [174, 198] on input "*******" at bounding box center [171, 207] width 55 height 19
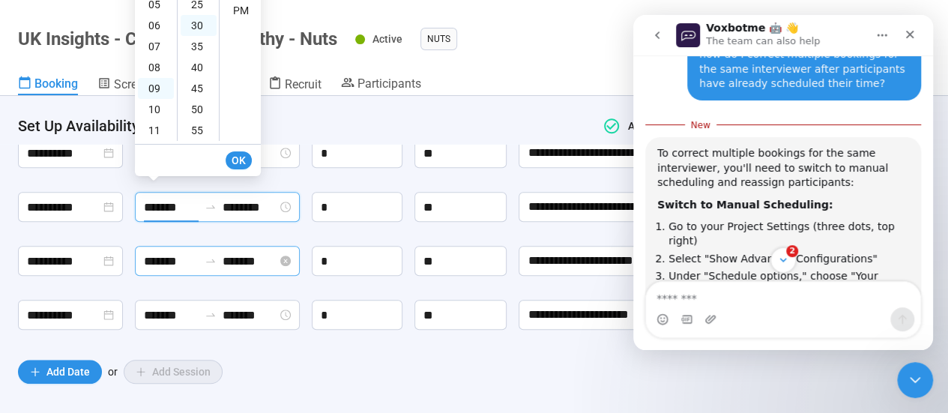
click at [168, 254] on input "*******" at bounding box center [171, 261] width 55 height 19
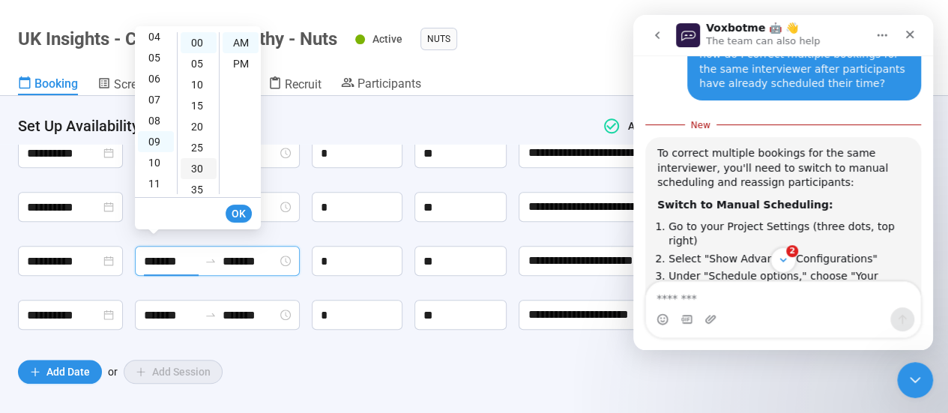
click at [202, 173] on div "30" at bounding box center [199, 168] width 36 height 21
type input "*******"
click at [246, 259] on input "*******" at bounding box center [250, 261] width 55 height 19
drag, startPoint x: 154, startPoint y: 163, endPoint x: 164, endPoint y: 160, distance: 10.2
click at [154, 164] on div "10" at bounding box center [156, 162] width 36 height 21
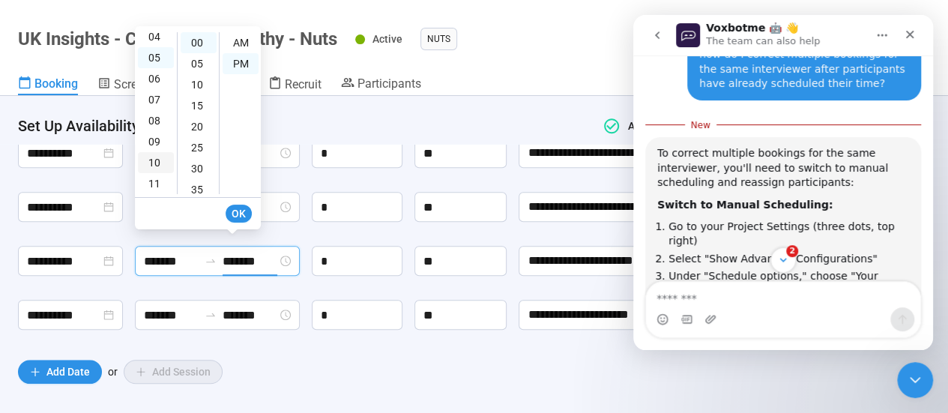
type input "********"
click at [246, 215] on span "OK" at bounding box center [238, 213] width 14 height 16
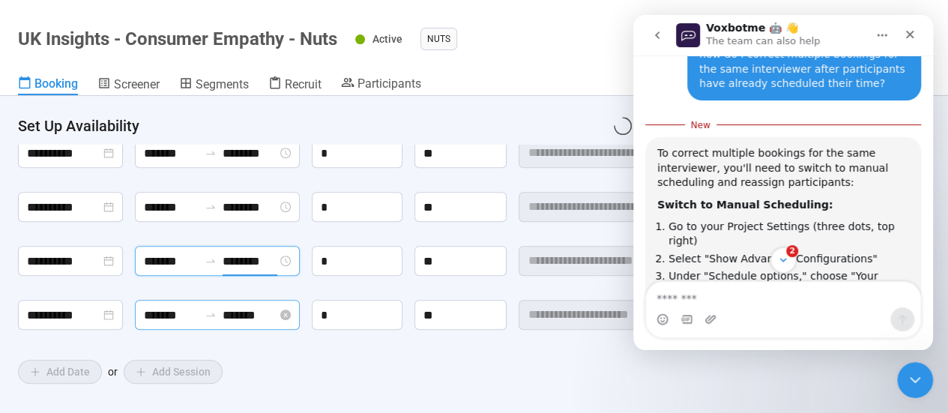
click at [169, 306] on input "*******" at bounding box center [171, 315] width 55 height 19
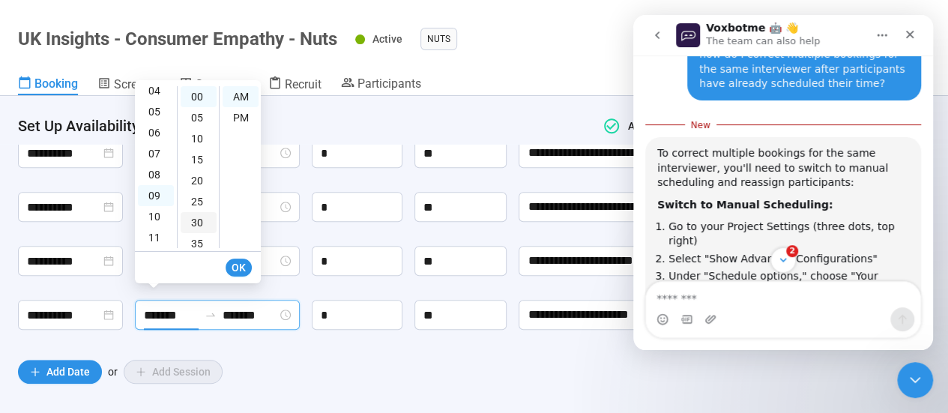
click at [202, 220] on div "30" at bounding box center [199, 222] width 36 height 21
type input "*******"
click at [231, 306] on input "*******" at bounding box center [250, 315] width 55 height 19
click at [161, 217] on div "10" at bounding box center [156, 216] width 36 height 21
click at [240, 96] on div "AM" at bounding box center [241, 96] width 36 height 21
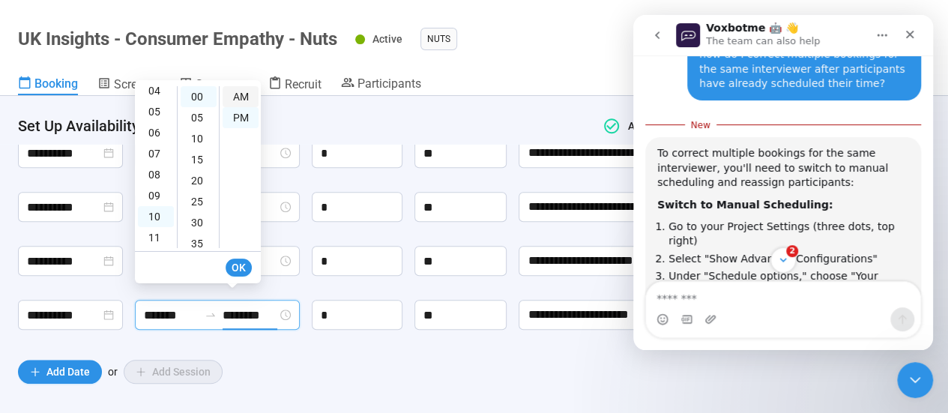
type input "********"
click at [234, 264] on span "OK" at bounding box center [238, 267] width 14 height 16
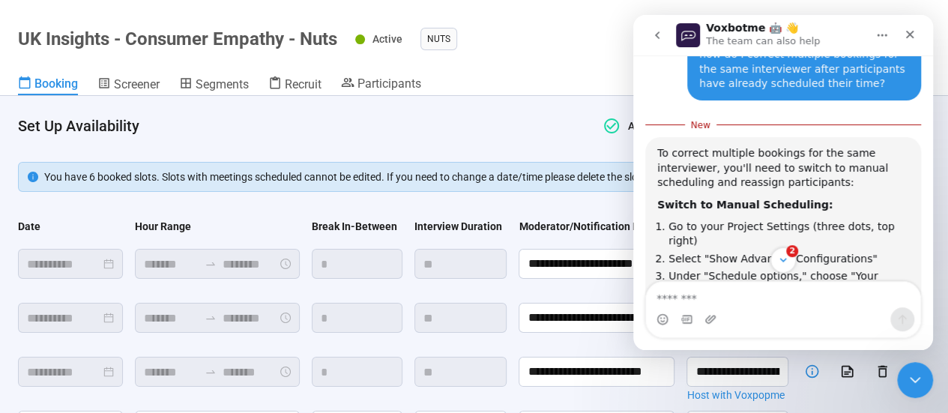
click at [847, 29] on div "Voxbotme 🤖 👋 The team can also help" at bounding box center [771, 35] width 190 height 26
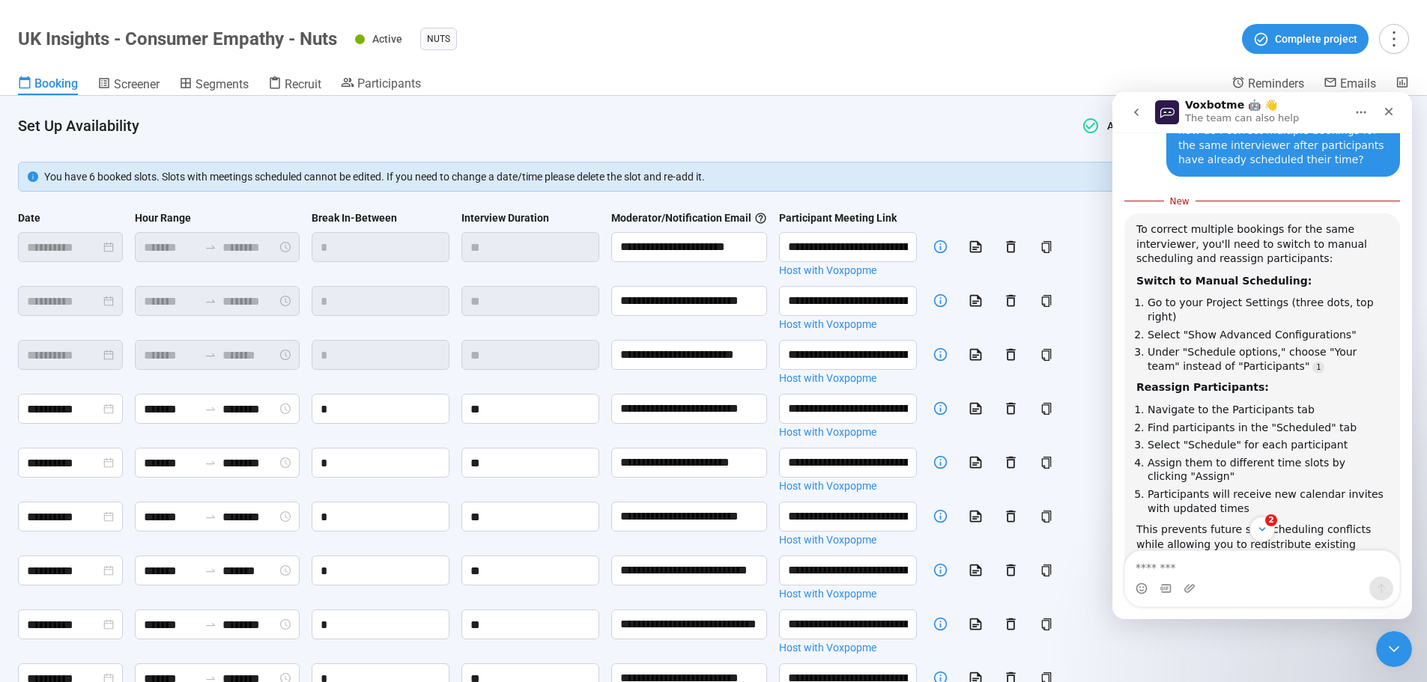
drag, startPoint x: 1298, startPoint y: 100, endPoint x: 1299, endPoint y: 120, distance: 20.2
click at [947, 120] on div "Voxbotme 🤖 👋 The team can also help" at bounding box center [1250, 113] width 190 height 26
click at [947, 35] on icon "more" at bounding box center [1394, 38] width 20 height 20
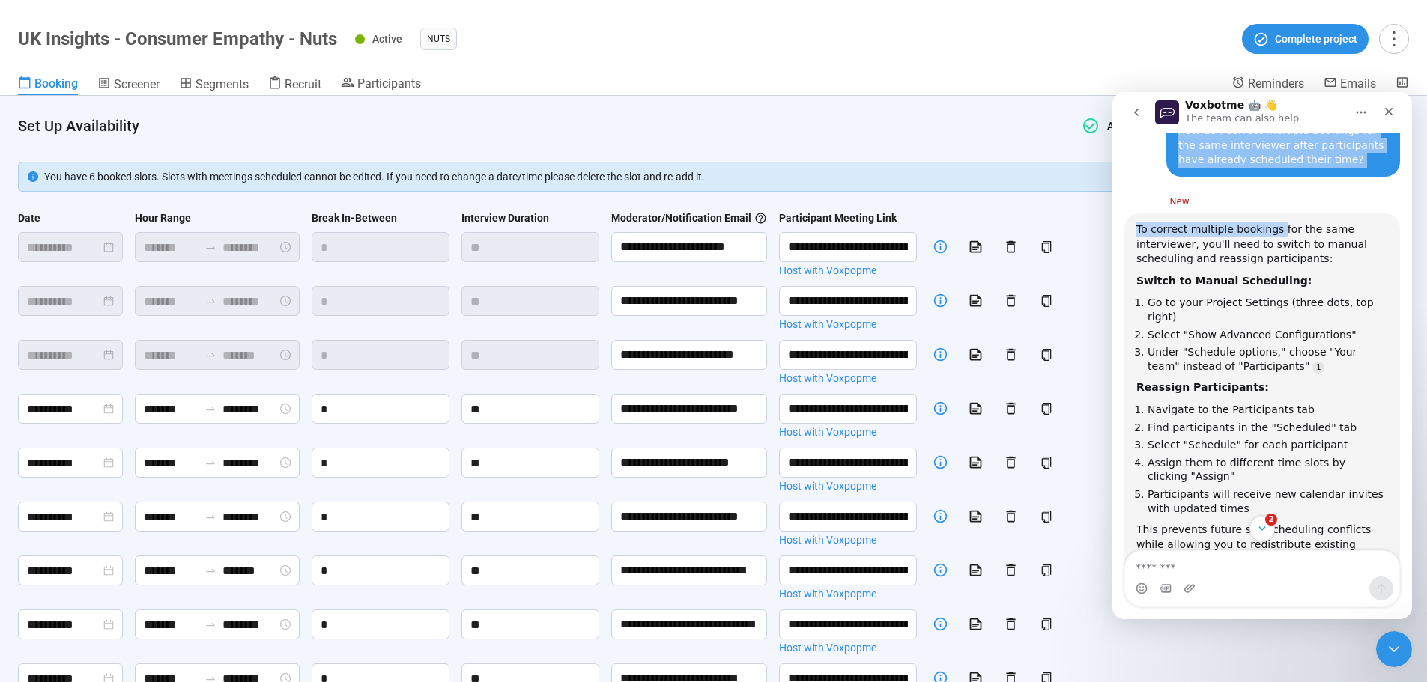
drag, startPoint x: 1308, startPoint y: 107, endPoint x: 1258, endPoint y: 126, distance: 53.6
click at [947, 132] on nav "Voxbotme 🤖 👋 The team can also help" at bounding box center [1263, 112] width 300 height 40
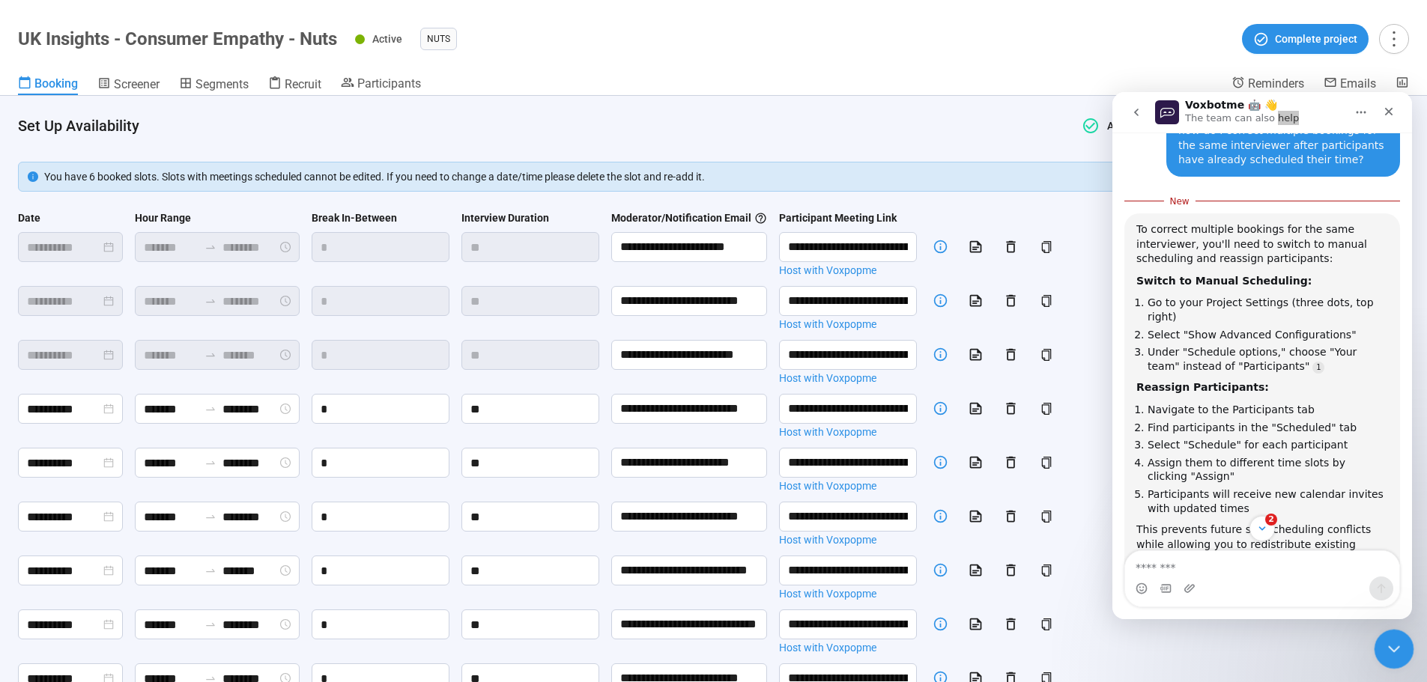
click at [947, 412] on icon "Close Intercom Messenger" at bounding box center [1392, 647] width 10 height 6
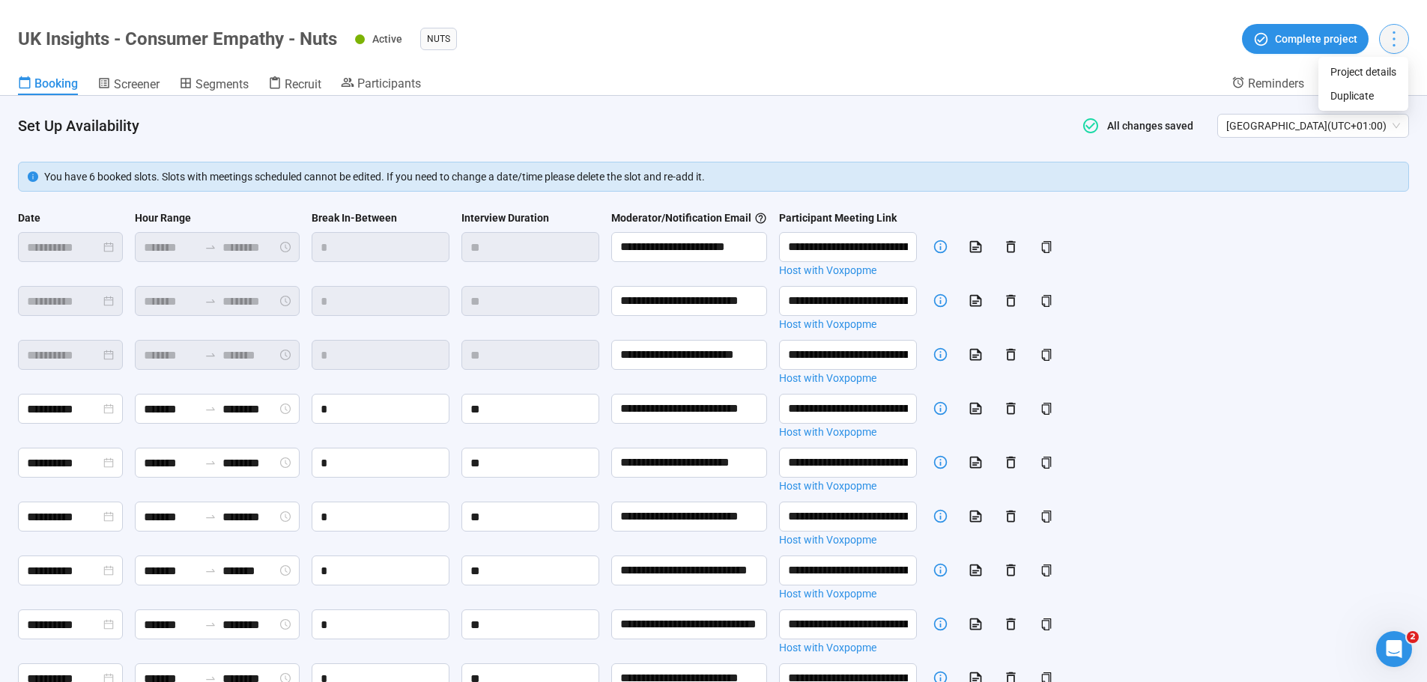
click at [947, 34] on icon "more" at bounding box center [1394, 38] width 20 height 20
click at [306, 239] on div "**********" at bounding box center [713, 518] width 1391 height 616
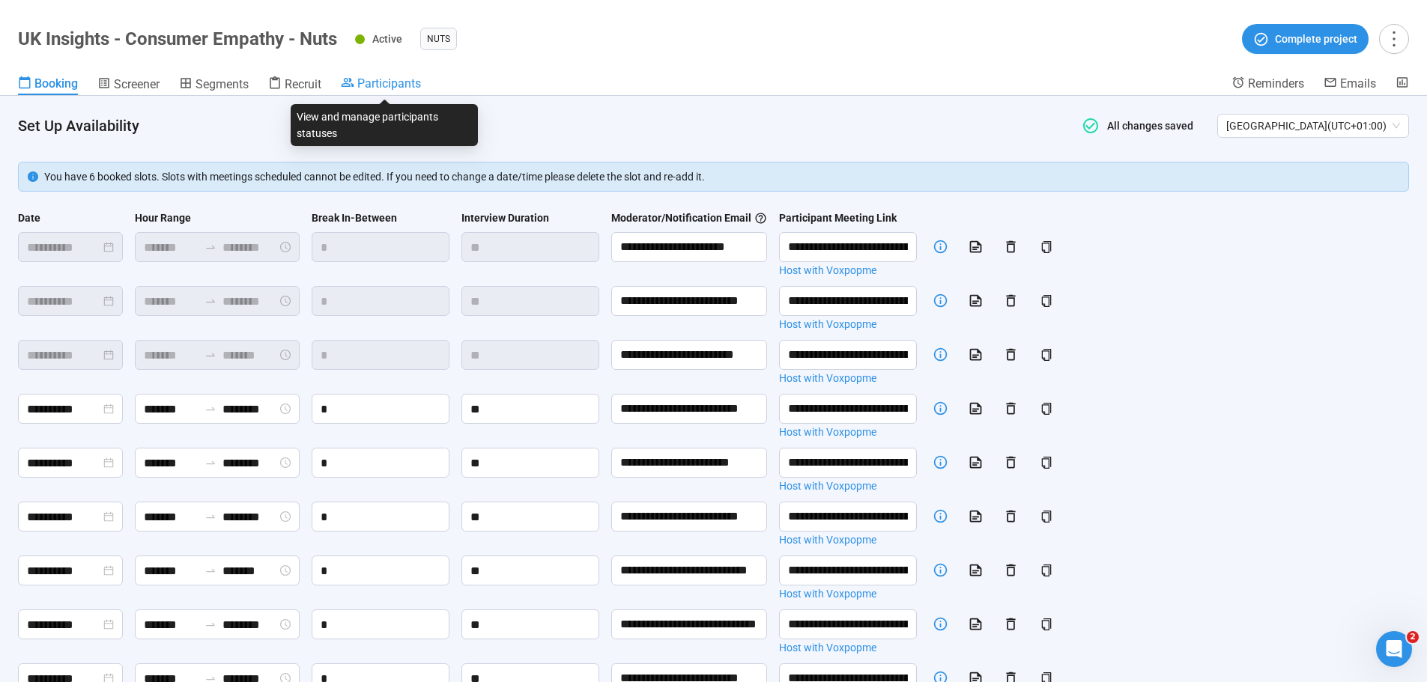
click at [372, 82] on span "Participants" at bounding box center [389, 83] width 64 height 14
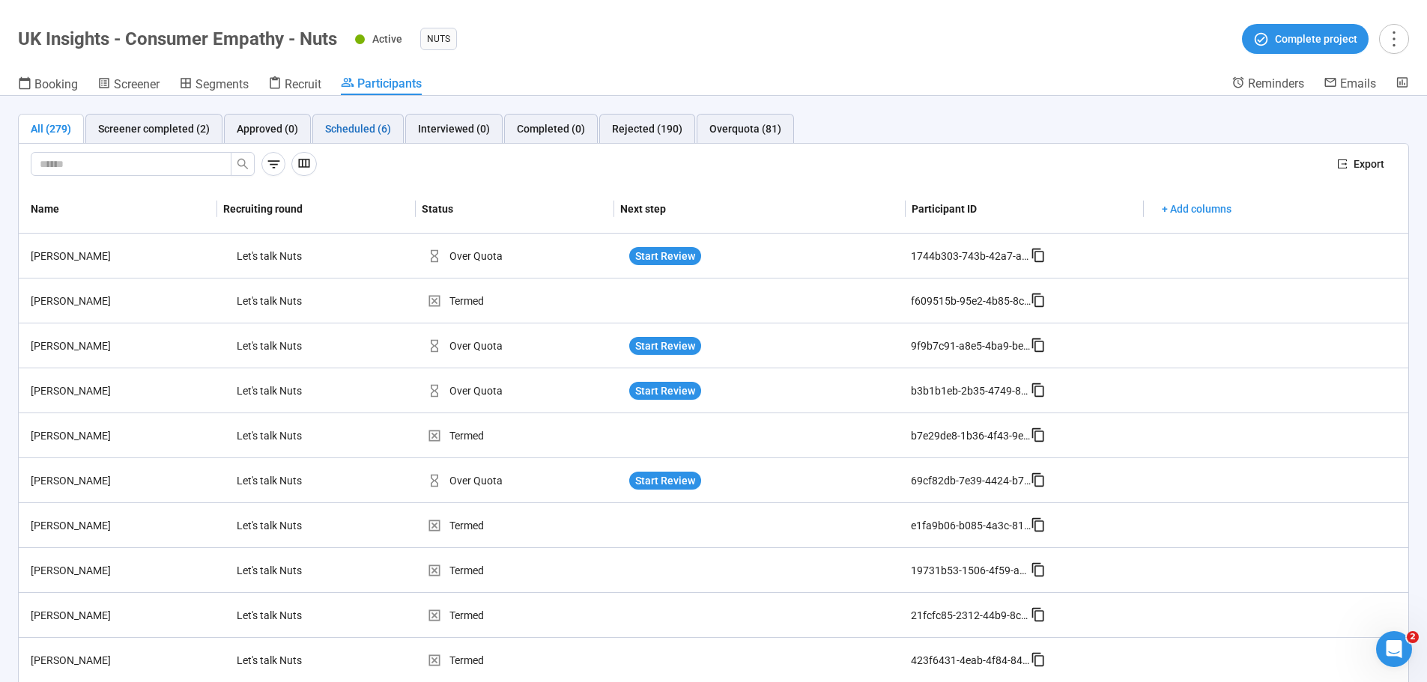
click at [349, 131] on div "Scheduled (6)" at bounding box center [358, 129] width 66 height 16
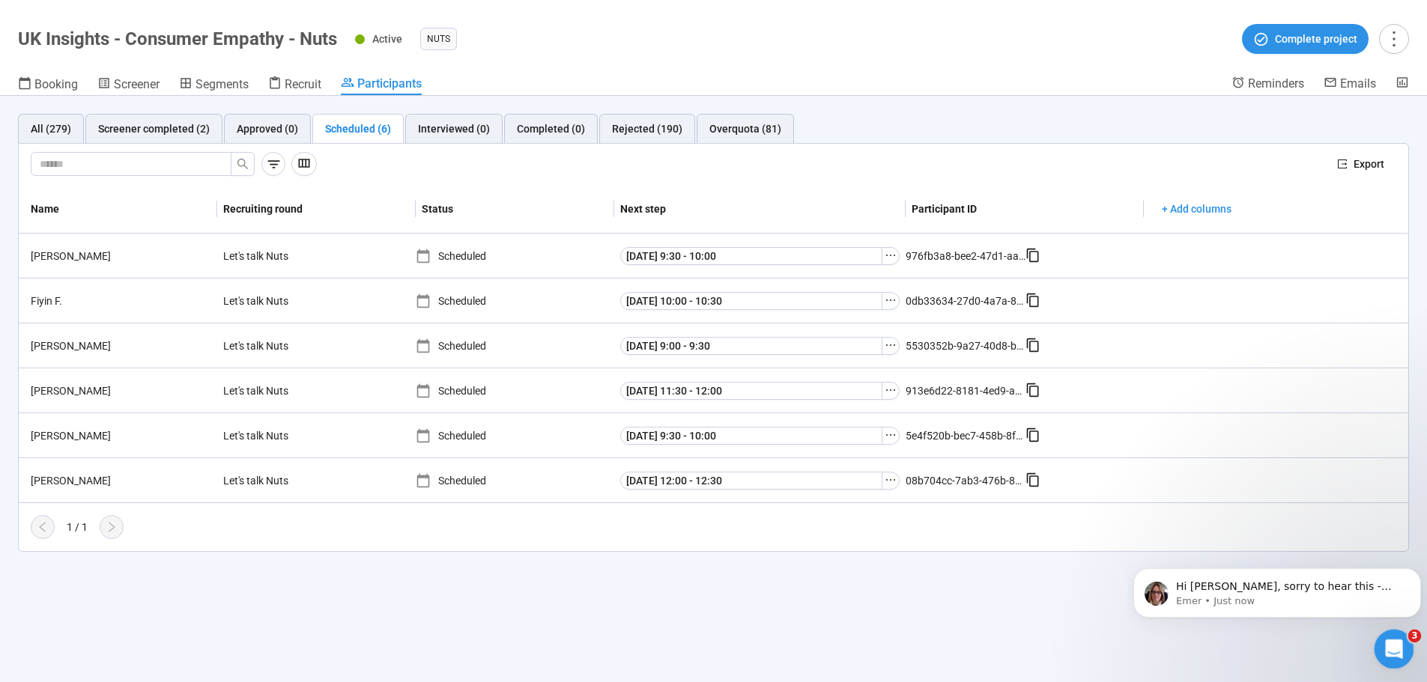
click at [947, 412] on icon "Open Intercom Messenger" at bounding box center [1392, 647] width 25 height 25
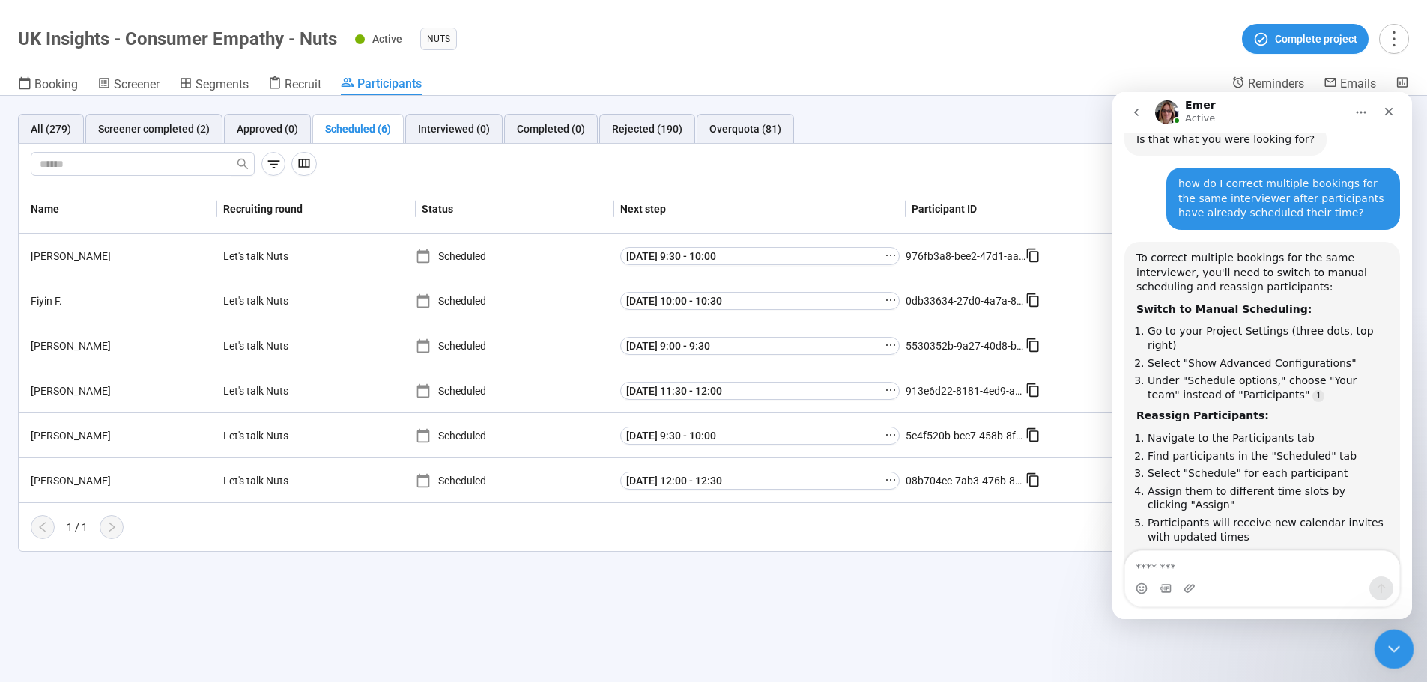
scroll to position [872, 0]
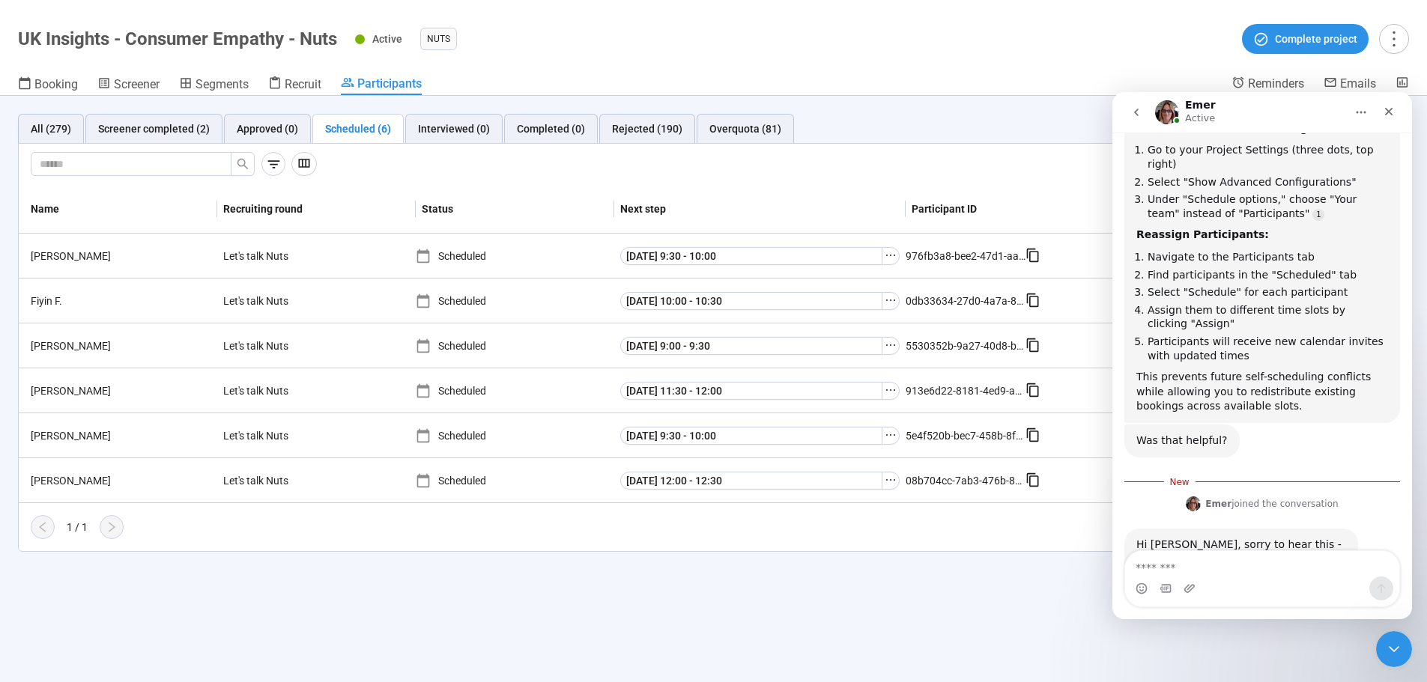
click at [947, 412] on textarea "Message…" at bounding box center [1262, 563] width 274 height 25
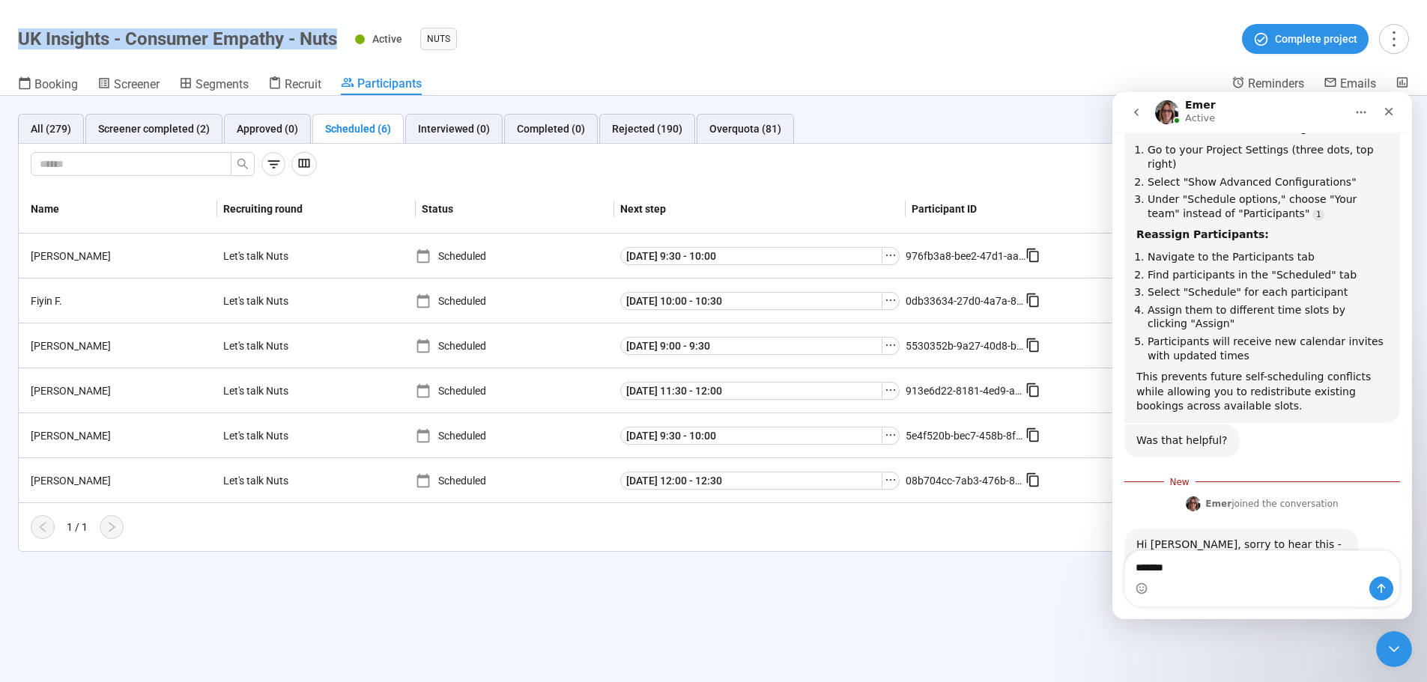
drag, startPoint x: 18, startPoint y: 42, endPoint x: 342, endPoint y: 37, distance: 324.4
click at [342, 37] on div "UK Insights - Consumer Empathy - Nuts Active Nuts Complete project" at bounding box center [713, 39] width 1391 height 30
copy h1 "UK Insights - Consumer Empathy - Nuts"
click at [947, 412] on div "Intercom messenger" at bounding box center [1262, 589] width 274 height 24
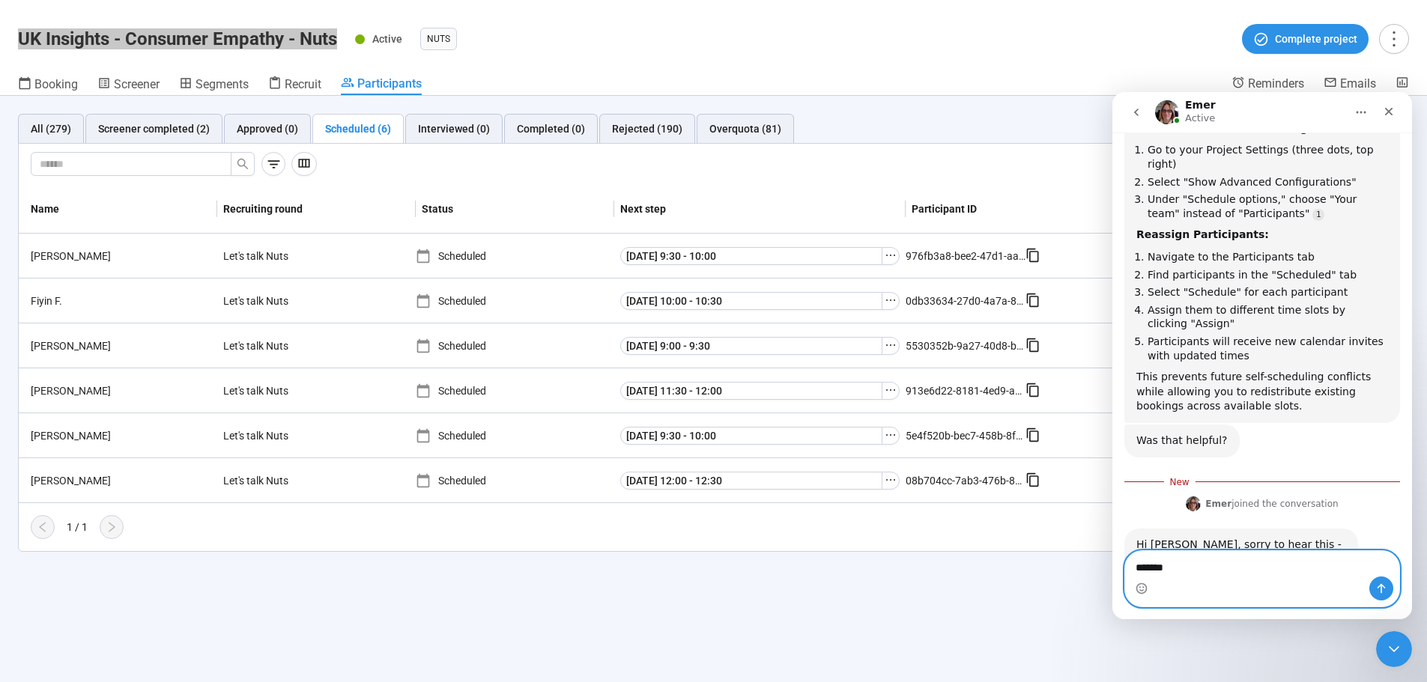
click at [947, 412] on textarea "*******" at bounding box center [1262, 563] width 274 height 25
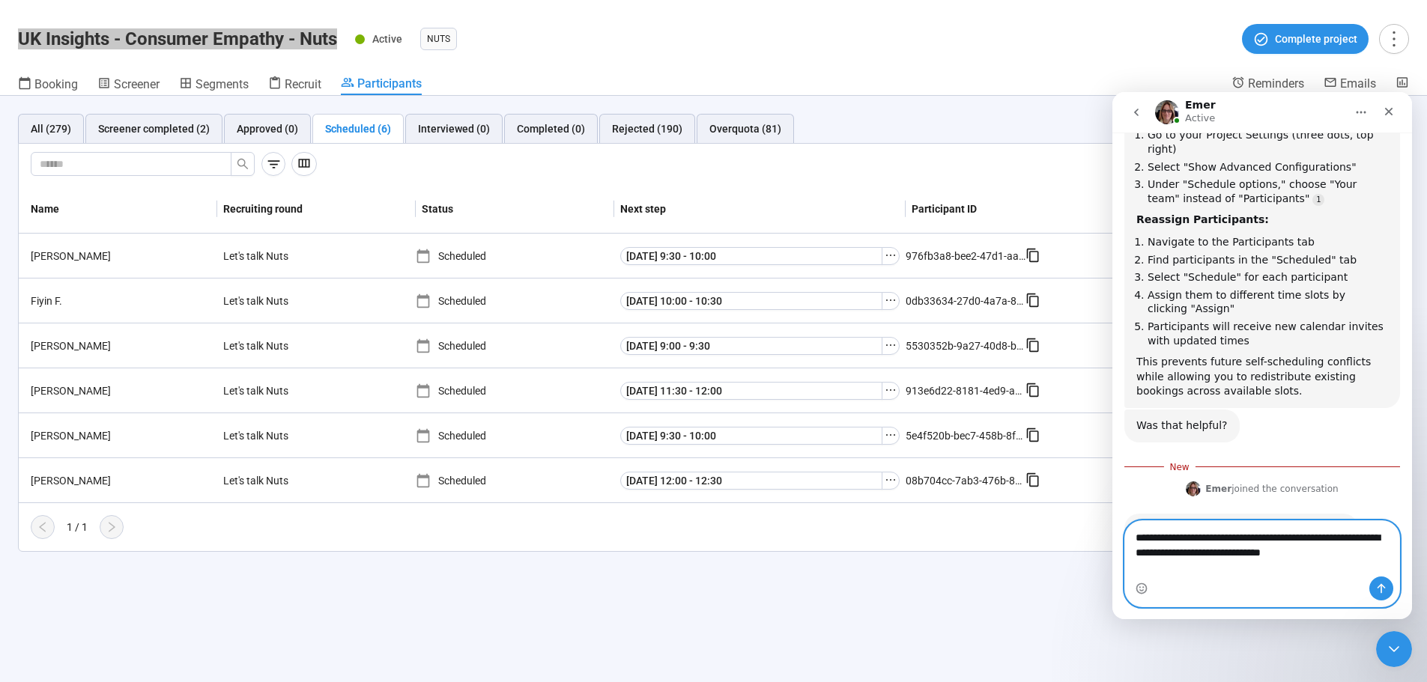
type textarea "**********"
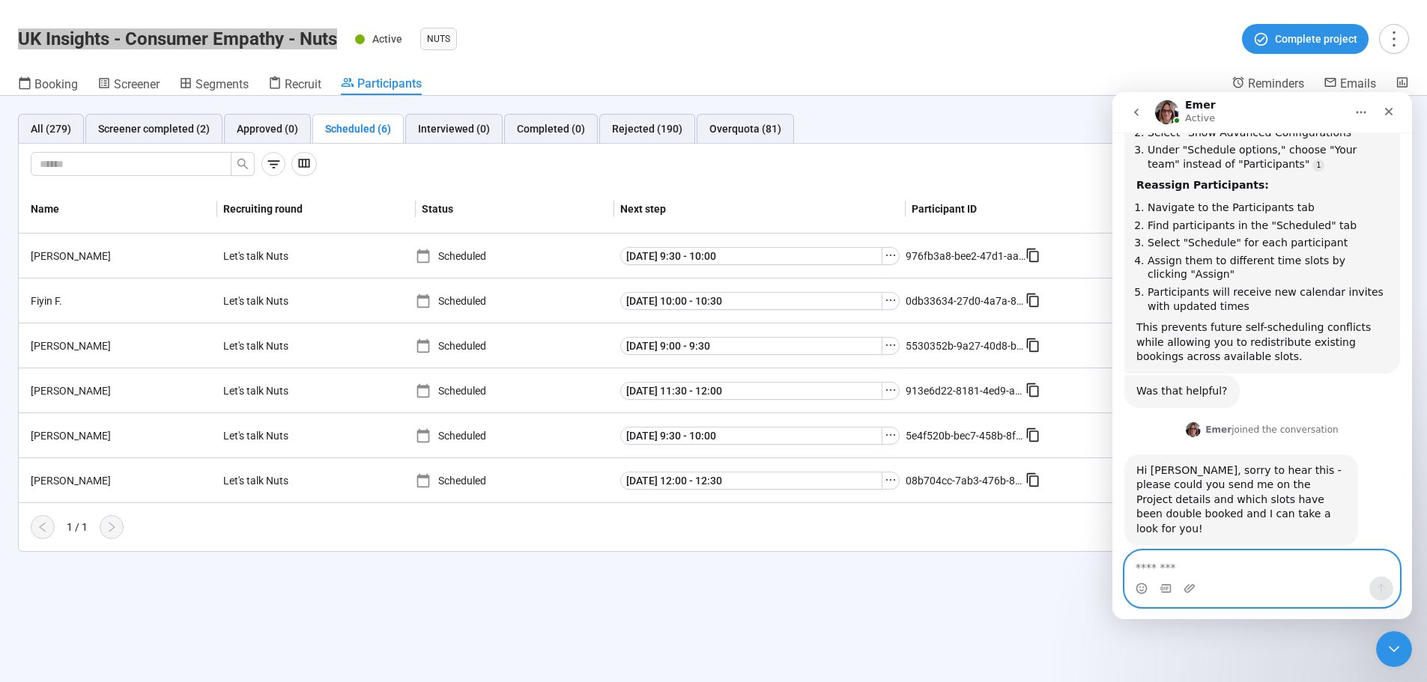
paste textarea "**********"
type textarea "**********"
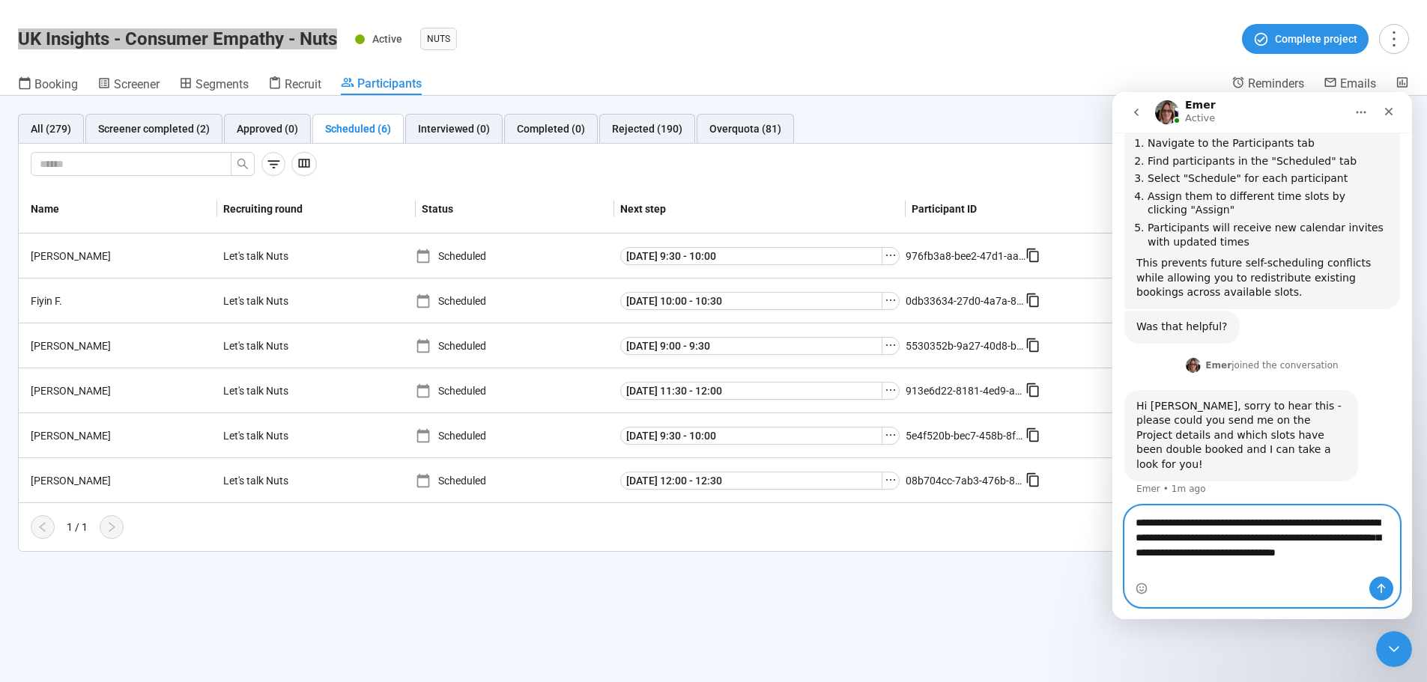
scroll to position [1001, 0]
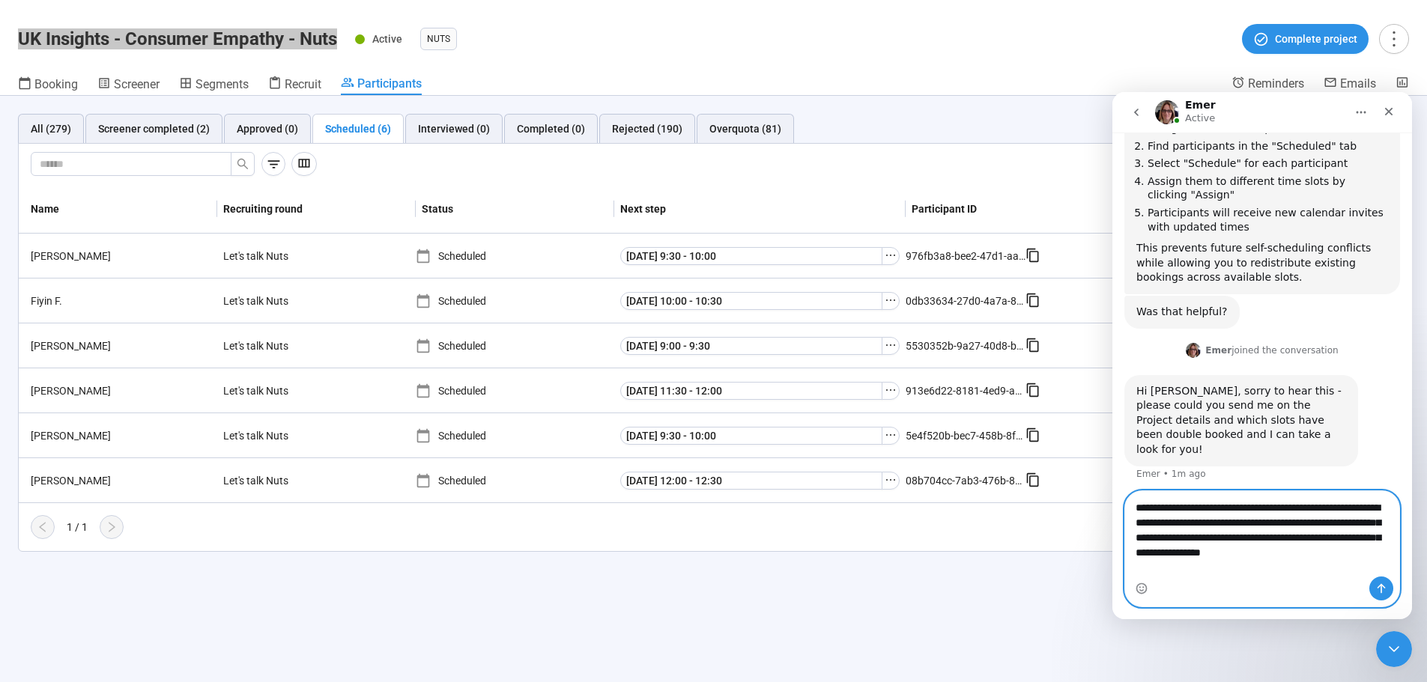
type textarea "**********"
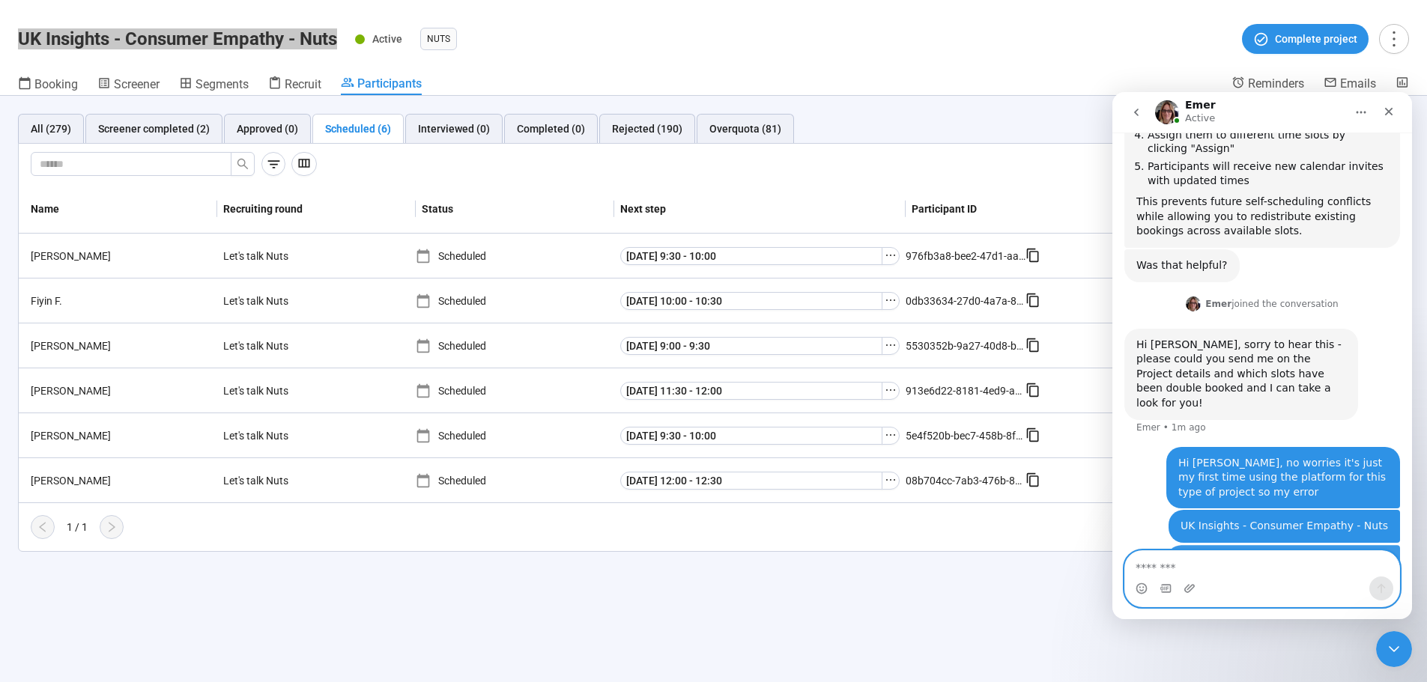
scroll to position [1049, 0]
type textarea "**********"
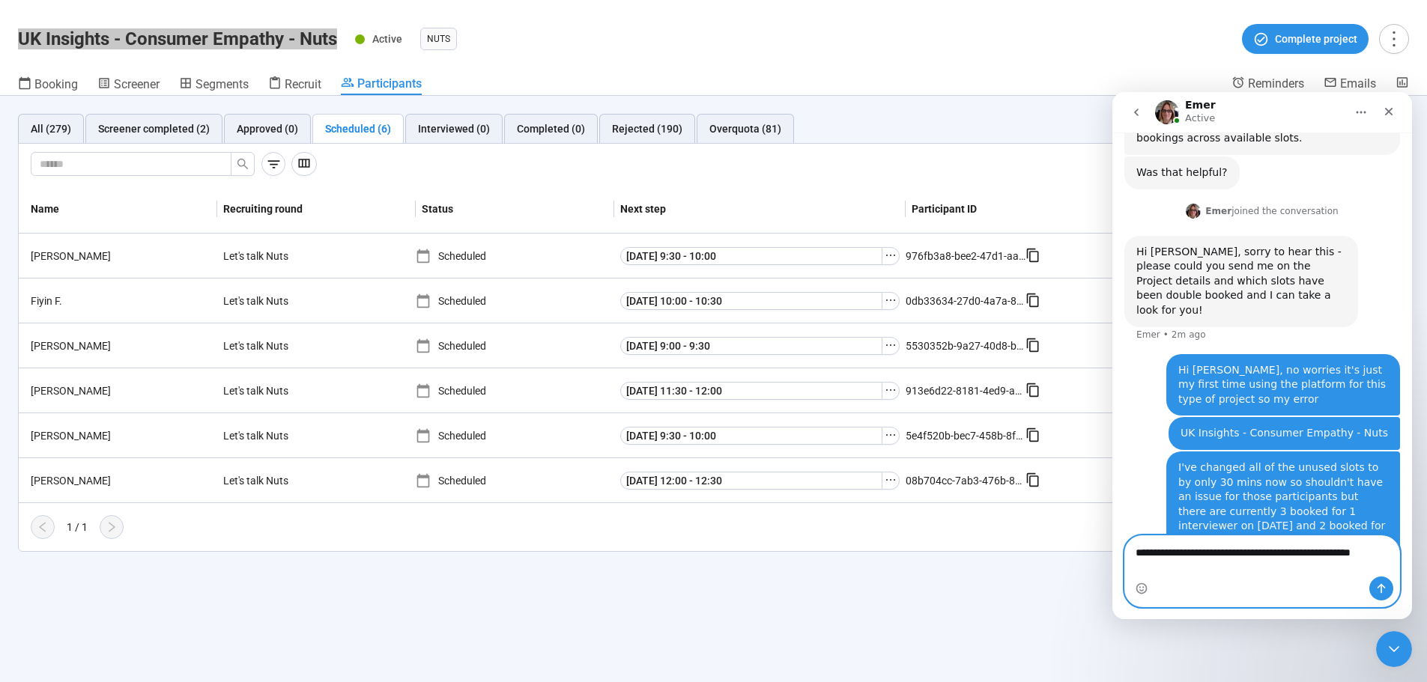
scroll to position [1155, 0]
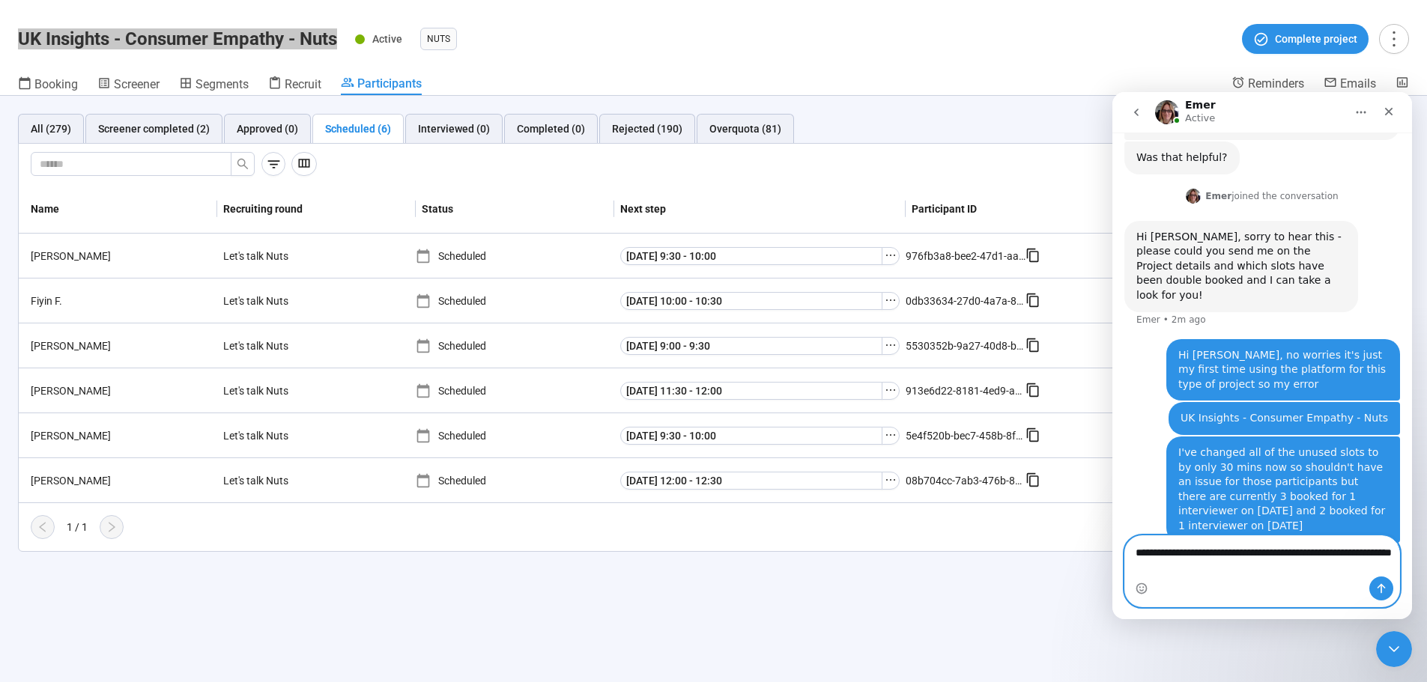
type textarea "**********"
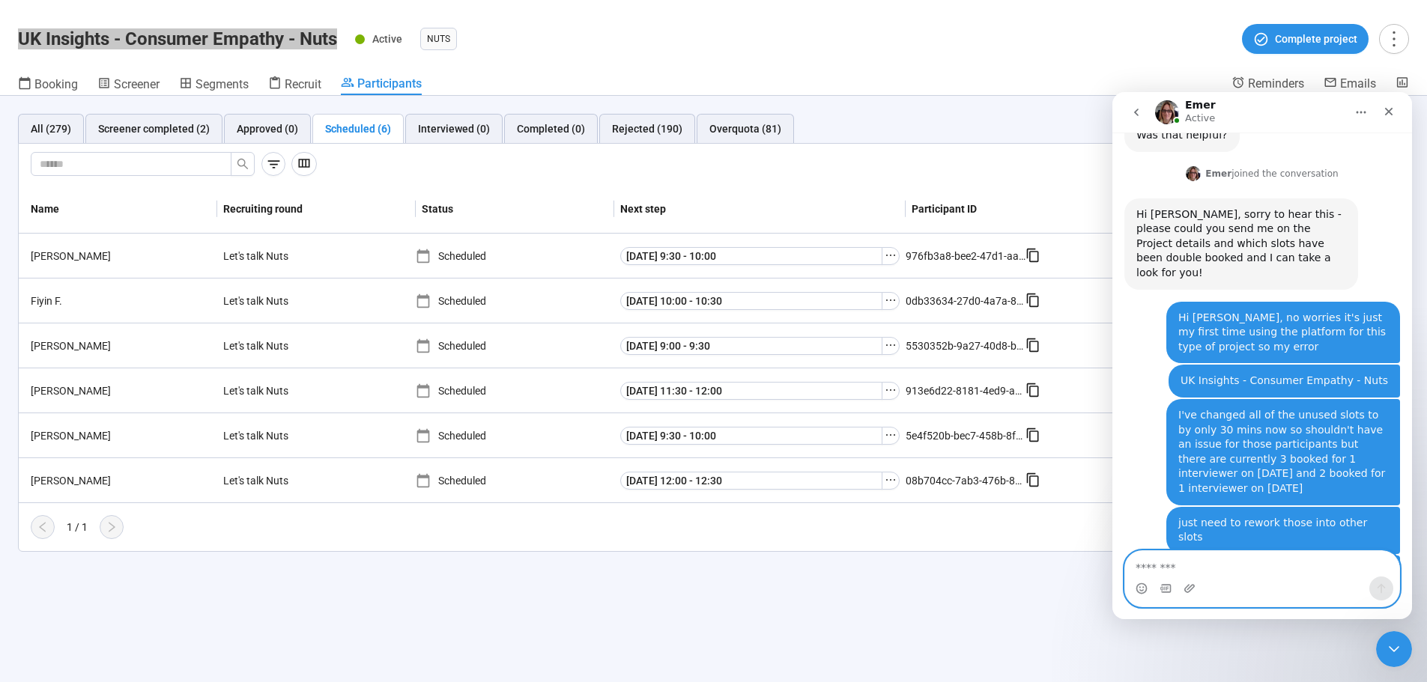
scroll to position [1176, 0]
type textarea "********"
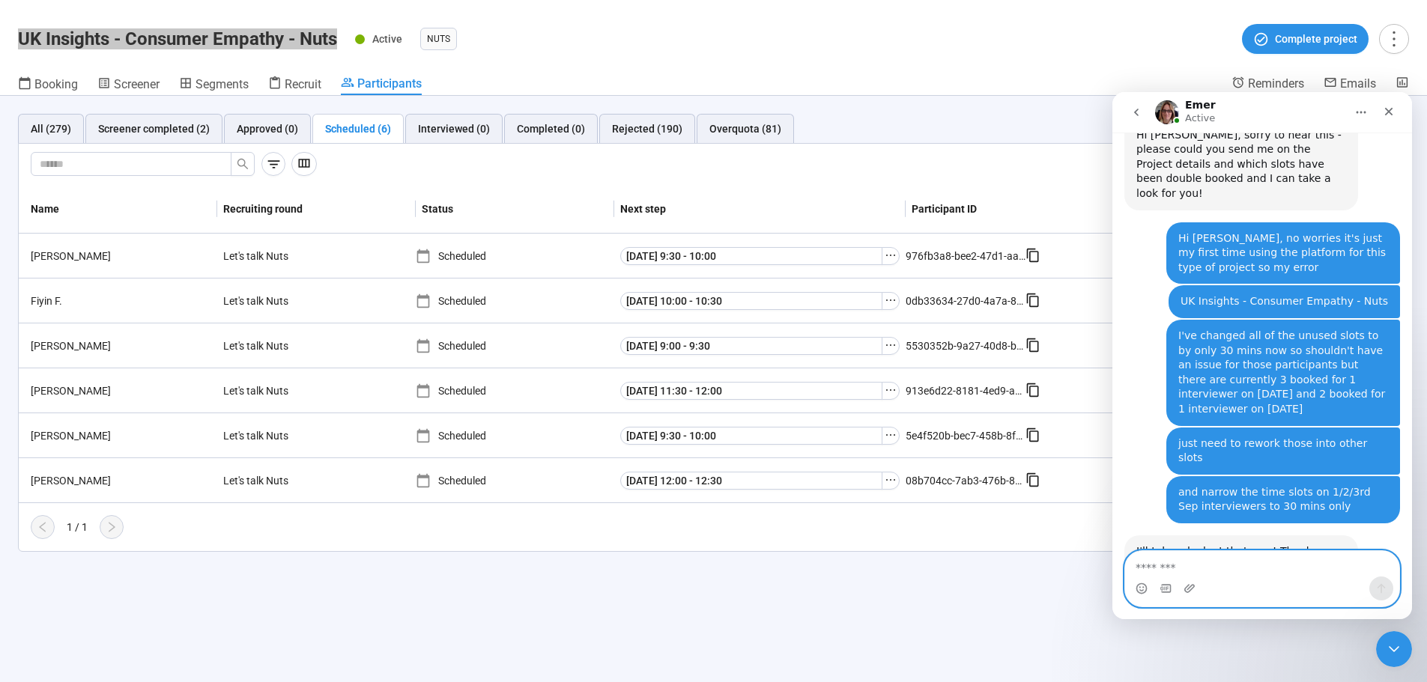
scroll to position [1279, 0]
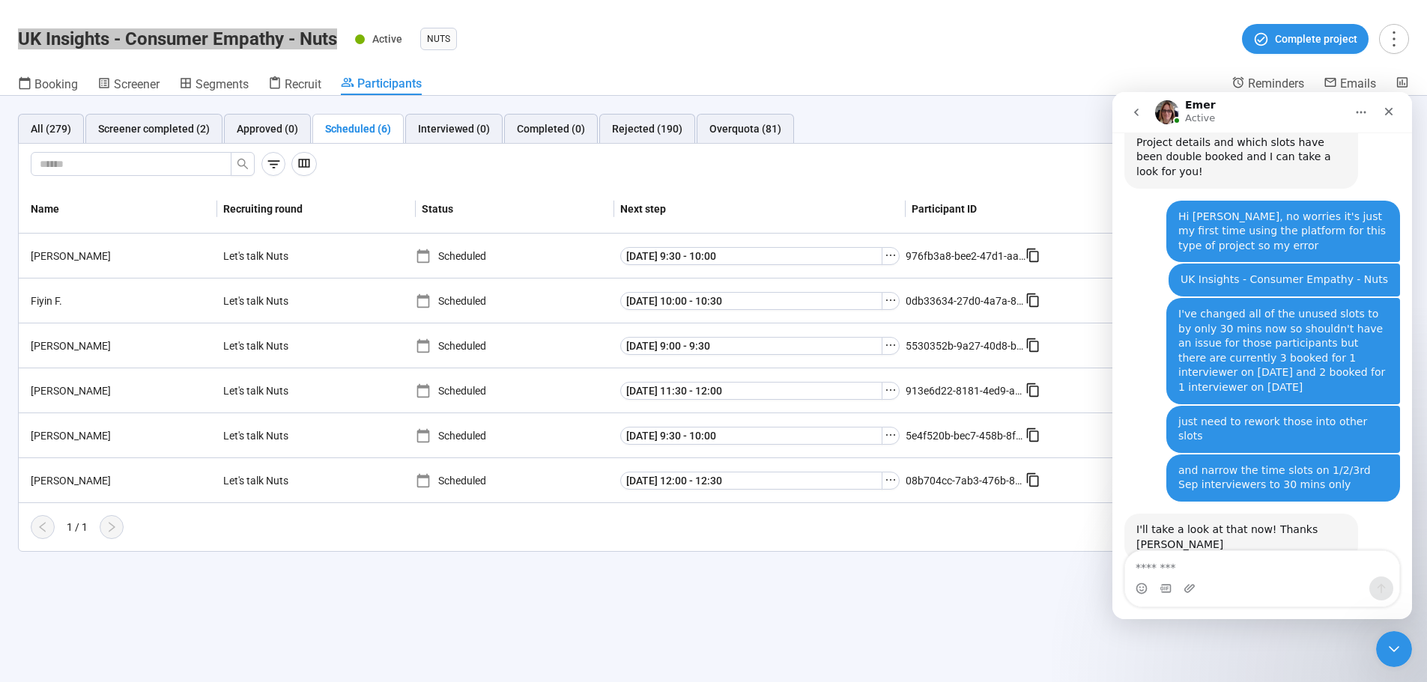
click at [947, 412] on div "thanks!! Ben • 2m ago" at bounding box center [1262, 613] width 276 height 51
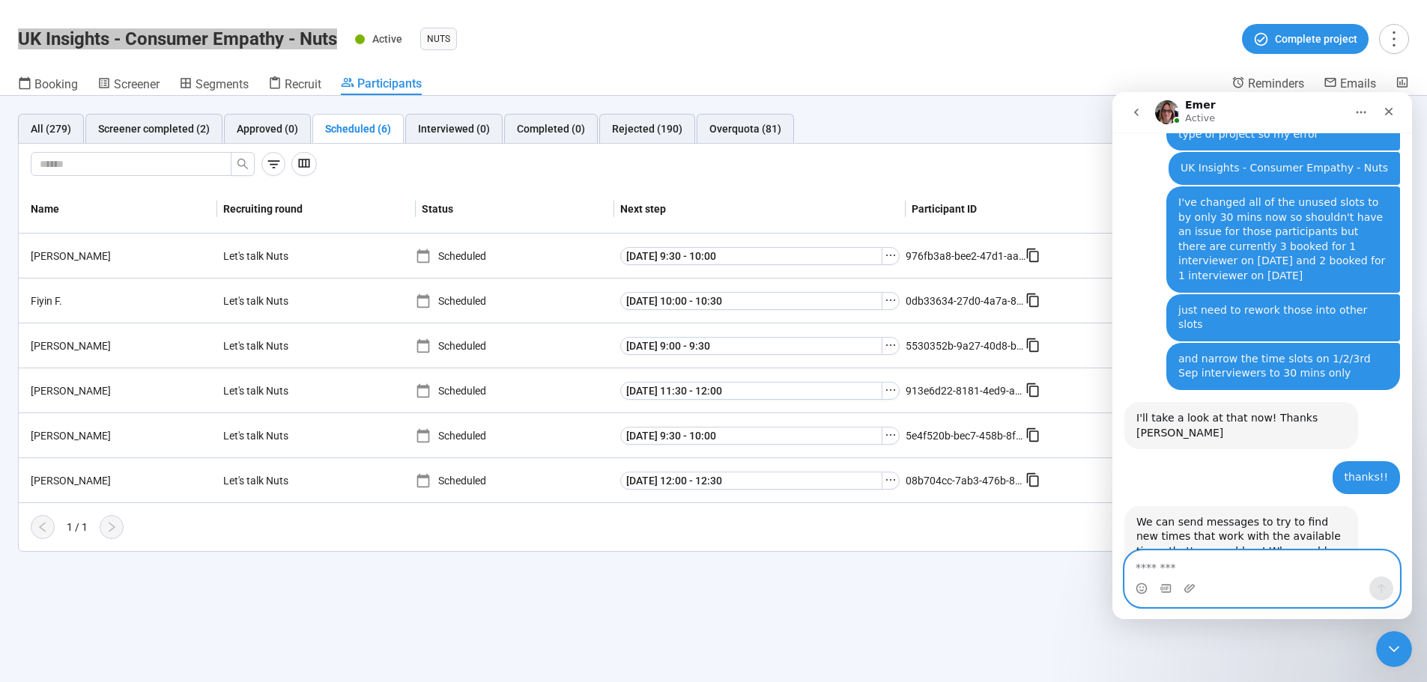
click at [947, 412] on textarea "Message…" at bounding box center [1262, 563] width 274 height 25
type textarea "*"
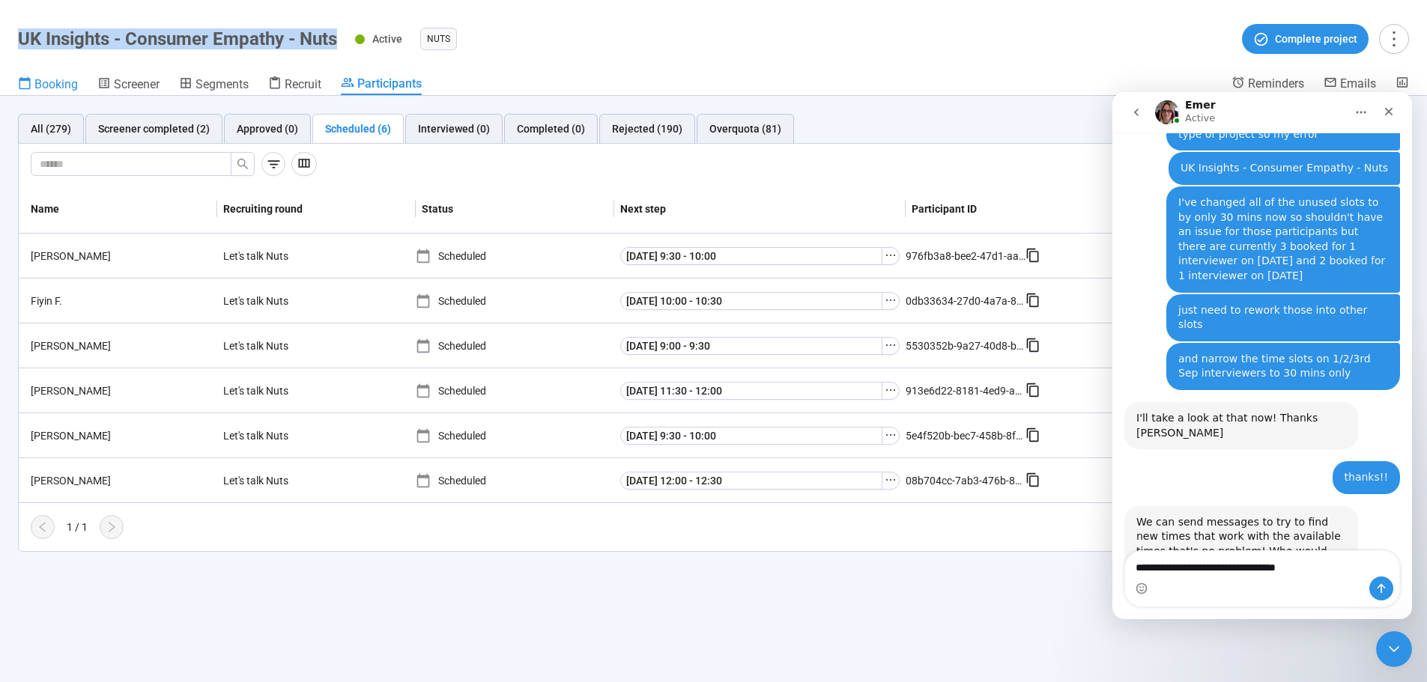
click at [57, 86] on span "Booking" at bounding box center [55, 84] width 43 height 14
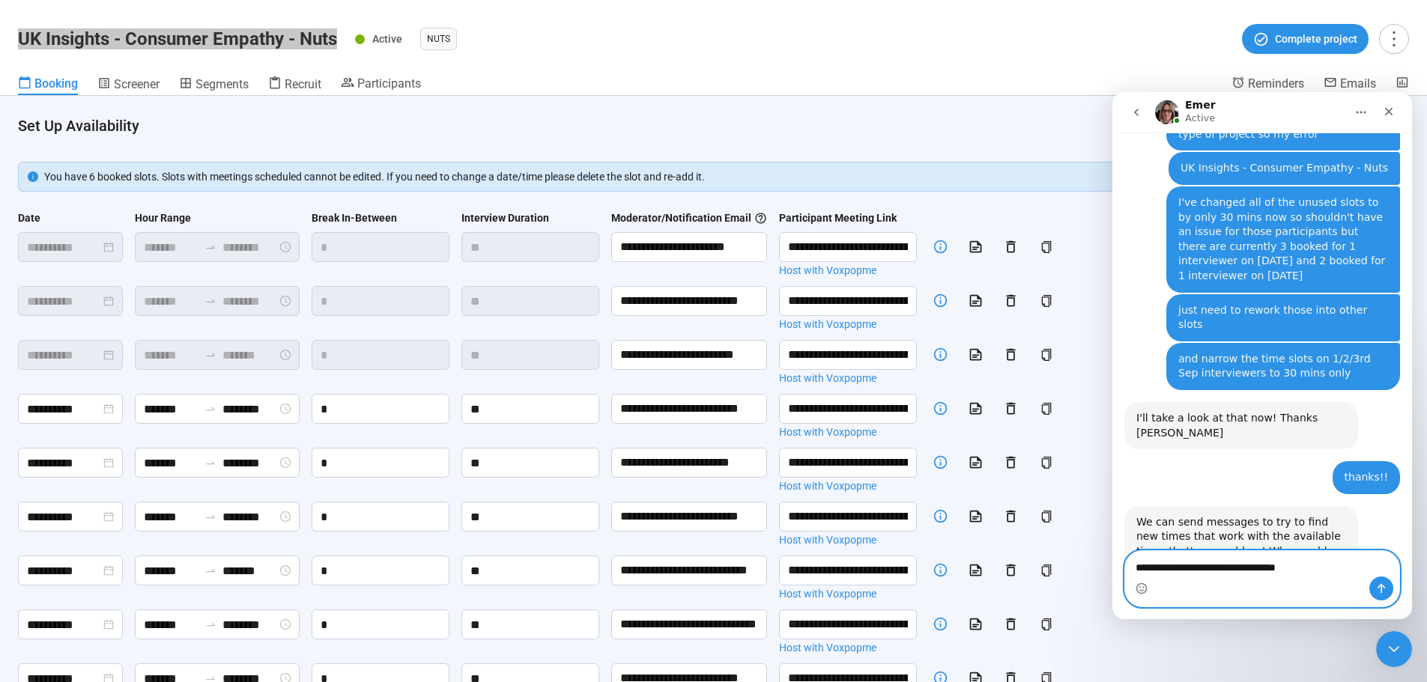
click at [947, 412] on textarea "**********" at bounding box center [1262, 563] width 274 height 25
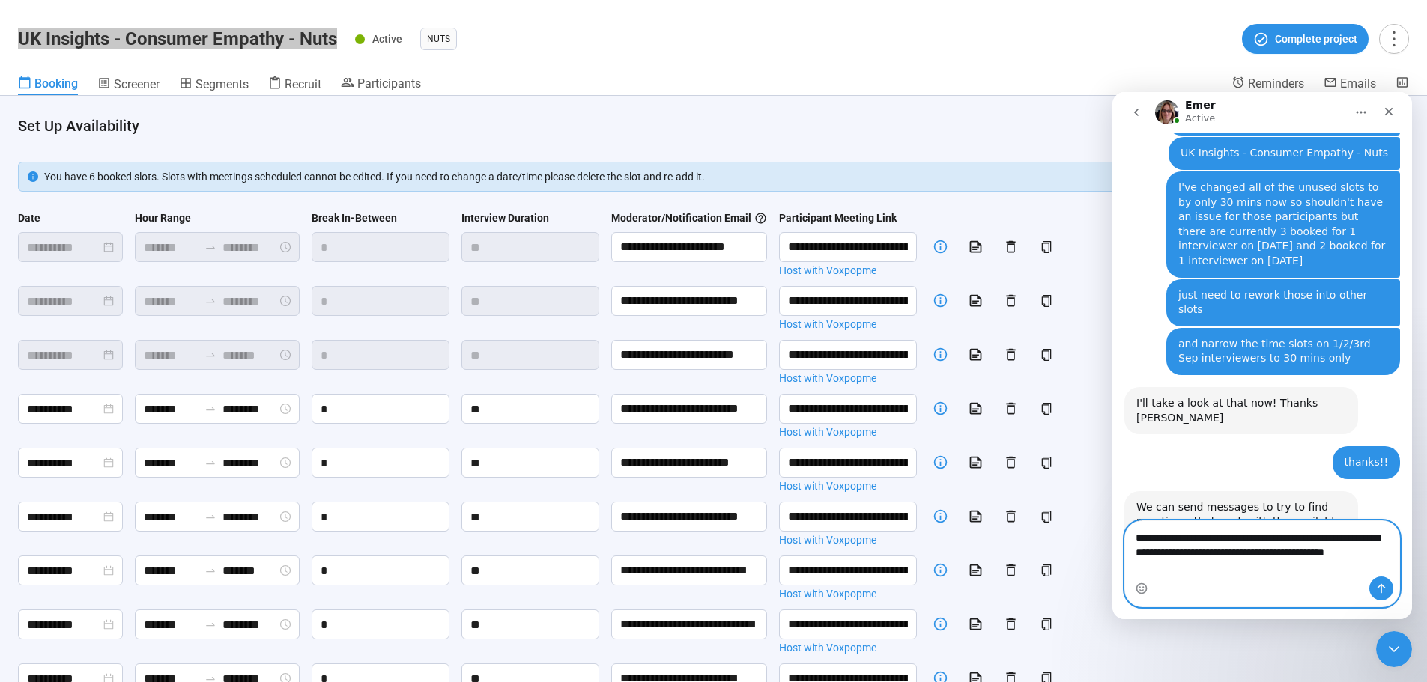
scroll to position [1420, 0]
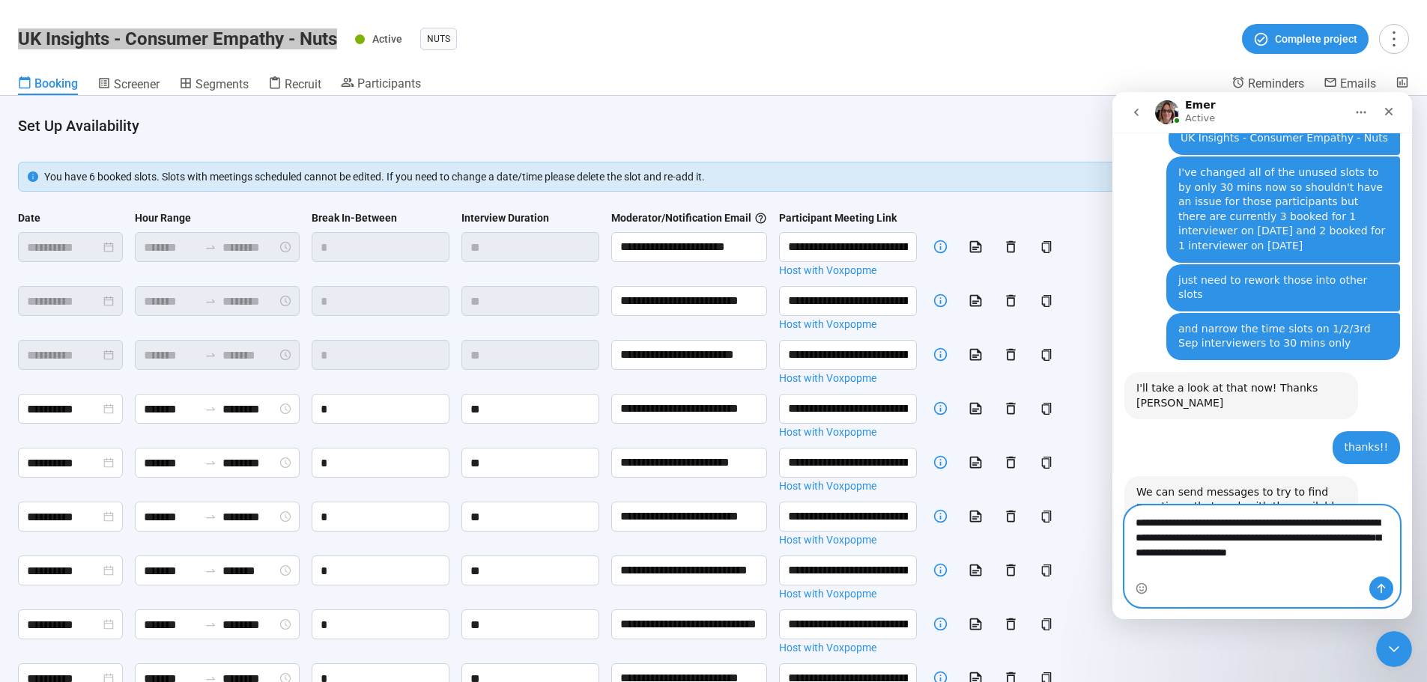
type textarea "**********"
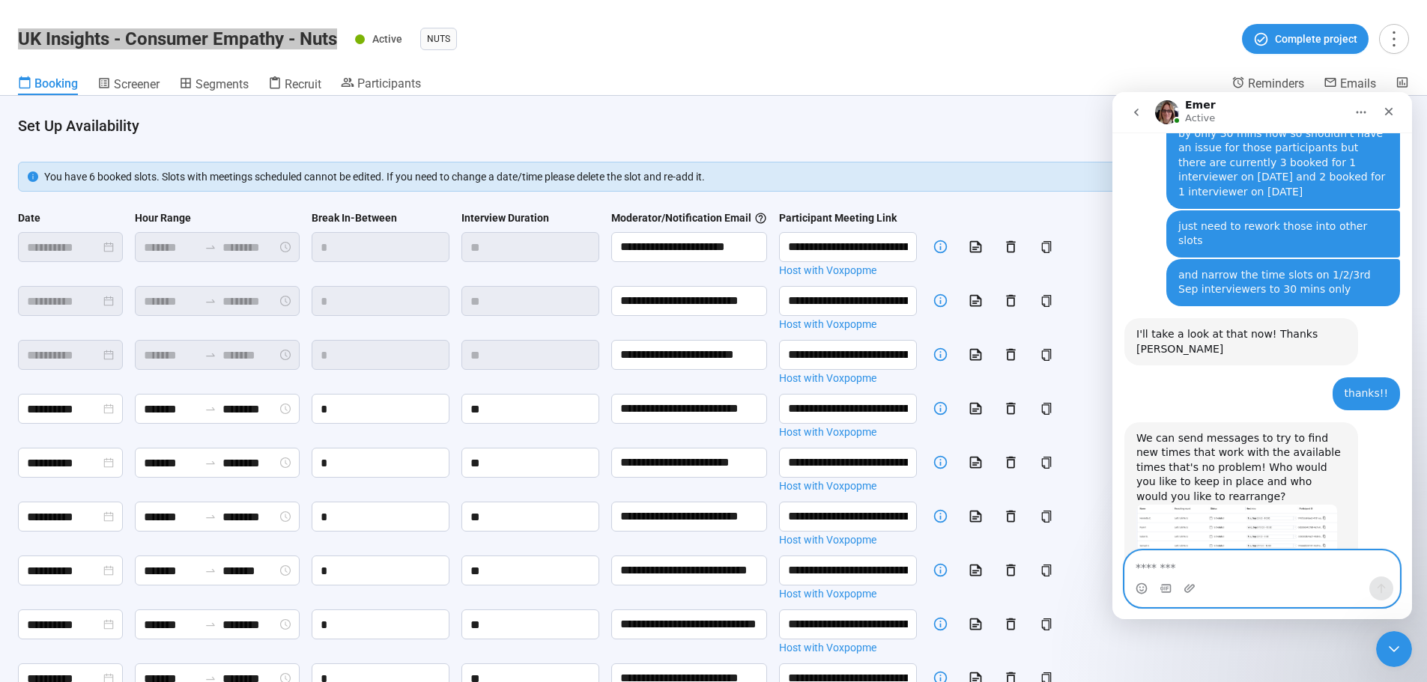
scroll to position [1480, 0]
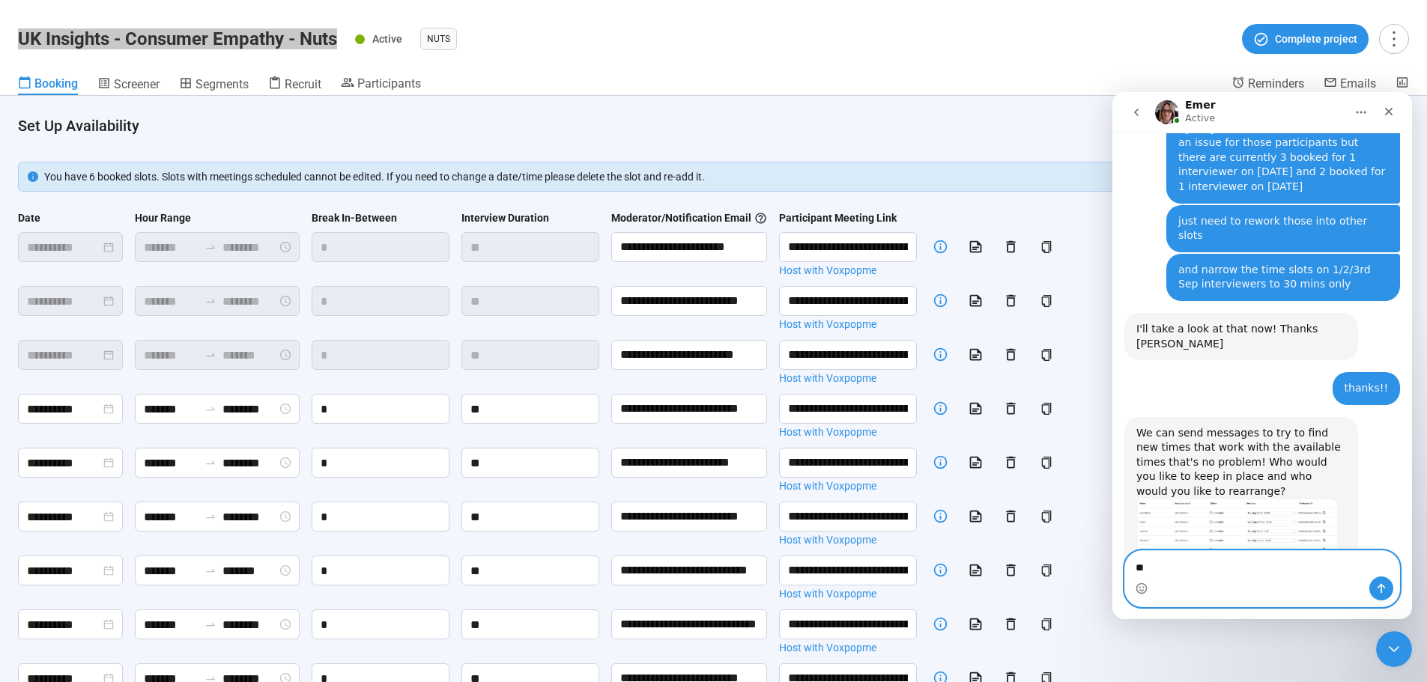
type textarea "*"
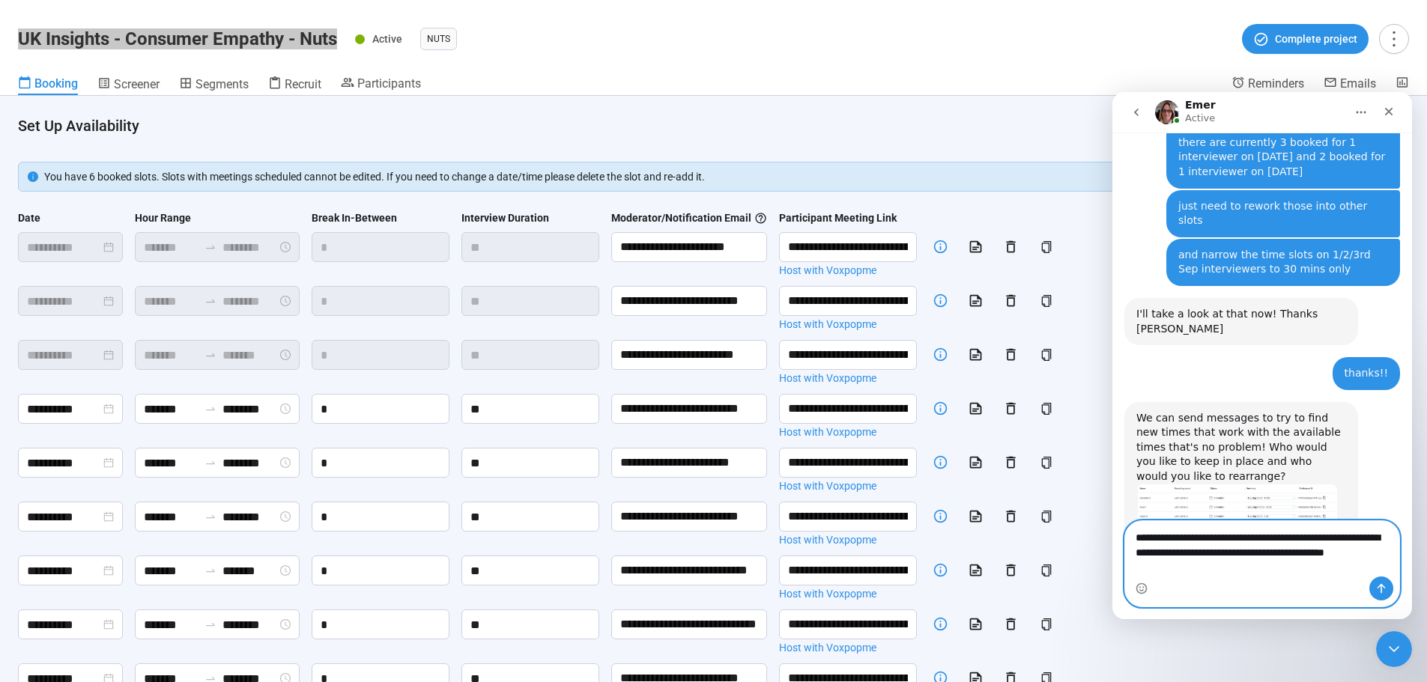
scroll to position [1510, 0]
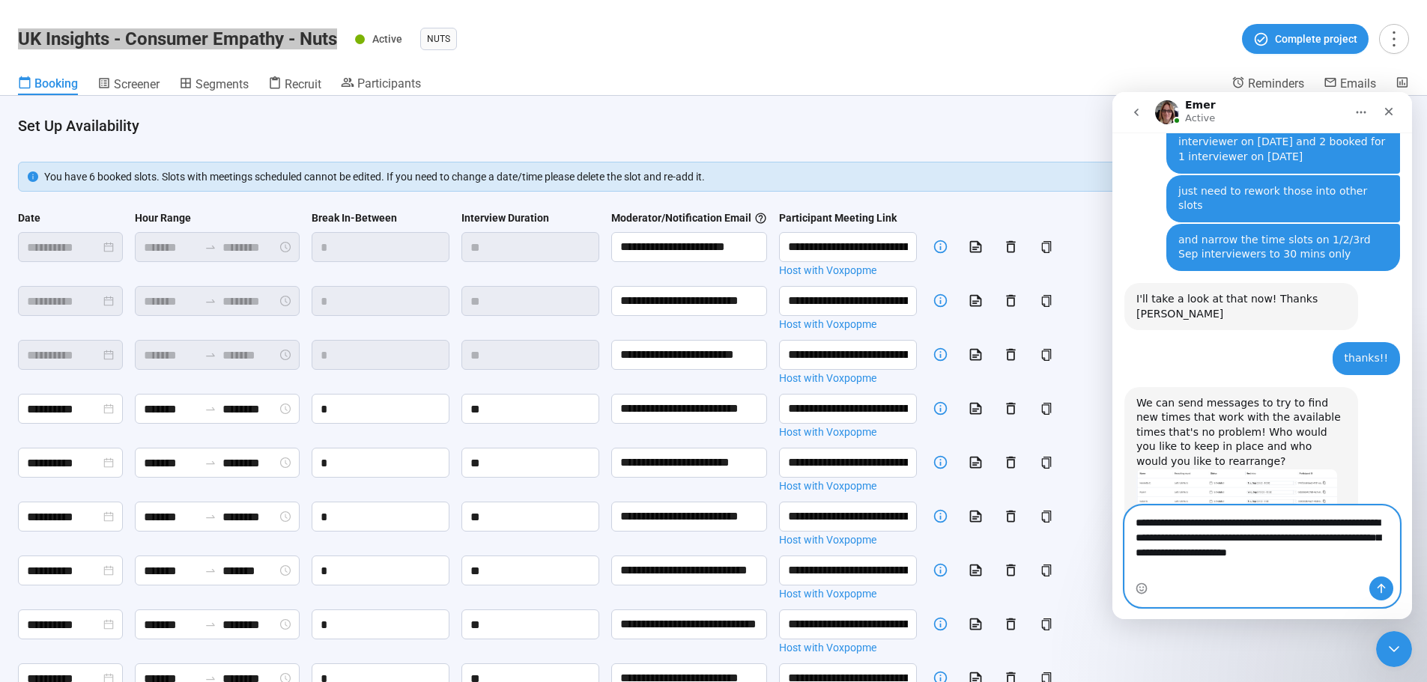
type textarea "**********"
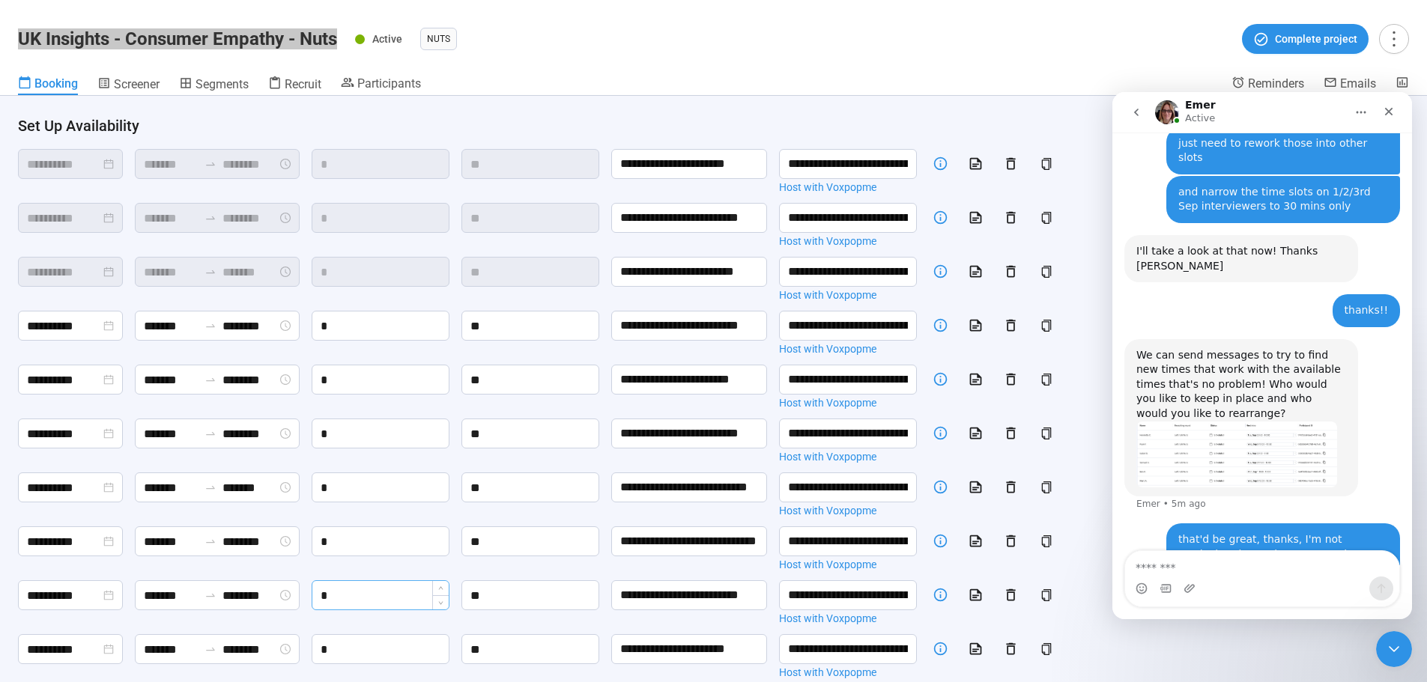
scroll to position [0, 0]
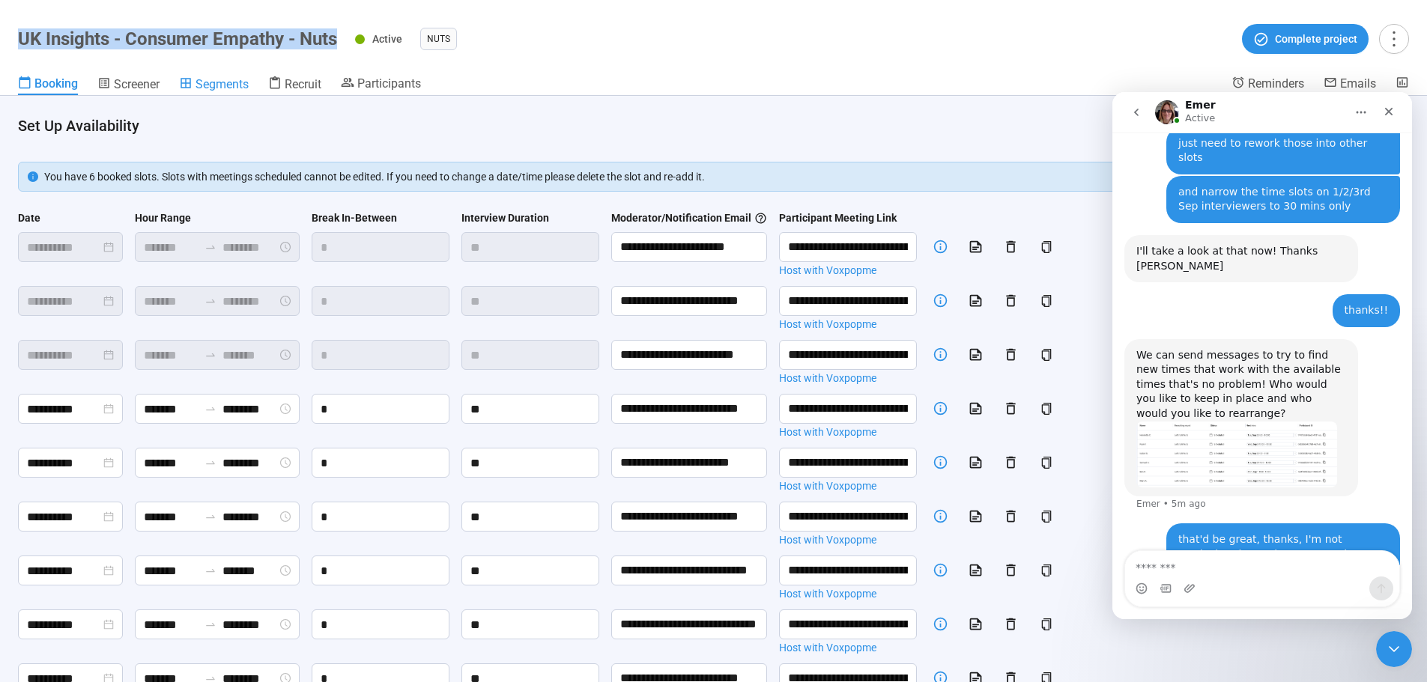
click at [231, 88] on span "Segments" at bounding box center [222, 84] width 53 height 14
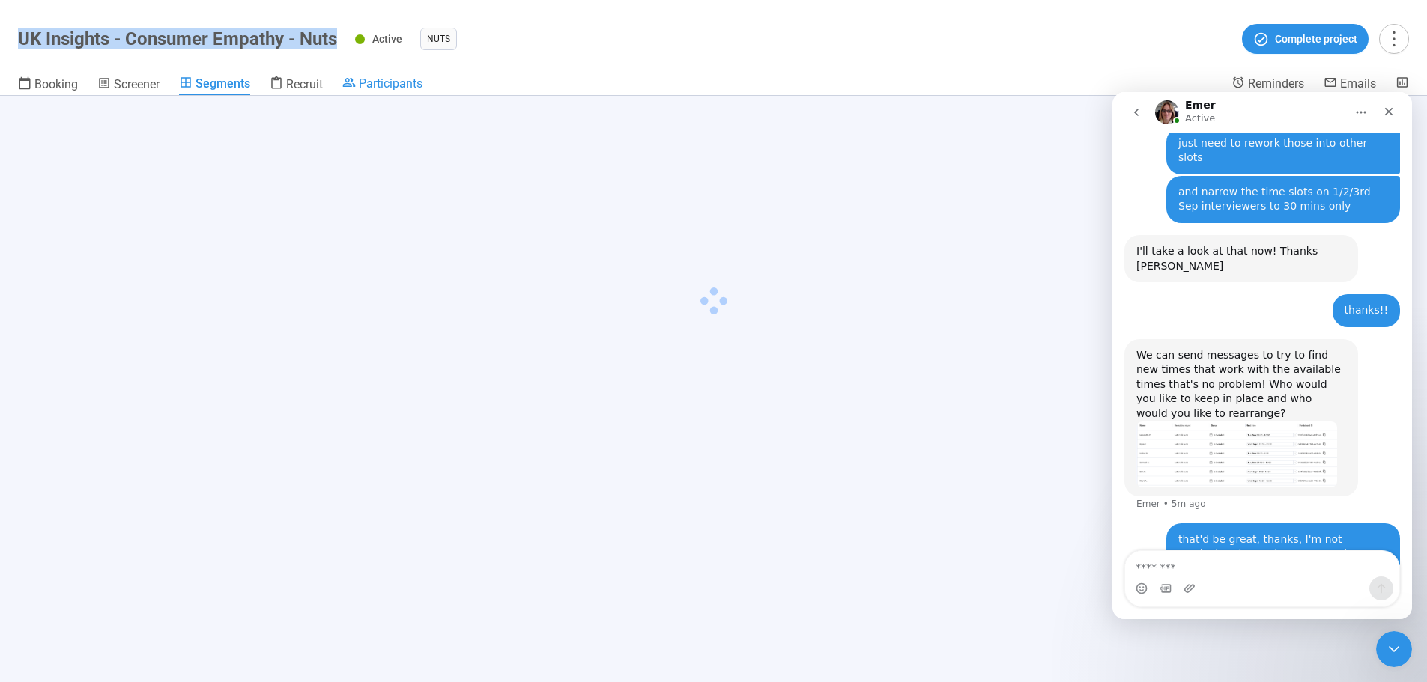
click at [363, 82] on span "Participants" at bounding box center [391, 83] width 64 height 14
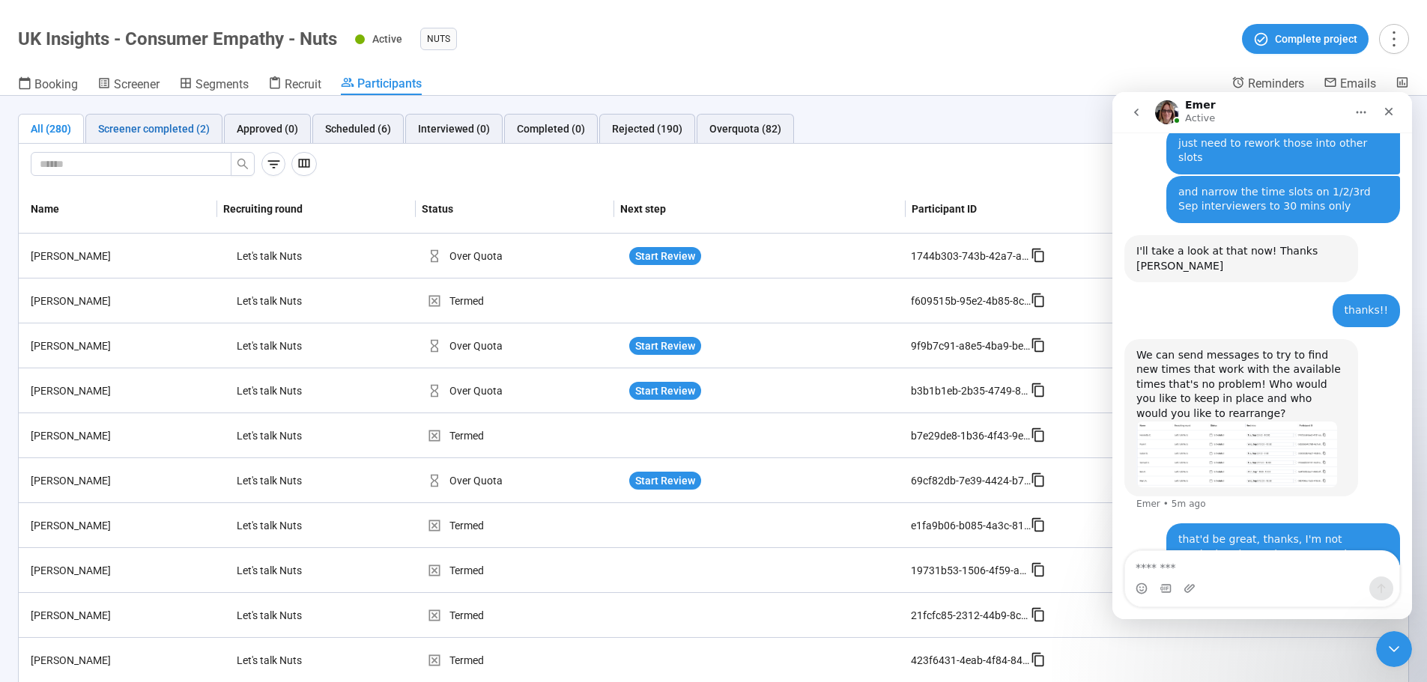
click at [177, 121] on div "Screener completed (2)" at bounding box center [154, 129] width 112 height 16
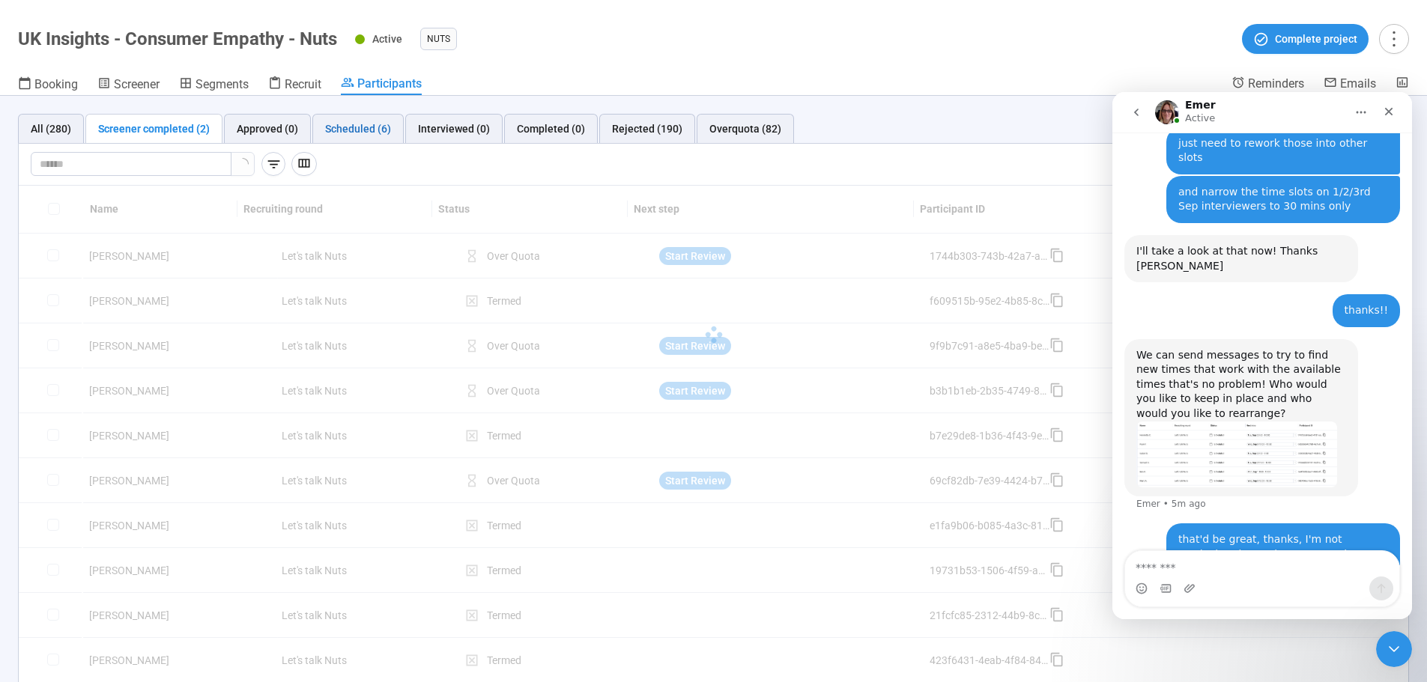
click at [327, 124] on div "Scheduled (6)" at bounding box center [358, 129] width 66 height 16
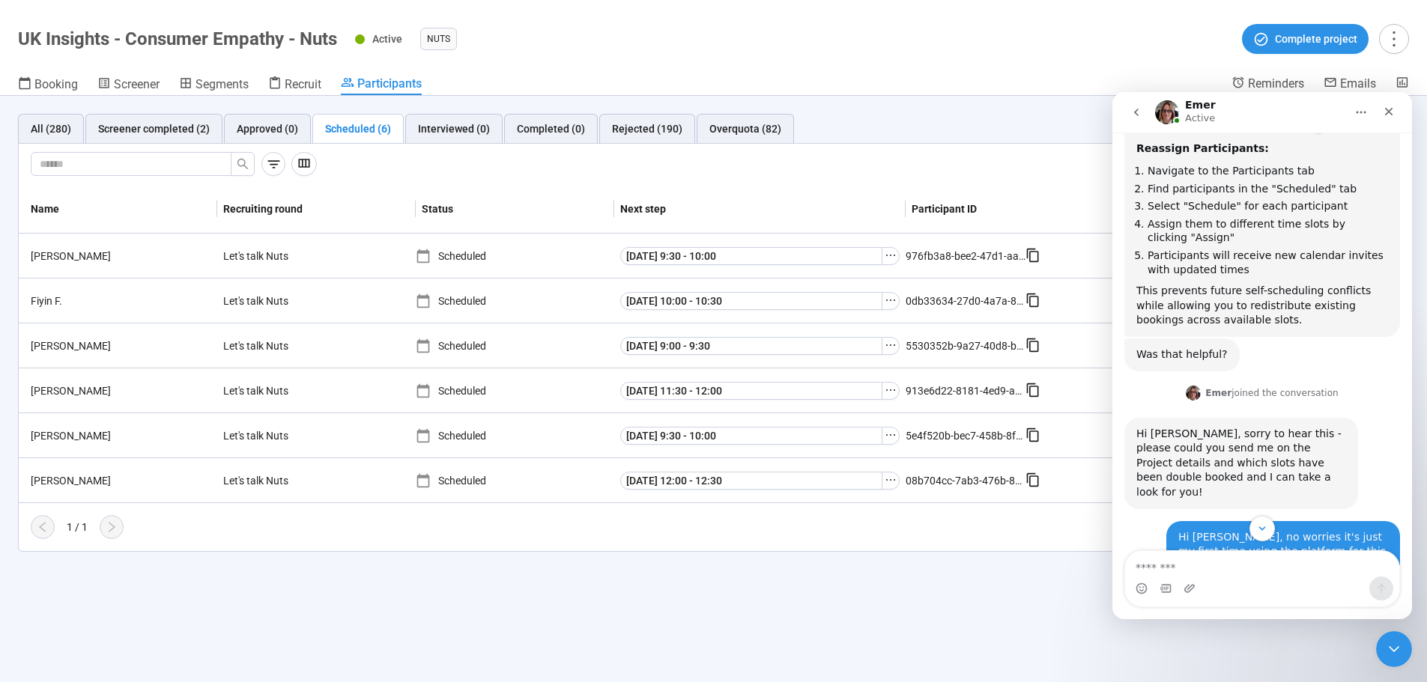
scroll to position [1108, 0]
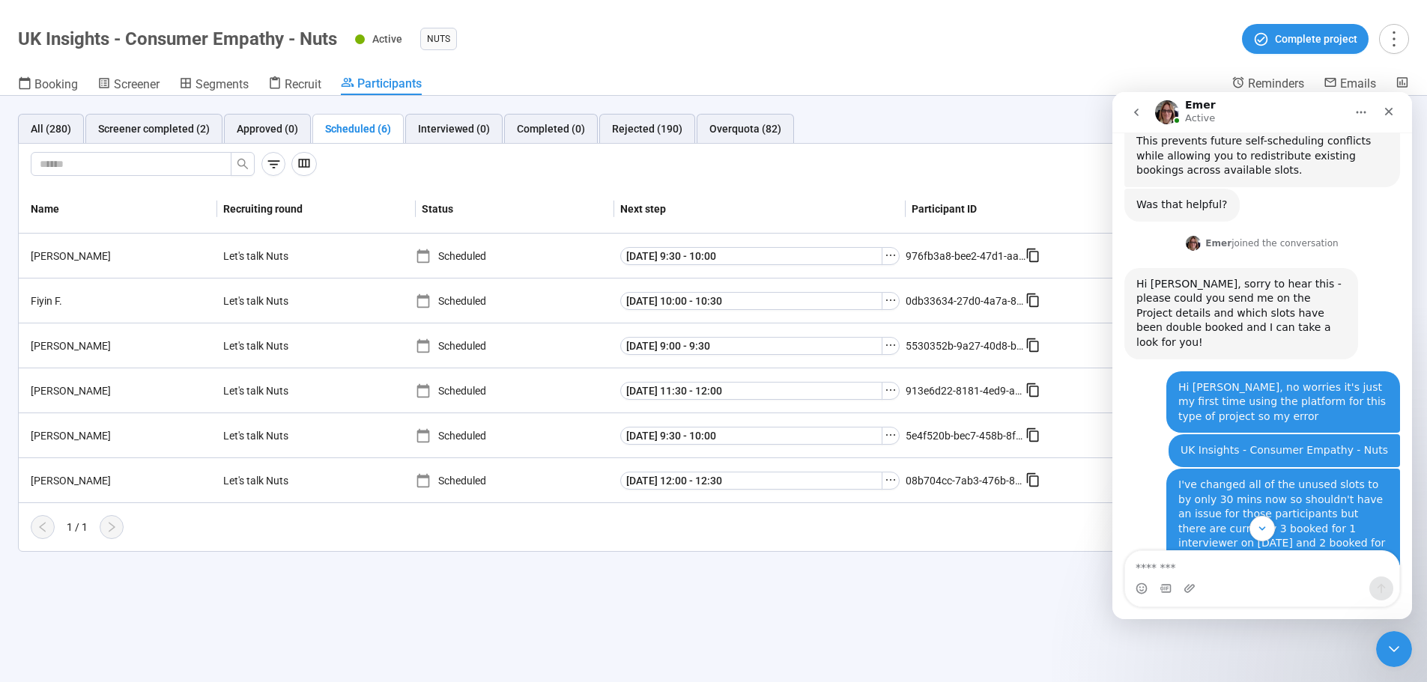
click at [947, 412] on div "I've changed all of the unused slots to by only 30 mins now so shouldn't have a…" at bounding box center [1283, 522] width 210 height 88
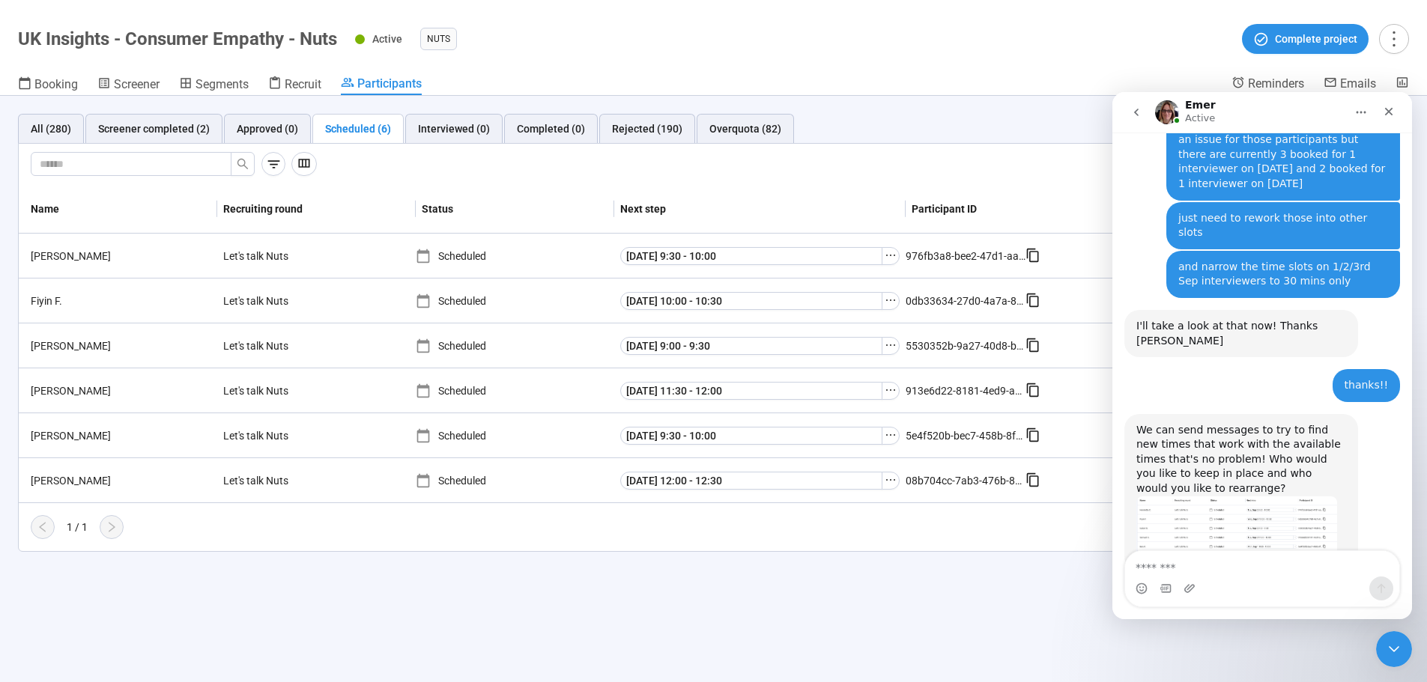
scroll to position [1558, 0]
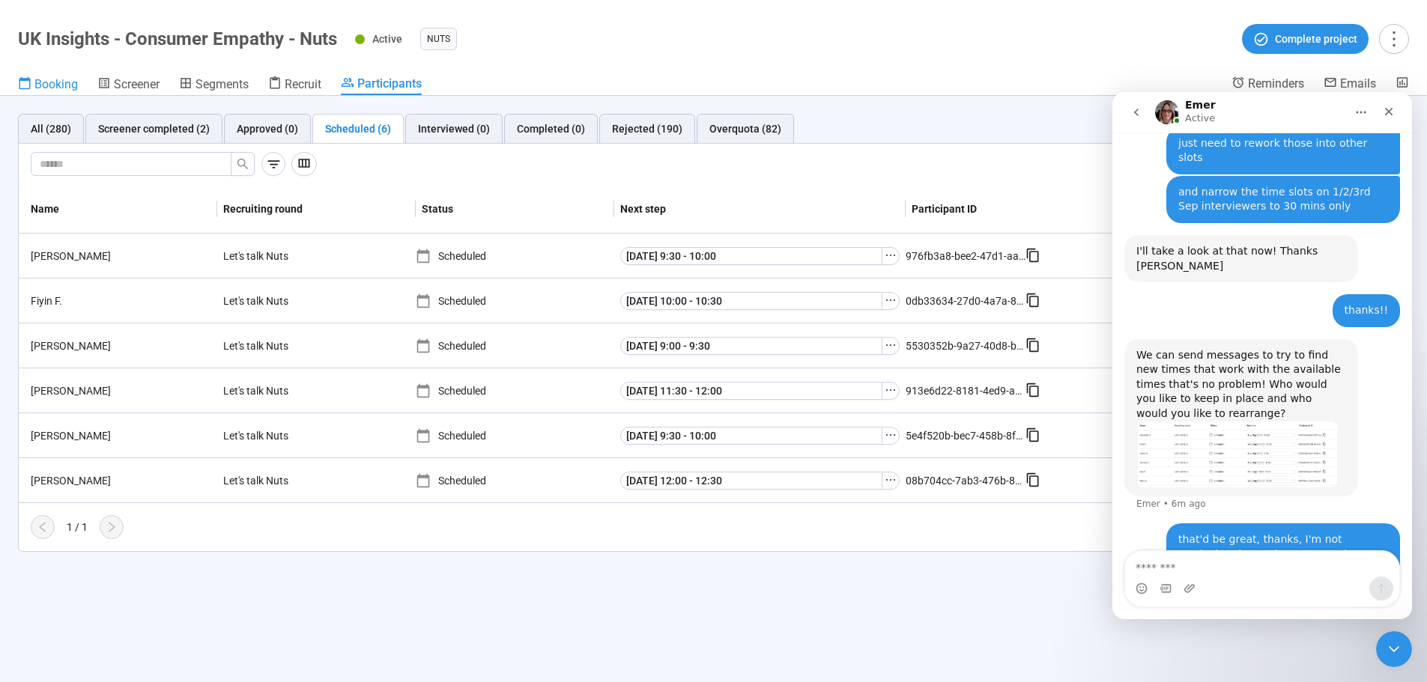
click at [46, 85] on span "Booking" at bounding box center [55, 84] width 43 height 14
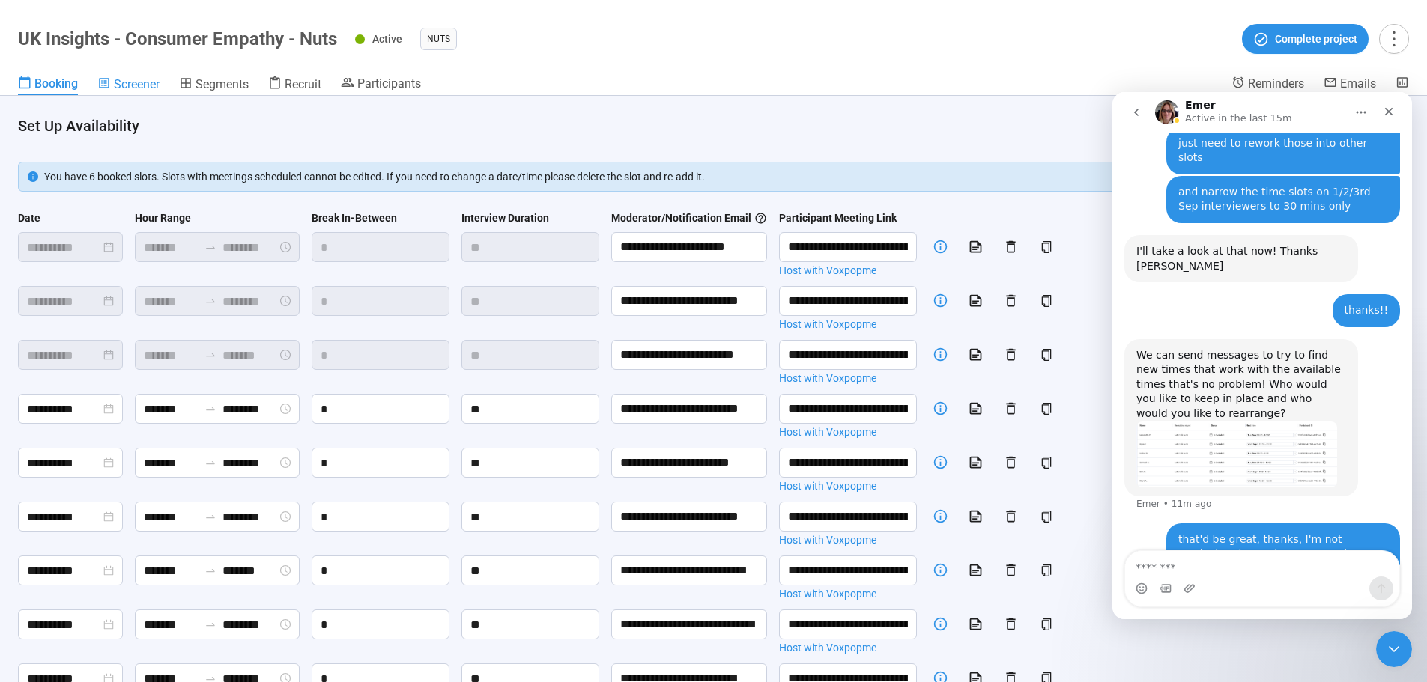
click at [131, 87] on span "Screener" at bounding box center [137, 84] width 46 height 14
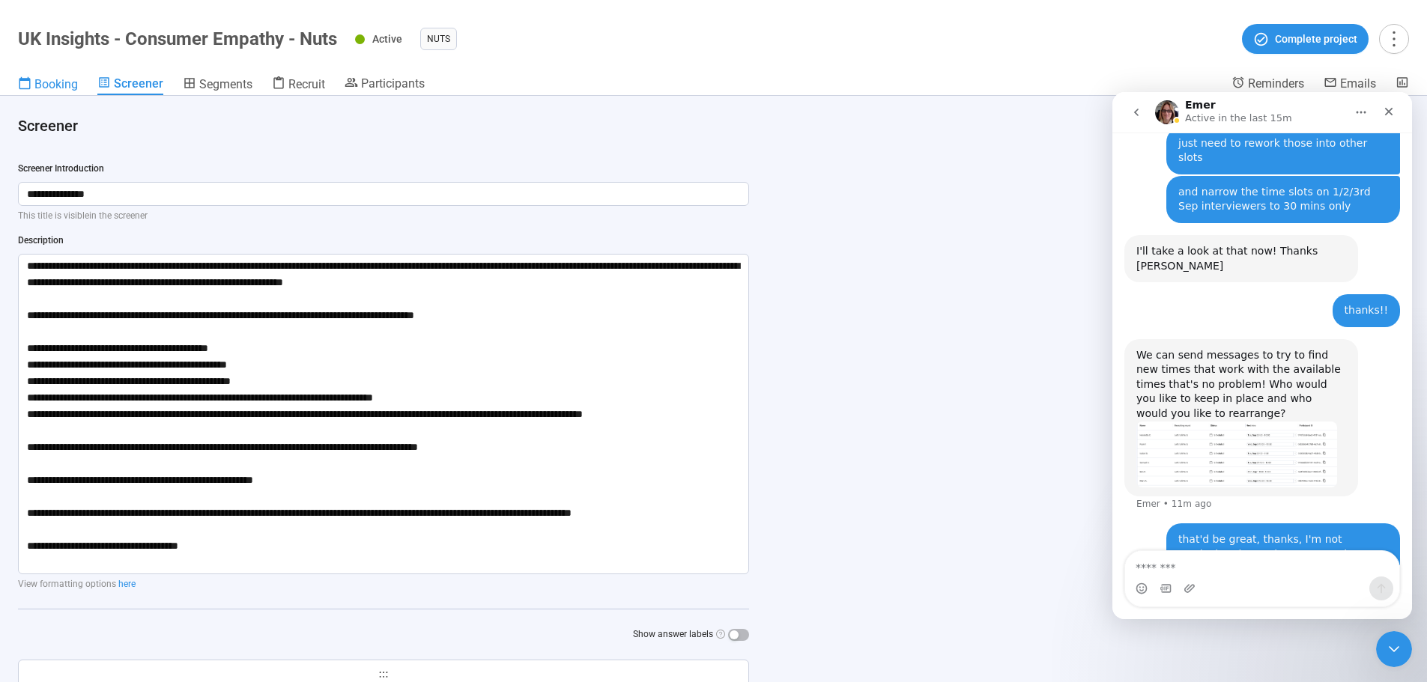
click at [51, 79] on span "Booking" at bounding box center [55, 84] width 43 height 14
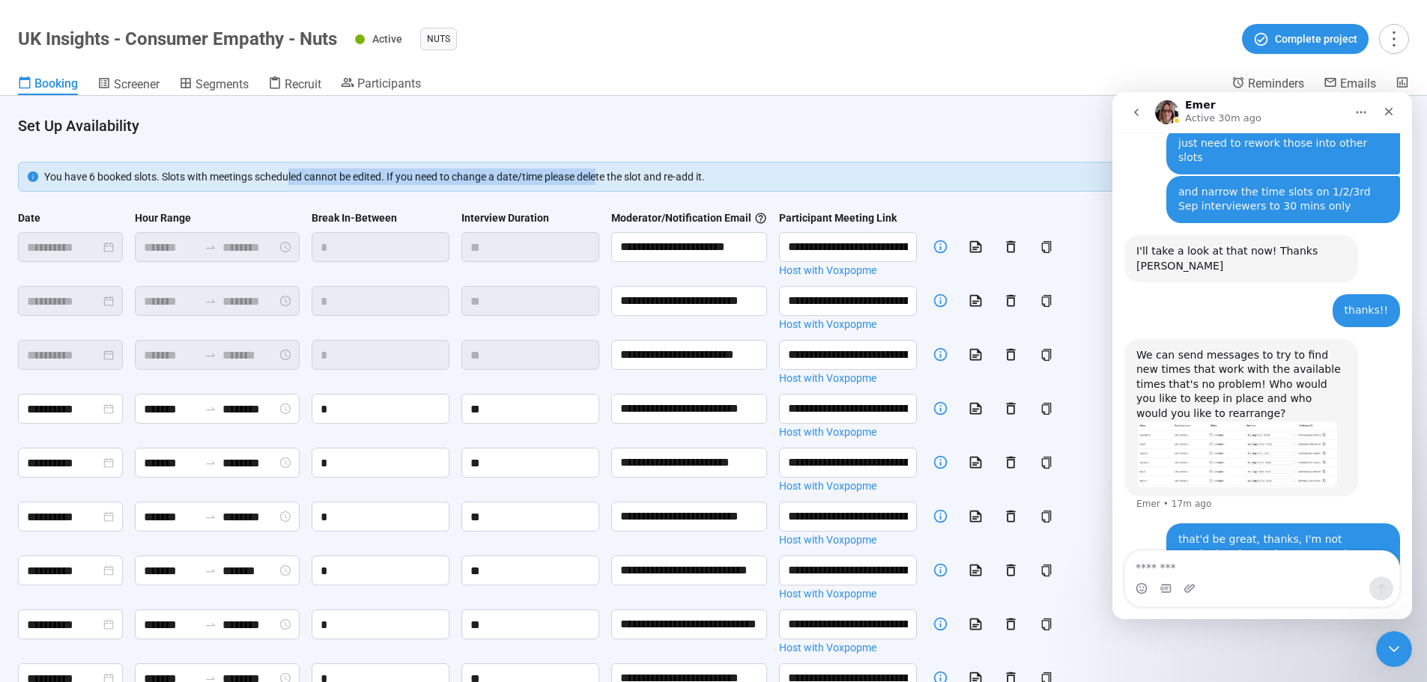
drag, startPoint x: 303, startPoint y: 178, endPoint x: 602, endPoint y: 168, distance: 299.1
click at [602, 168] on div "You have 6 booked slots. Slots with meetings scheduled cannot be edited. If you…" at bounding box center [713, 177] width 1391 height 30
drag, startPoint x: 745, startPoint y: 167, endPoint x: 447, endPoint y: 167, distance: 297.4
click at [447, 167] on div "You have 6 booked slots. Slots with meetings scheduled cannot be edited. If you…" at bounding box center [713, 177] width 1391 height 30
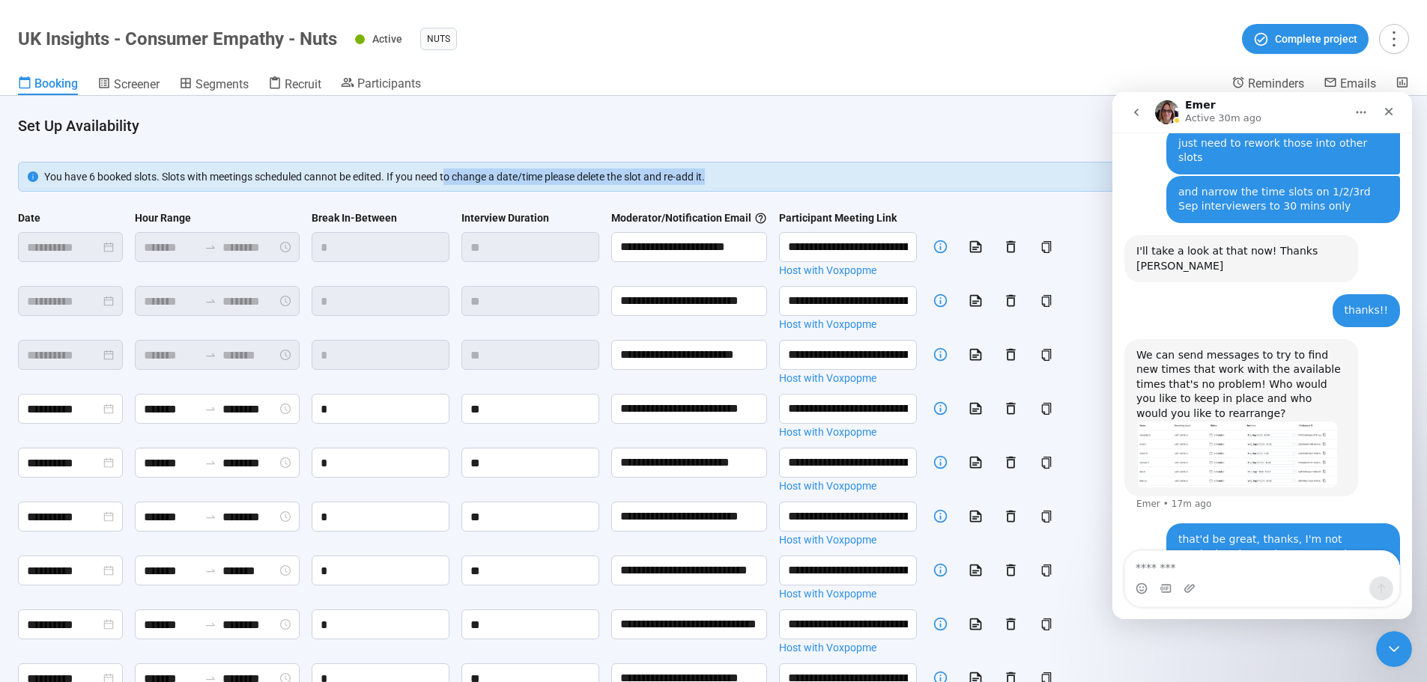
click at [447, 167] on div "You have 6 booked slots. Slots with meetings scheduled cannot be edited. If you…" at bounding box center [713, 177] width 1391 height 30
click at [376, 94] on div "Participants" at bounding box center [381, 85] width 80 height 19
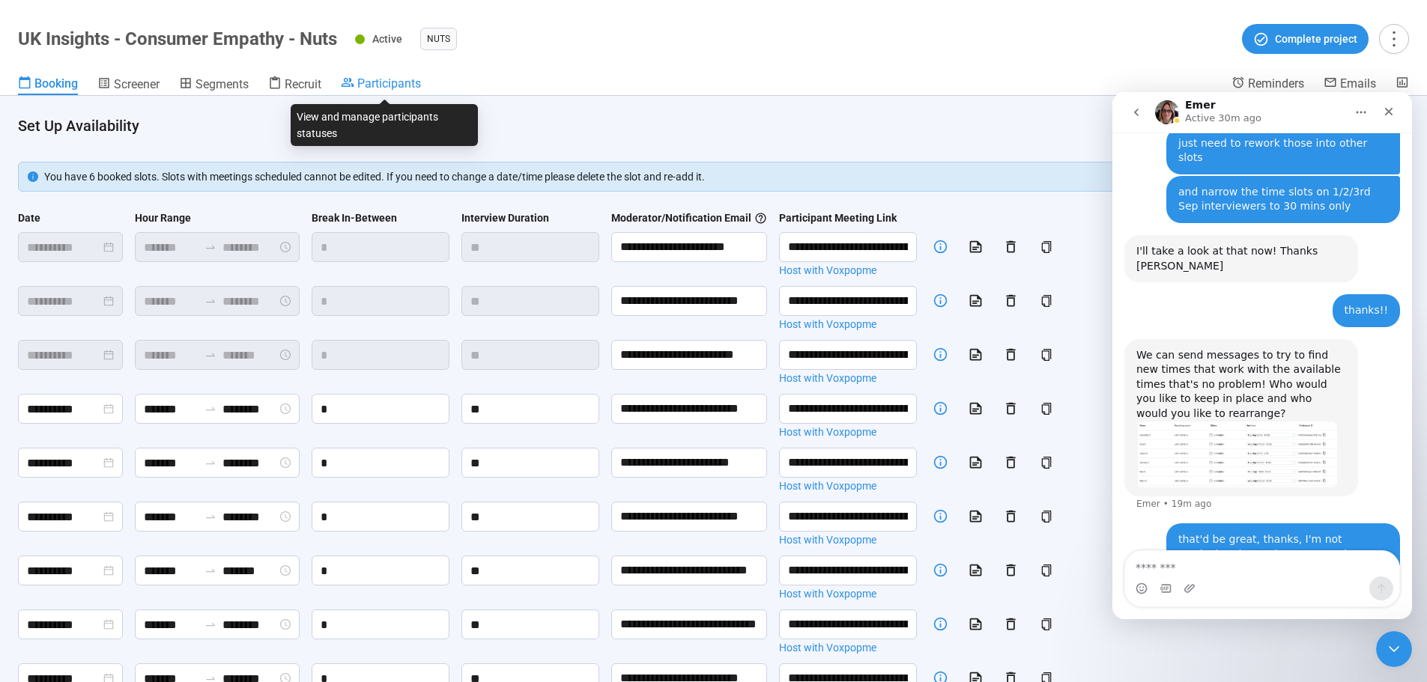
click at [382, 79] on span "Participants" at bounding box center [389, 83] width 64 height 14
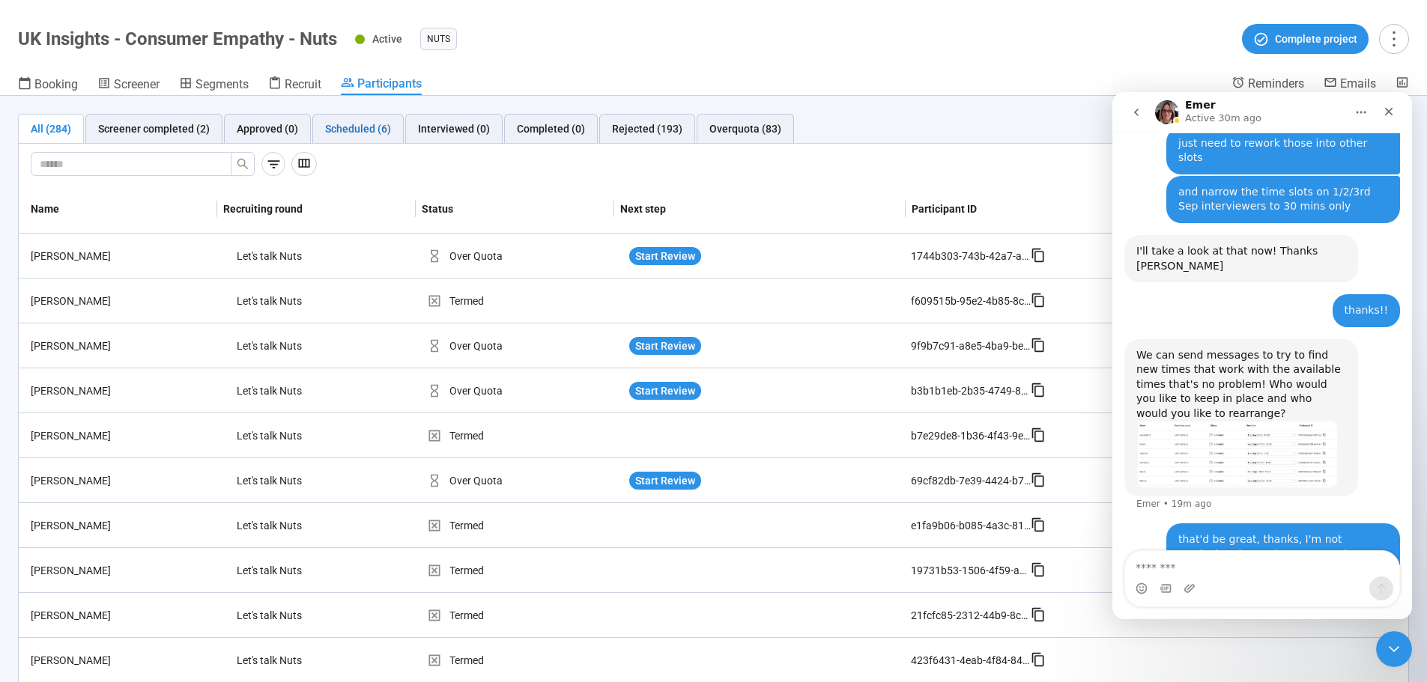
click at [384, 130] on div "Scheduled (6)" at bounding box center [358, 129] width 66 height 16
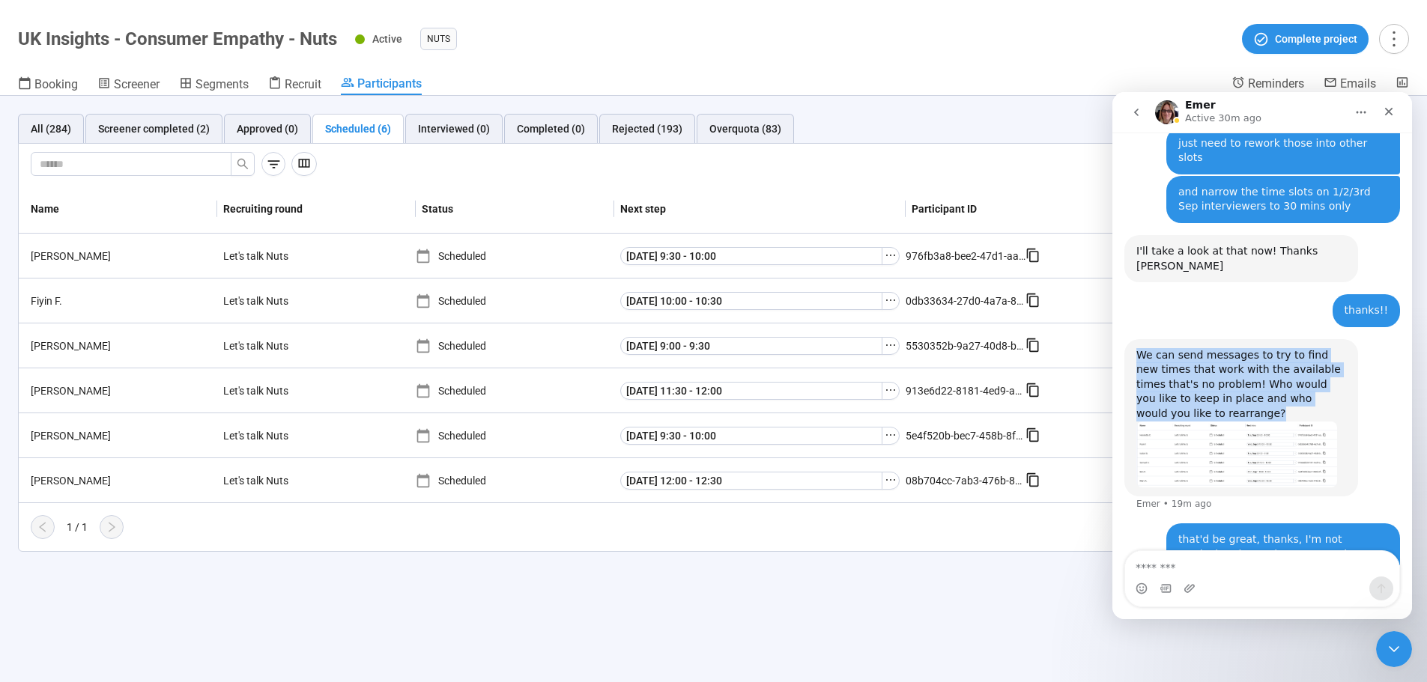
drag, startPoint x: 1206, startPoint y: 267, endPoint x: 1137, endPoint y: 202, distance: 94.3
click at [947, 348] on div "We can send messages to try to find new times that work with the available time…" at bounding box center [1241, 384] width 210 height 73
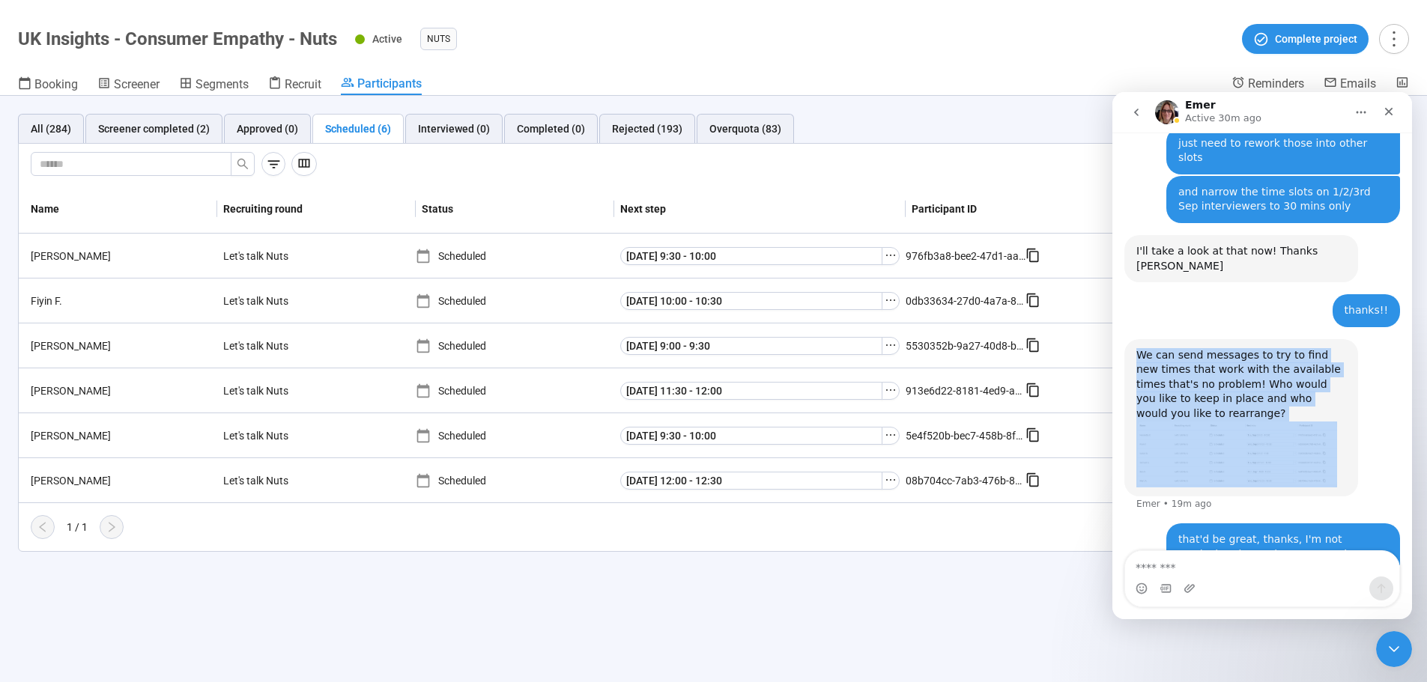
drag, startPoint x: 1137, startPoint y: 202, endPoint x: 1199, endPoint y: 269, distance: 90.7
click at [947, 348] on div "We can send messages to try to find new times that work with the available time…" at bounding box center [1241, 384] width 210 height 73
drag, startPoint x: 1199, startPoint y: 269, endPoint x: 1131, endPoint y: 211, distance: 88.7
click at [947, 339] on div "We can send messages to try to find new times that work with the available time…" at bounding box center [1241, 418] width 234 height 158
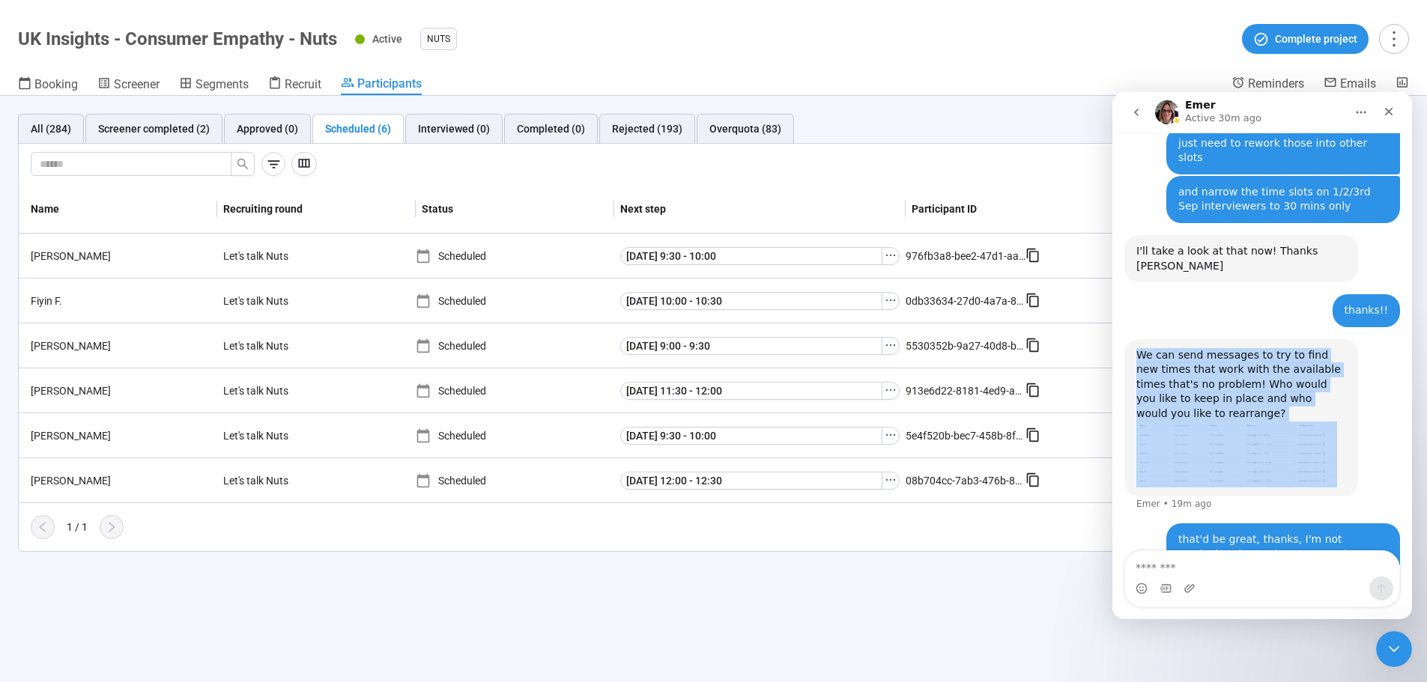
click at [947, 339] on div "We can send messages to try to find new times that work with the available time…" at bounding box center [1241, 418] width 234 height 158
drag, startPoint x: 1131, startPoint y: 211, endPoint x: 1239, endPoint y: 267, distance: 121.6
click at [947, 339] on div "We can send messages to try to find new times that work with the available time…" at bounding box center [1241, 418] width 234 height 158
click at [947, 348] on div "We can send messages to try to find new times that work with the available time…" at bounding box center [1241, 384] width 210 height 73
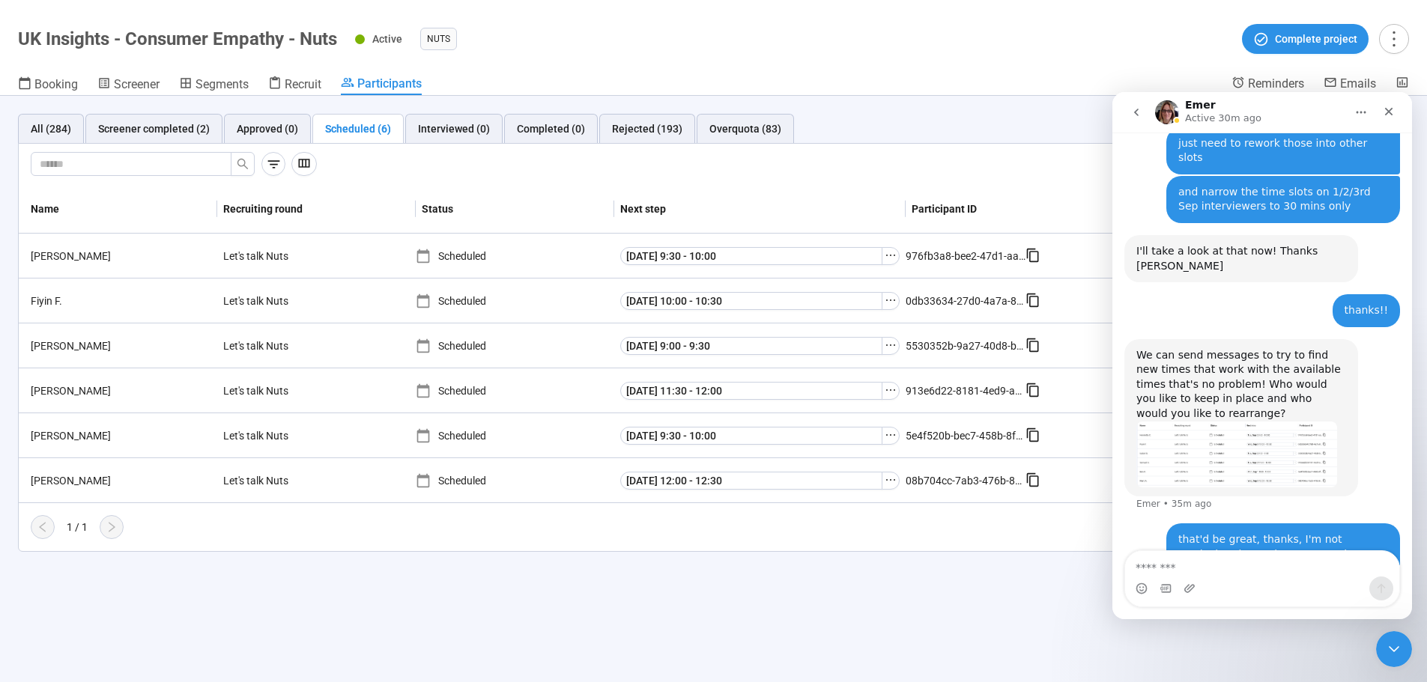
click at [947, 412] on img "Emer says…" at bounding box center [1236, 455] width 201 height 67
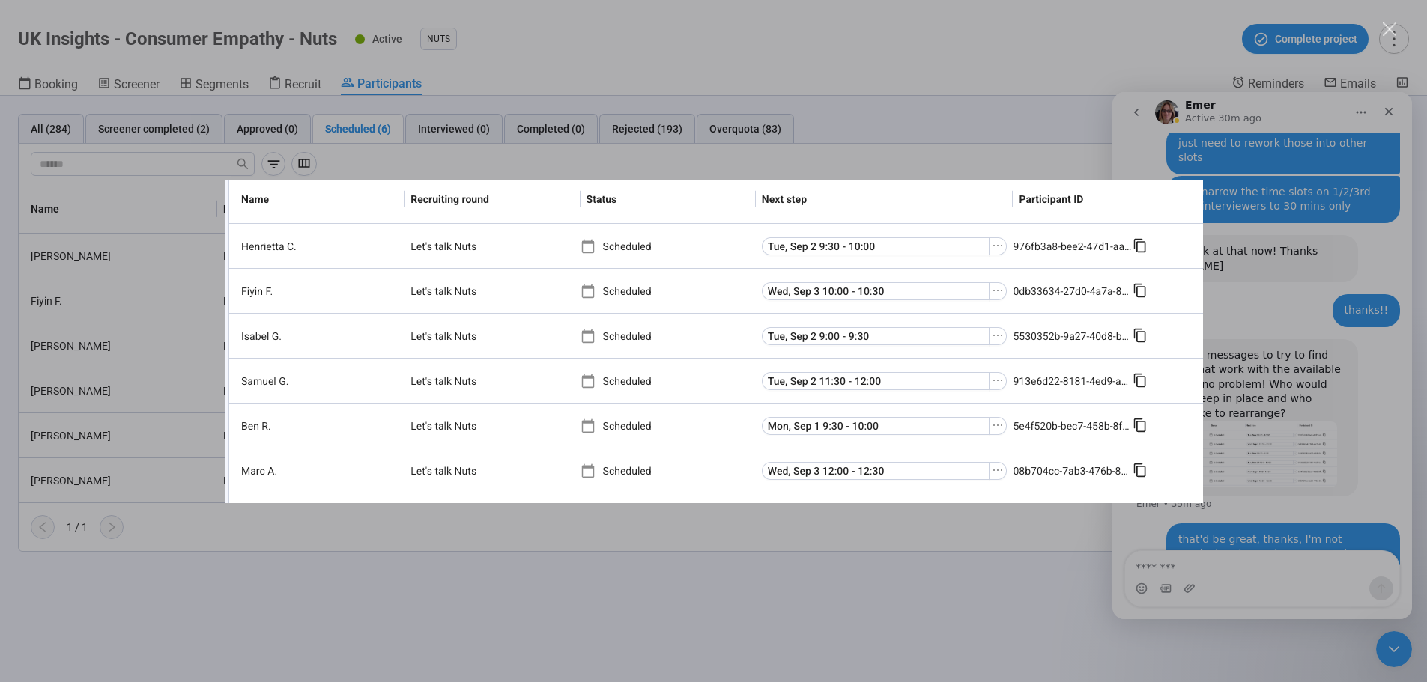
click at [749, 412] on div "Intercom messenger" at bounding box center [713, 341] width 1427 height 682
